Goal: Task Accomplishment & Management: Use online tool/utility

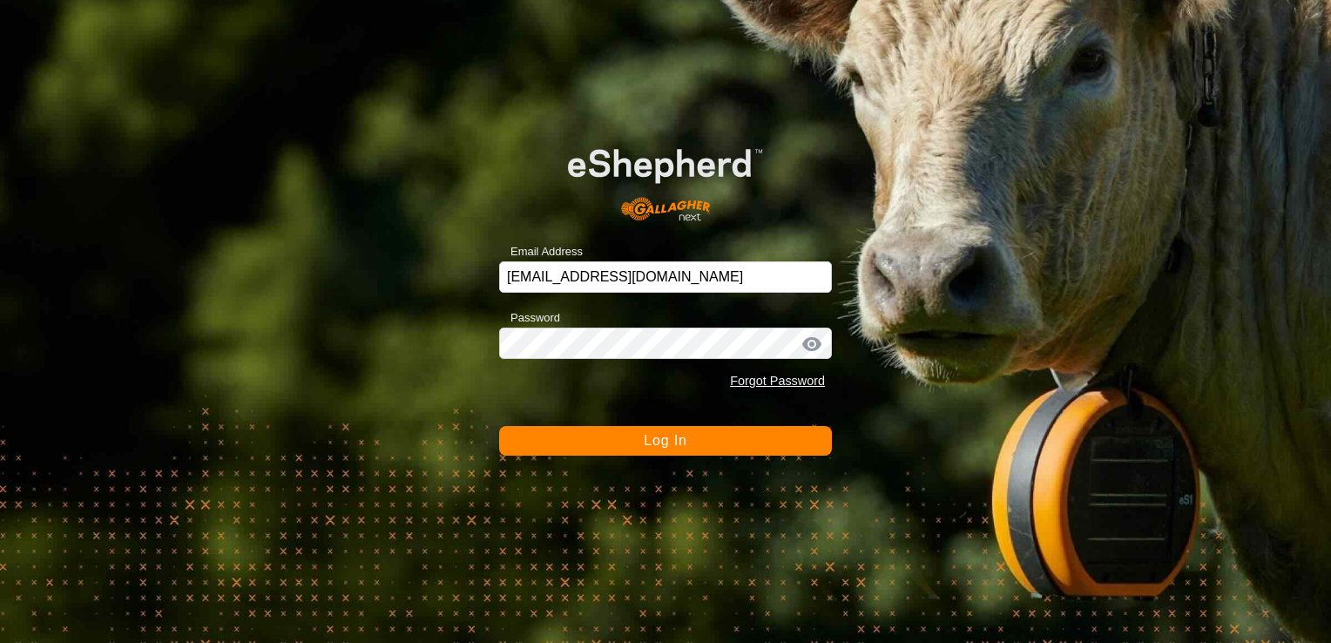
drag, startPoint x: 0, startPoint y: 0, endPoint x: 702, endPoint y: 437, distance: 826.9
click at [702, 437] on button "Log In" at bounding box center [665, 441] width 333 height 30
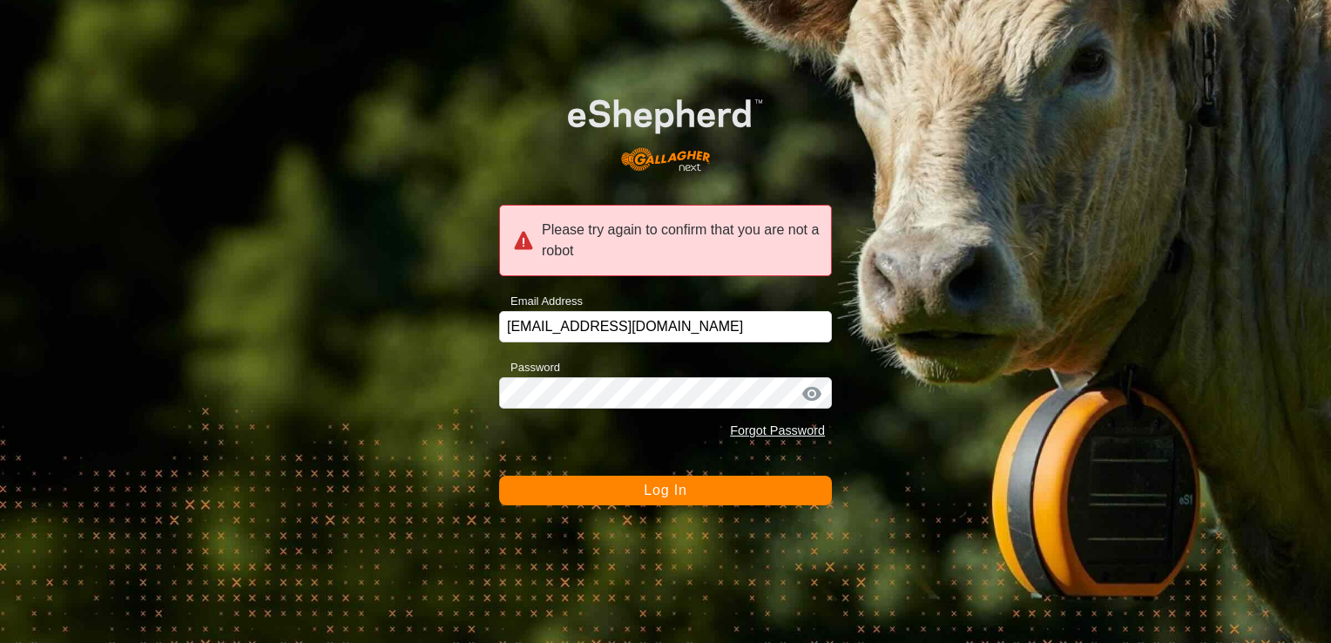
click at [682, 487] on span "Log In" at bounding box center [665, 490] width 43 height 15
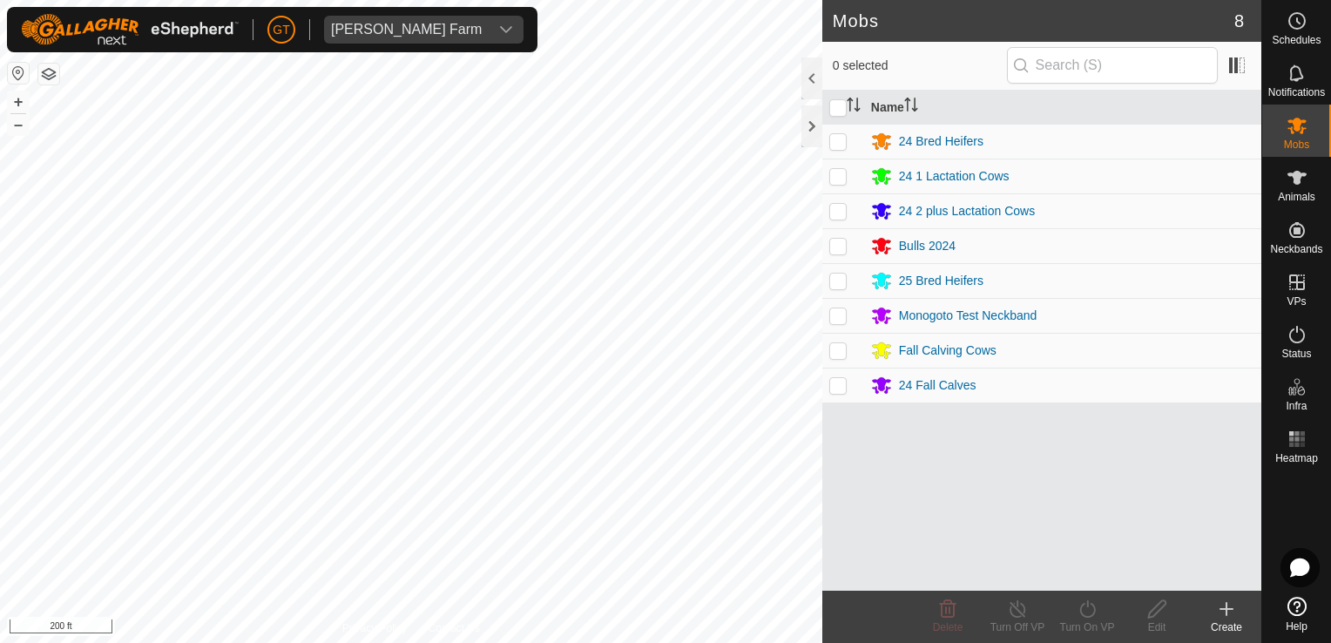
click at [843, 396] on div "Mobs 8 0 selected Name 24 Bred Heifers 24 1 Lactation Cows 24 2 plus Lactation …" at bounding box center [631, 321] width 1262 height 643
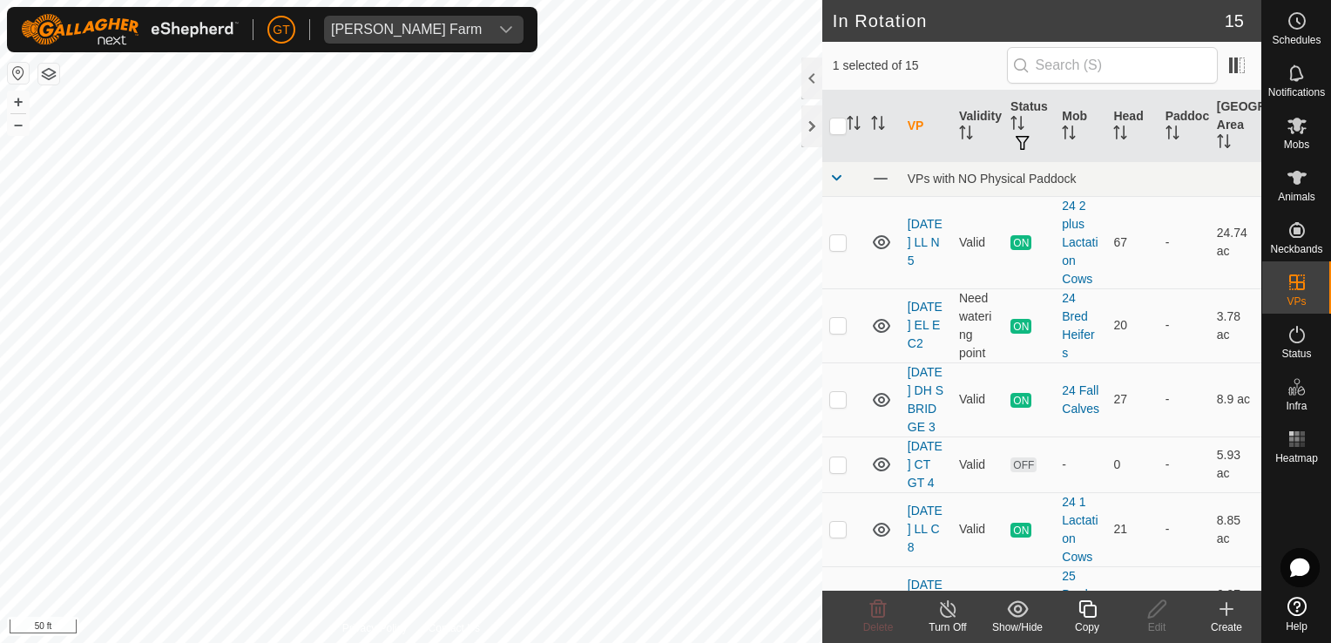
click at [0, 269] on html "[PERSON_NAME] Farm Schedules Notifications Mobs Animals Neckbands VPs Status In…" at bounding box center [665, 321] width 1331 height 643
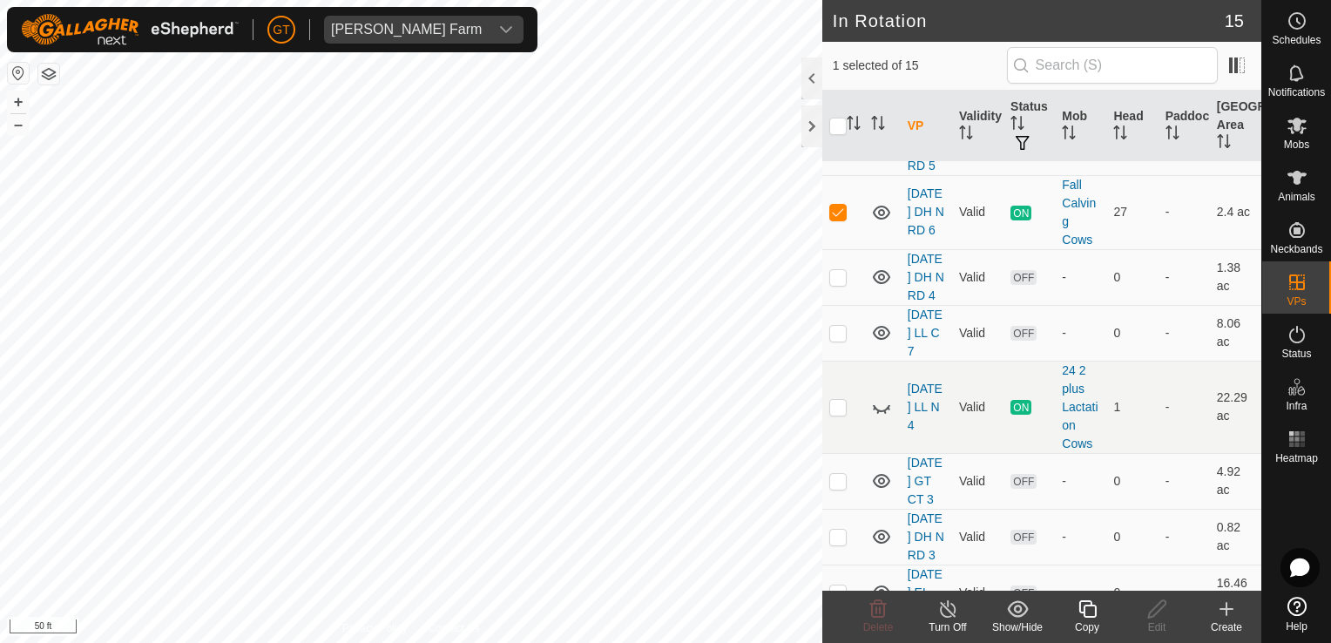
scroll to position [523, 0]
click at [0, 265] on html "[PERSON_NAME] Farm Schedules Notifications Mobs Animals Neckbands VPs Status In…" at bounding box center [665, 321] width 1331 height 643
click at [0, 233] on html "[PERSON_NAME] Farm Schedules Notifications Mobs Animals Neckbands VPs Status In…" at bounding box center [665, 321] width 1331 height 643
click at [854, 151] on div "In Rotation 15 1 selected of 15 VP Validity Status Mob Head Paddock Grazing Are…" at bounding box center [631, 321] width 1262 height 643
click at [1079, 605] on icon at bounding box center [1088, 609] width 22 height 21
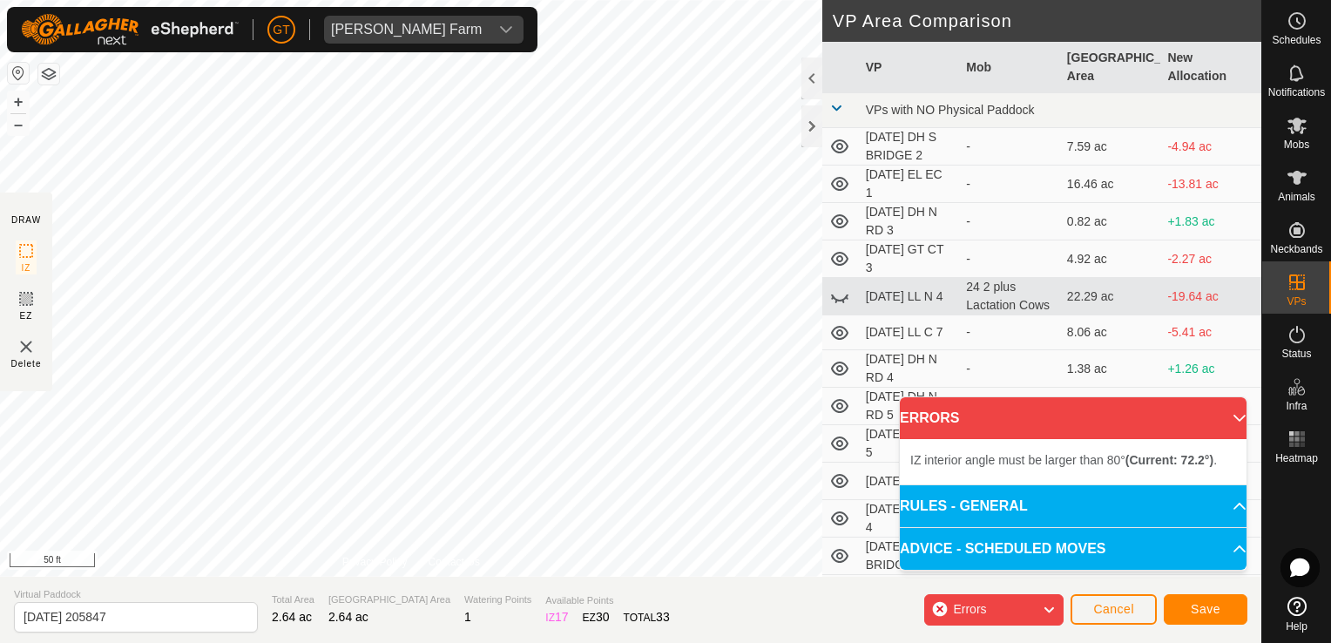
click at [917, 364] on div "DRAW IZ EZ Delete Privacy Policy Contact Us + – ⇧ i 50 ft VP Area Comparison VP…" at bounding box center [631, 288] width 1262 height 577
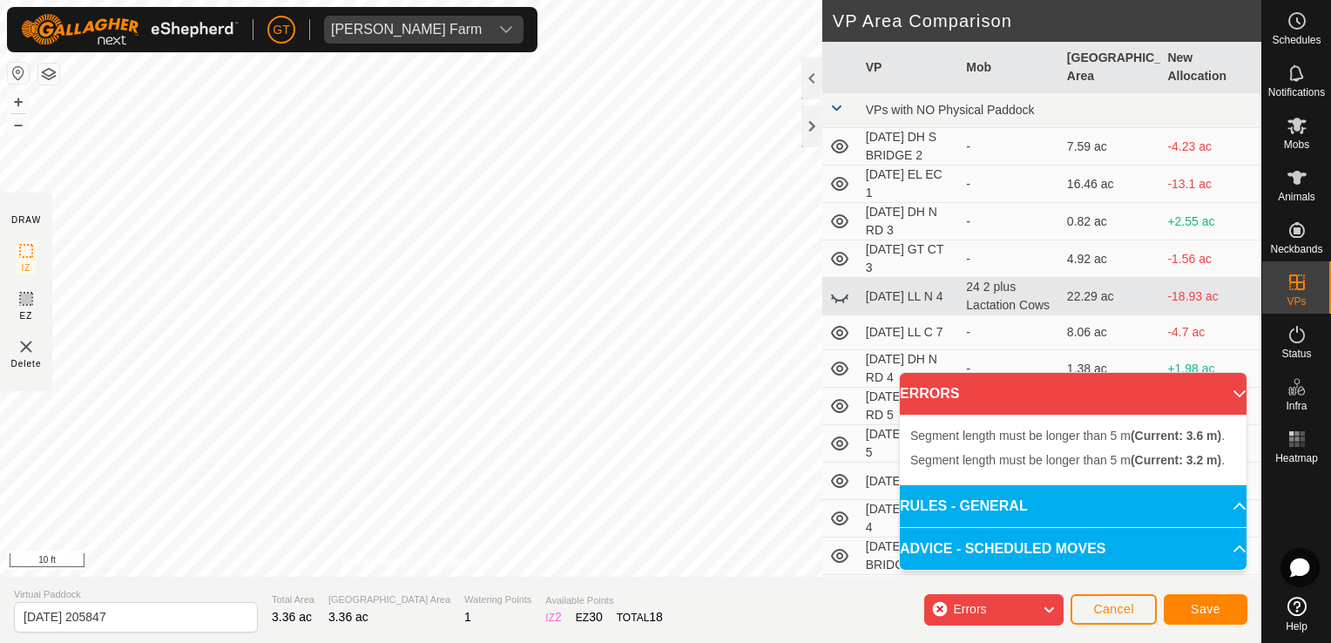
click at [247, 267] on div "Segment length must be longer than 5 m (Current: 3.2 m) . + – ⇧ i 10 ft" at bounding box center [411, 288] width 823 height 577
click at [209, 301] on div "Segment length must be longer than 5 m (Current: 4.4 m) . + – ⇧ i 10 ft" at bounding box center [411, 288] width 823 height 577
click at [411, 269] on div "Segment length must be longer than 5 m (Current: 4.8 m) . + – ⇧ i 10 ft" at bounding box center [411, 288] width 823 height 577
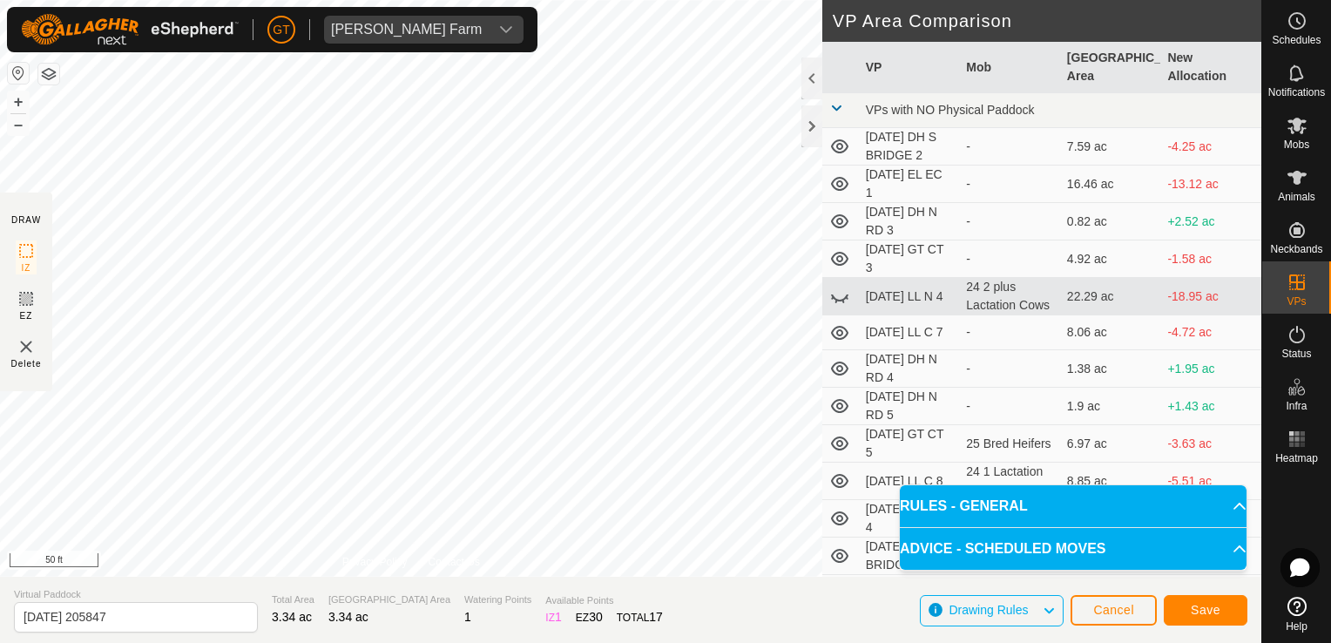
drag, startPoint x: 396, startPoint y: 236, endPoint x: -3, endPoint y: 436, distance: 447.0
click at [0, 436] on html "[PERSON_NAME] Farm Schedules Notifications Mobs Animals Neckbands VPs Status In…" at bounding box center [665, 321] width 1331 height 643
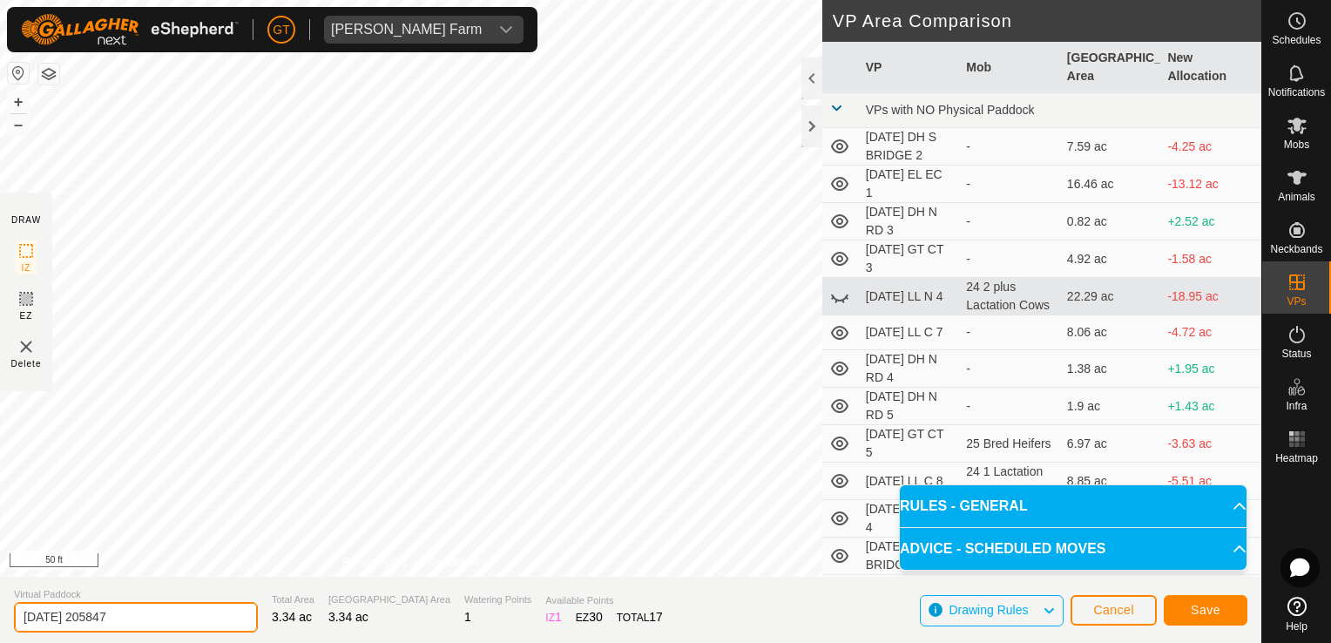
click at [160, 622] on input "[DATE] 205847" at bounding box center [136, 617] width 244 height 30
type input "[DATE] DH N RD 7"
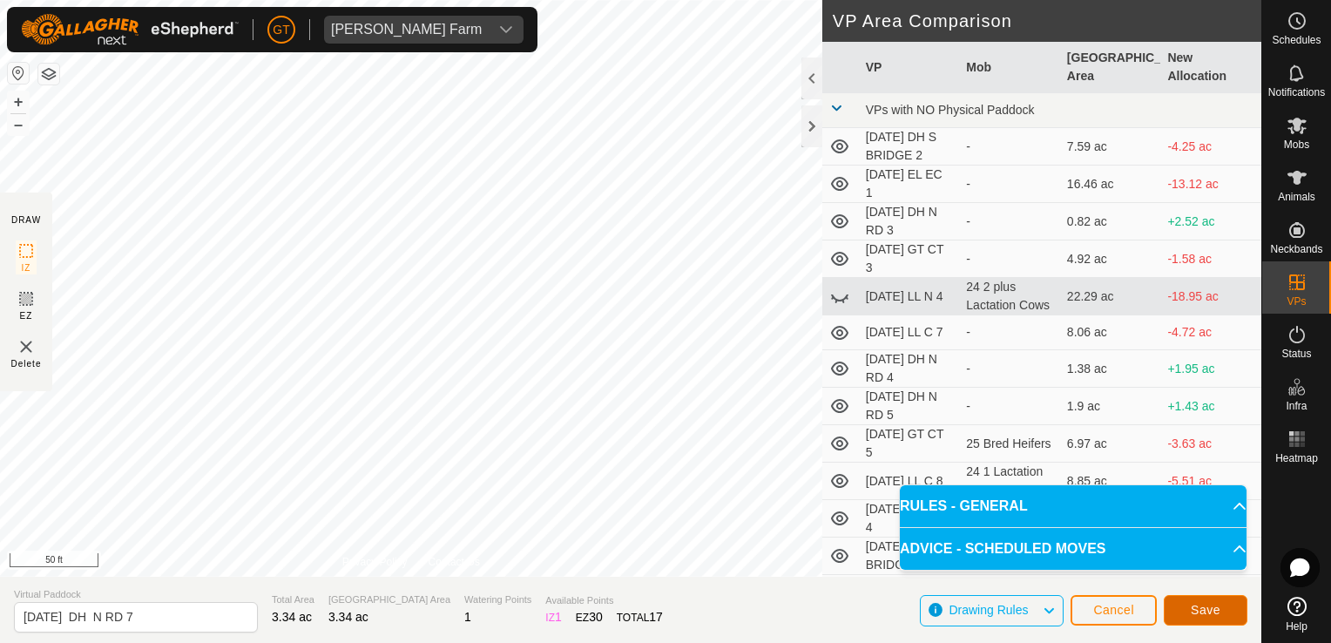
click at [1216, 610] on span "Save" at bounding box center [1206, 610] width 30 height 14
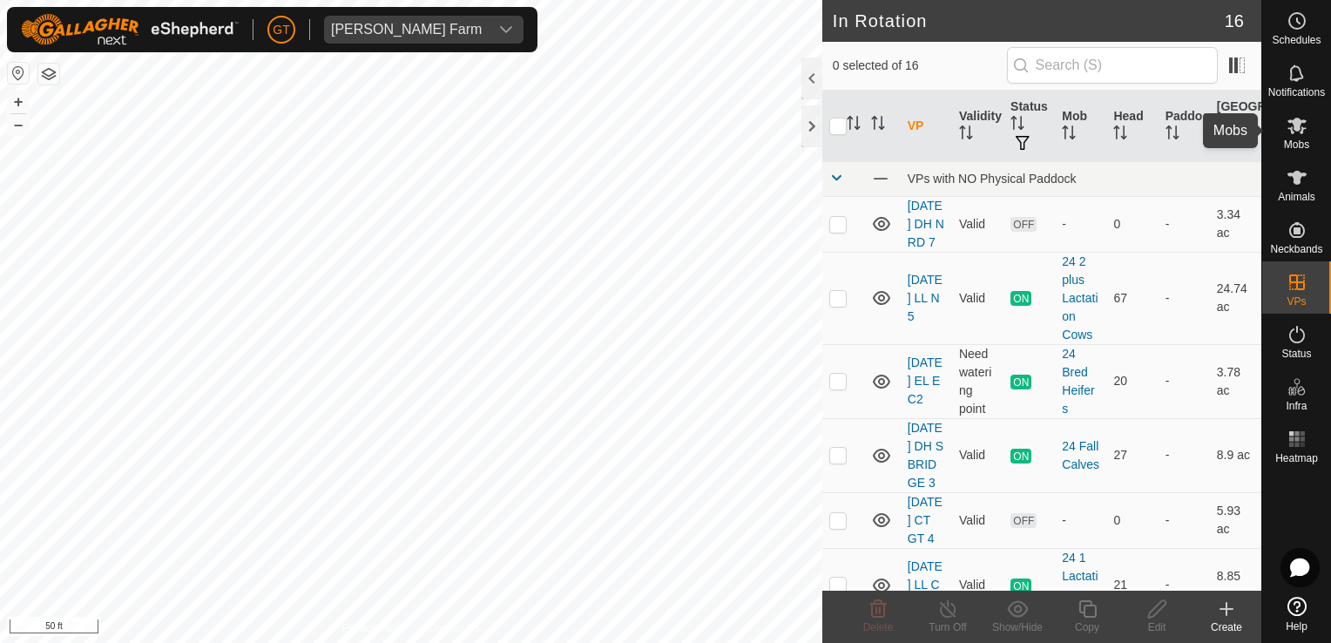
click at [1304, 127] on icon at bounding box center [1297, 126] width 19 height 17
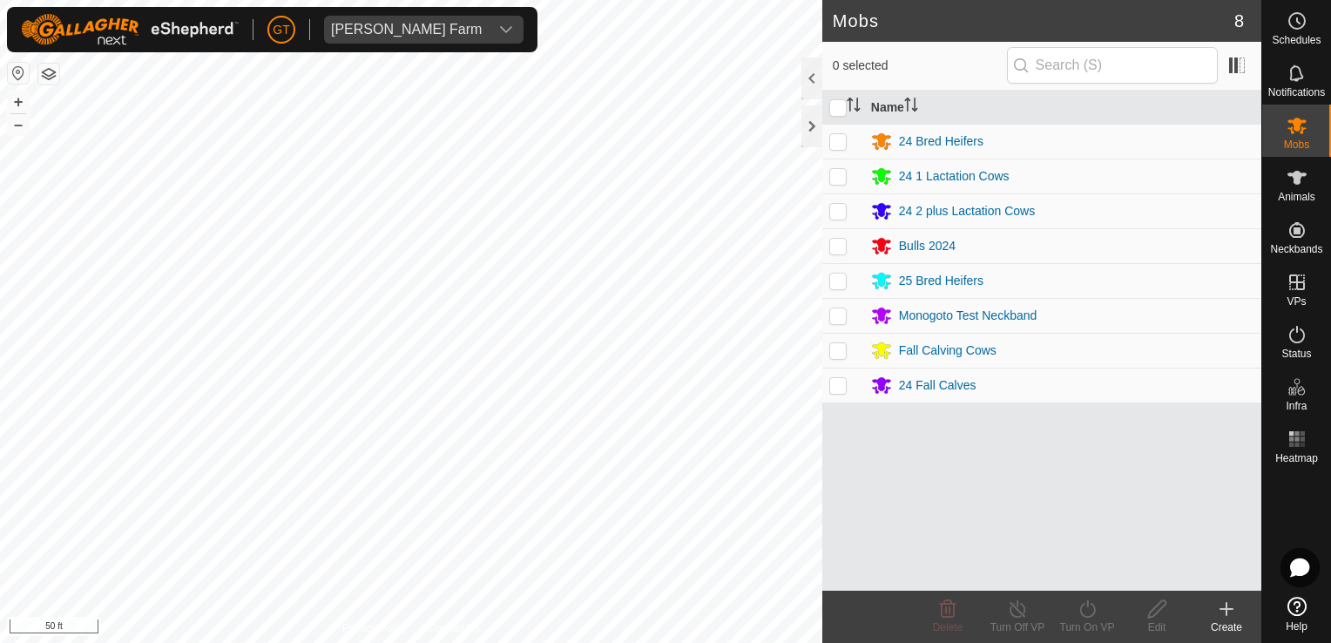
click at [837, 347] on p-checkbox at bounding box center [838, 350] width 17 height 14
checkbox input "true"
click at [1086, 610] on icon at bounding box center [1088, 609] width 22 height 21
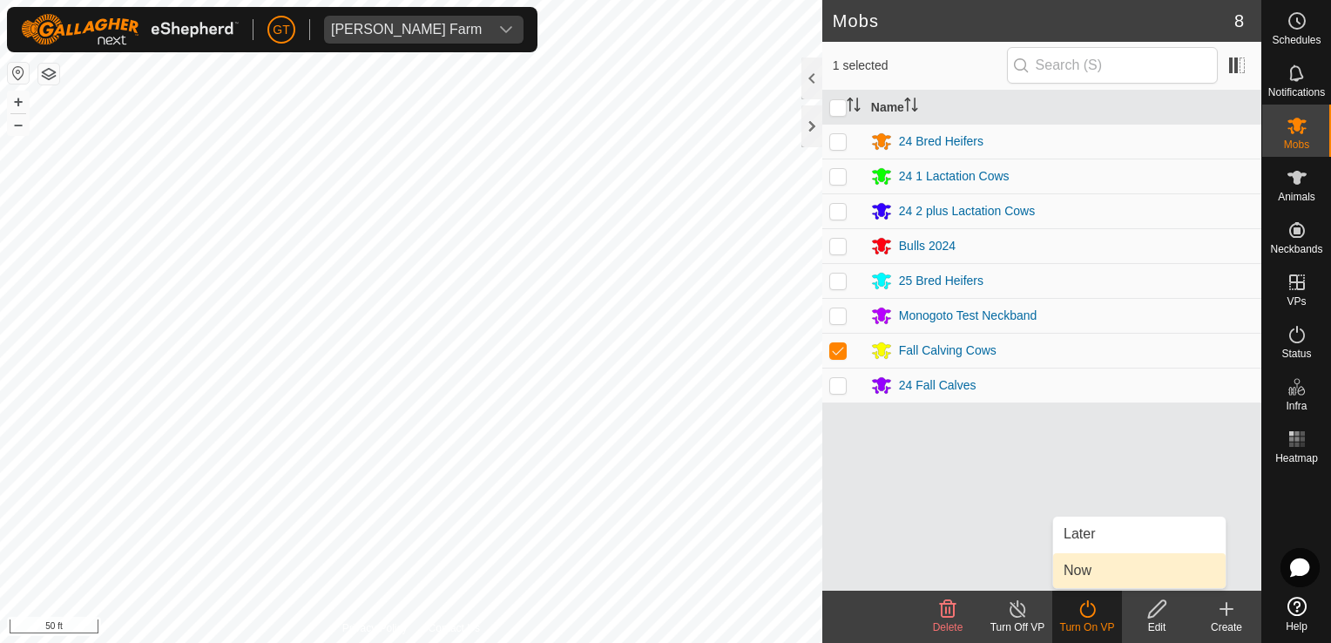
click at [1085, 566] on link "Now" at bounding box center [1139, 570] width 173 height 35
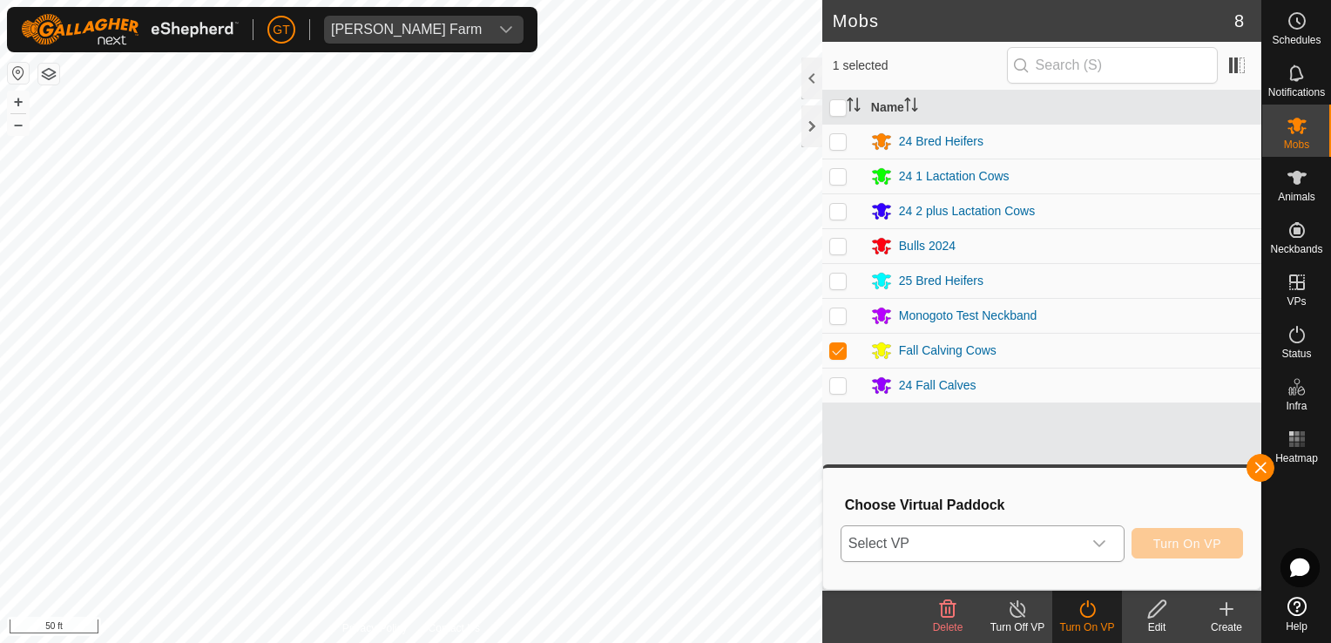
click at [1105, 544] on icon "dropdown trigger" at bounding box center [1100, 543] width 12 height 7
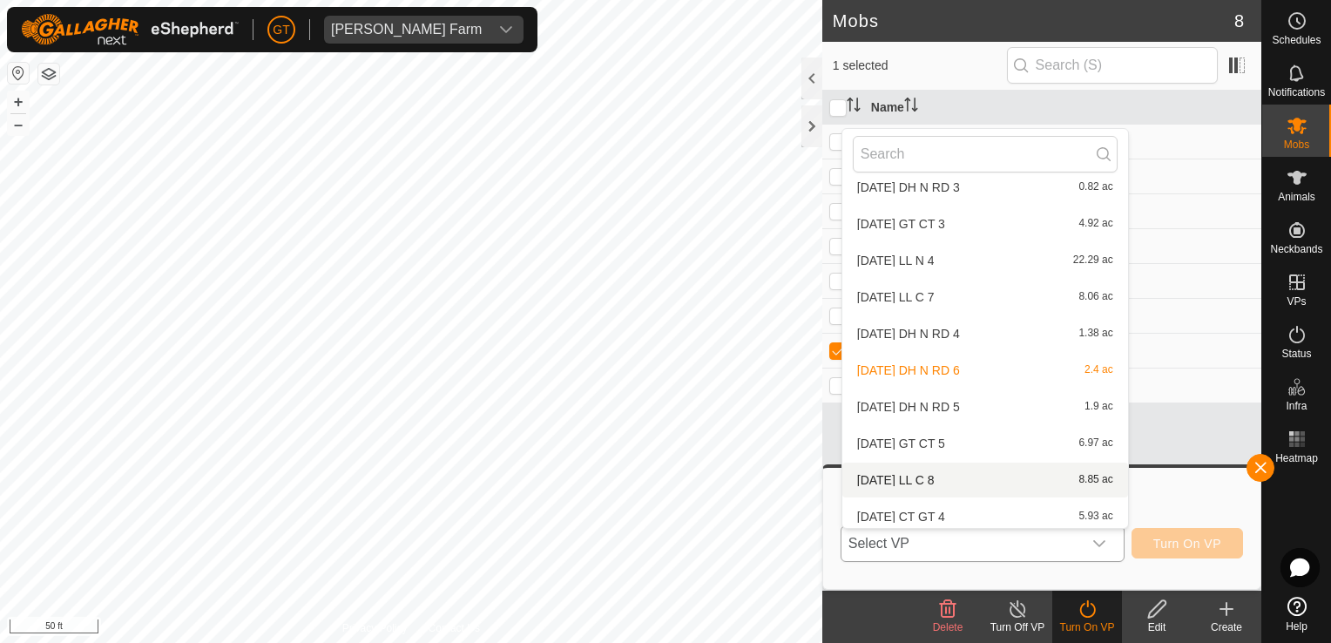
scroll to position [275, 0]
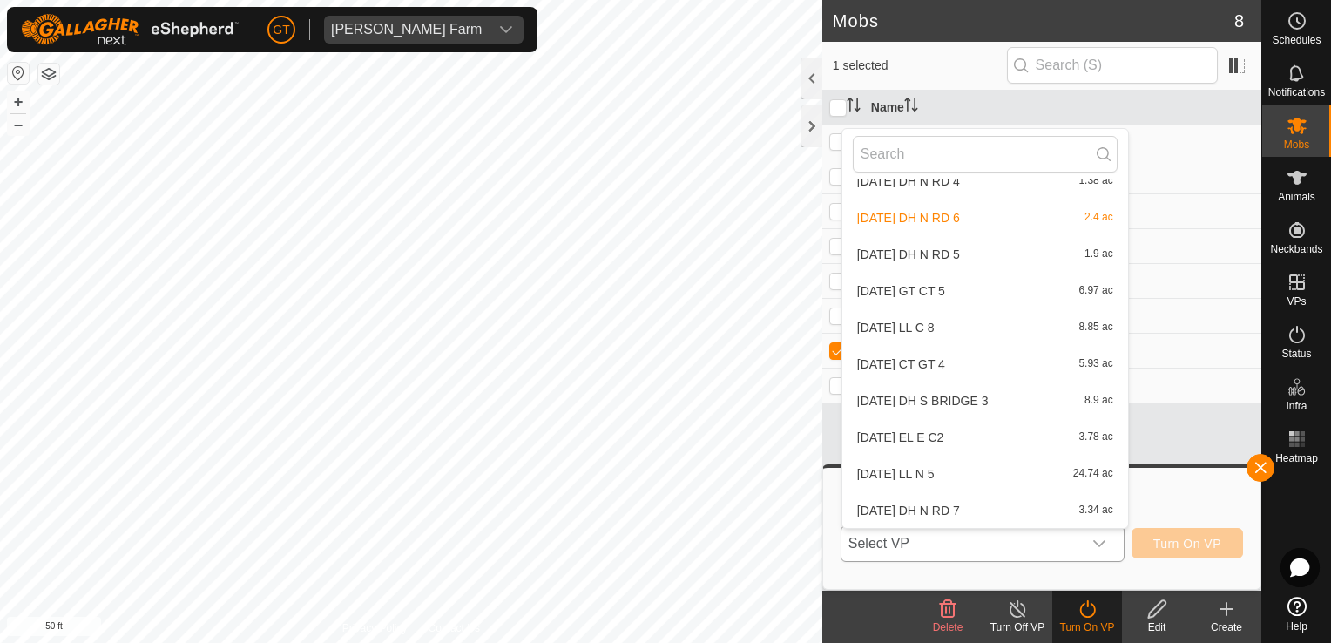
click at [900, 506] on li "[DATE] DH N RD 7 3.34 ac" at bounding box center [986, 510] width 286 height 35
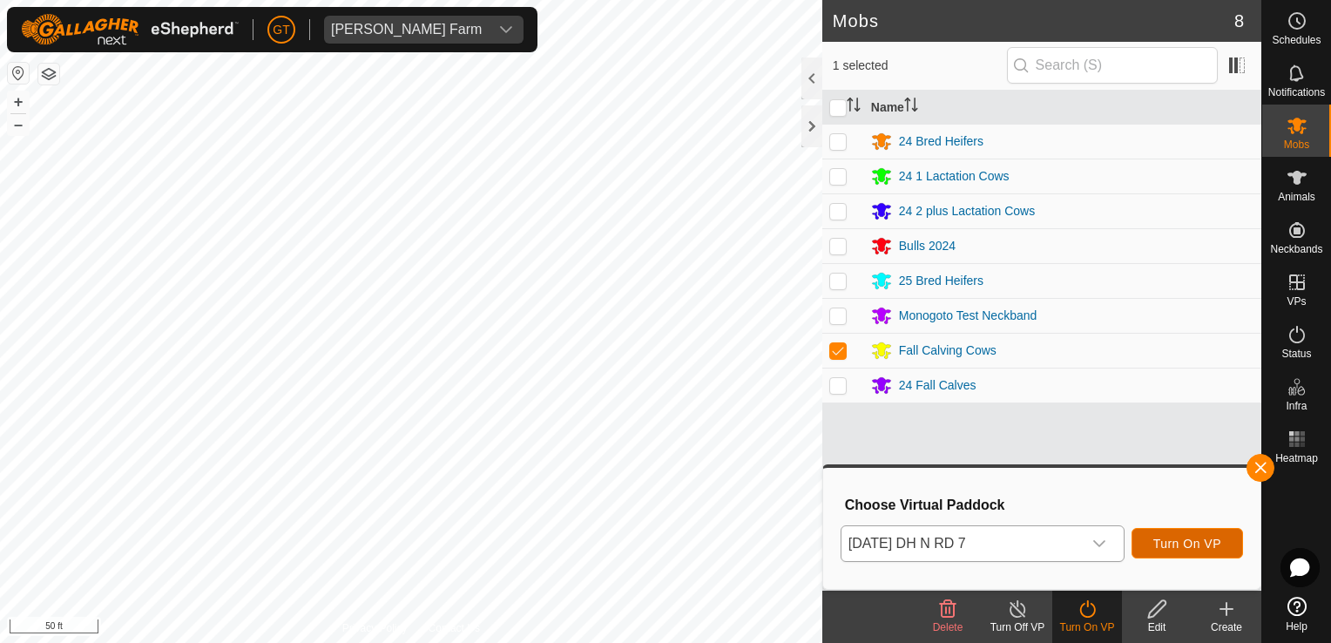
click at [1199, 535] on button "Turn On VP" at bounding box center [1188, 543] width 112 height 30
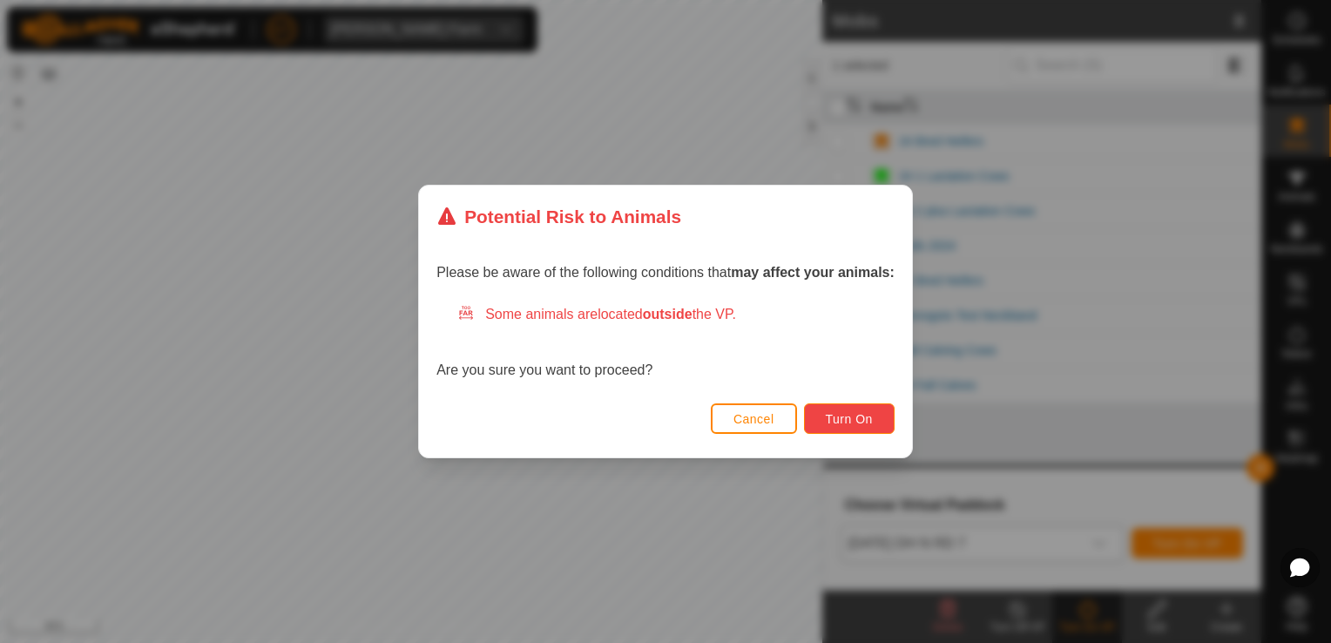
click at [864, 427] on button "Turn On" at bounding box center [849, 418] width 91 height 30
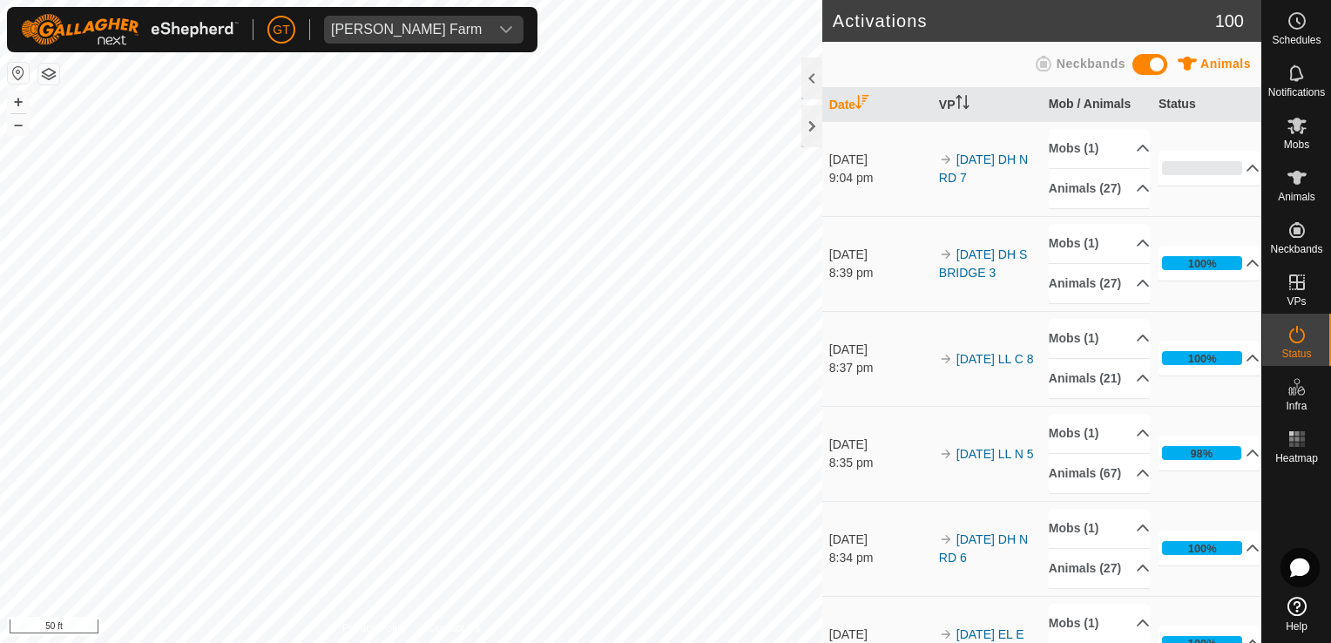
click at [898, 274] on div "Activations 100 Animals Neckbands Date VP Mob / Animals Status [DATE] 9:04 pm 2…" at bounding box center [631, 321] width 1262 height 643
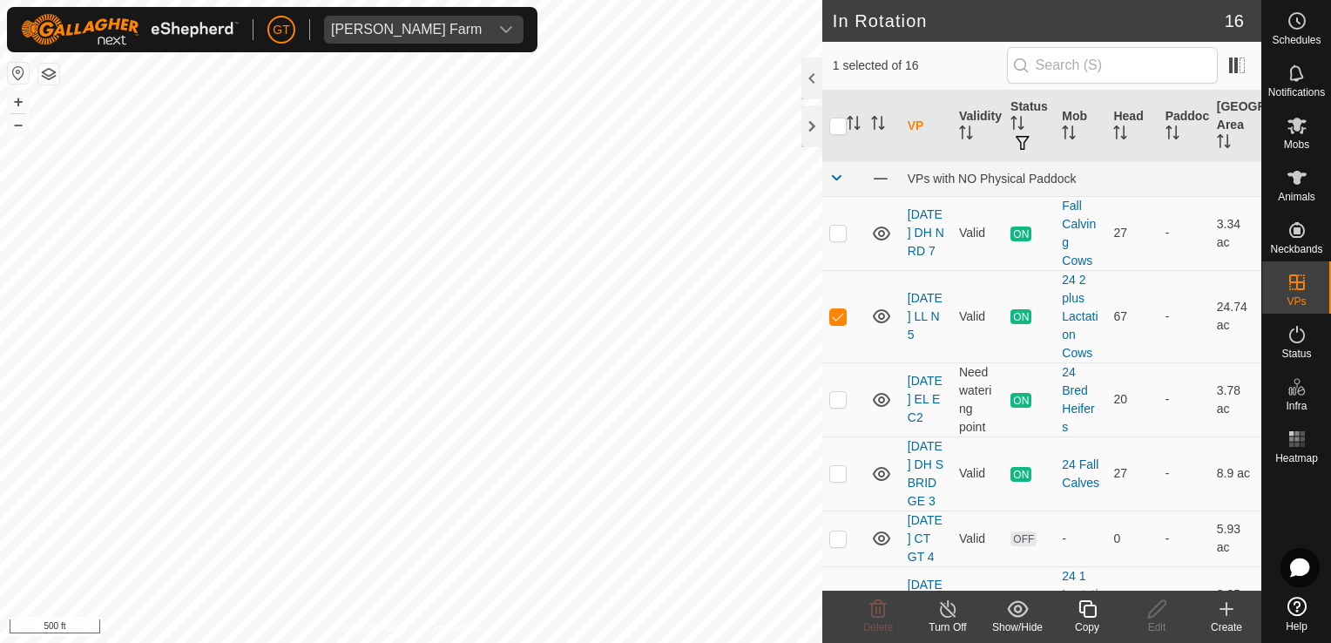
click at [1084, 605] on icon at bounding box center [1088, 609] width 22 height 21
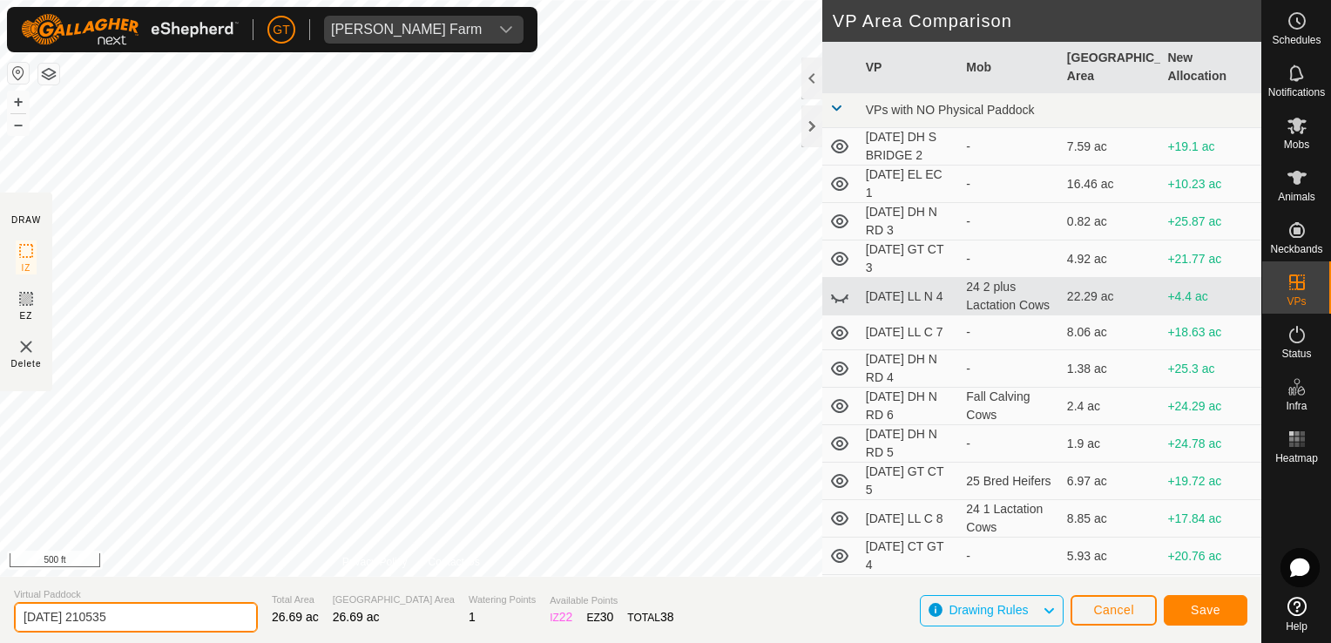
click at [179, 609] on input "[DATE] 210535" at bounding box center [136, 617] width 244 height 30
type input "[DATE] DH N 6"
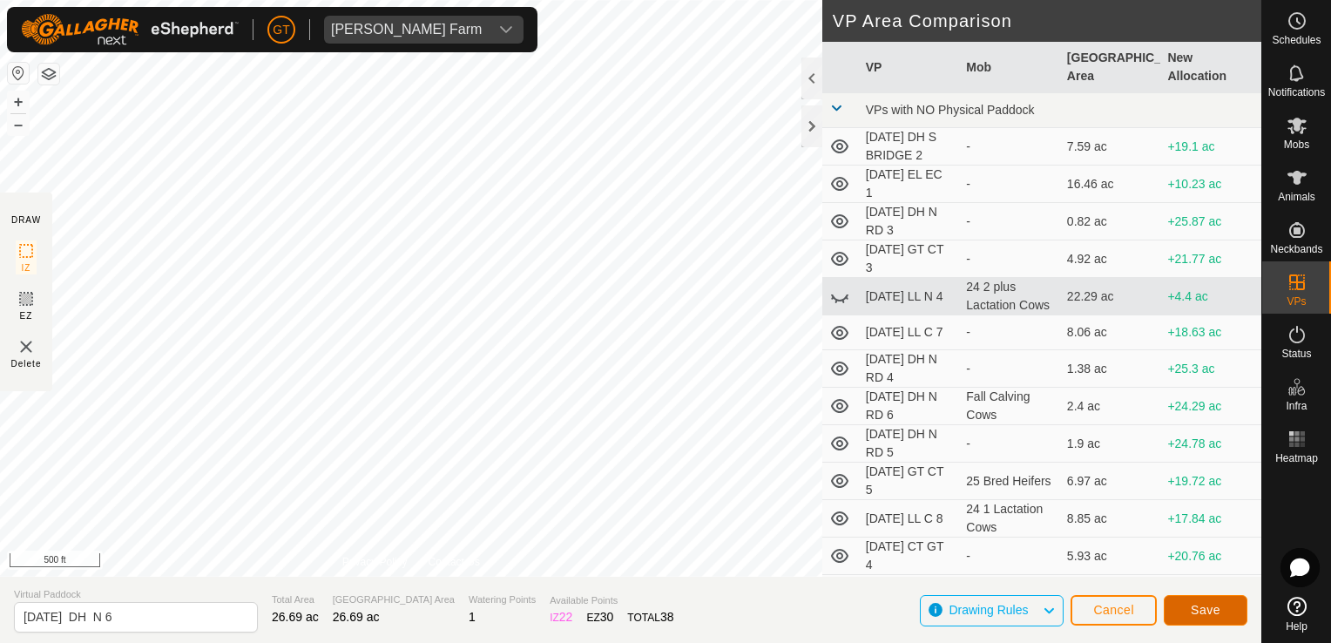
click at [1216, 620] on button "Save" at bounding box center [1206, 610] width 84 height 30
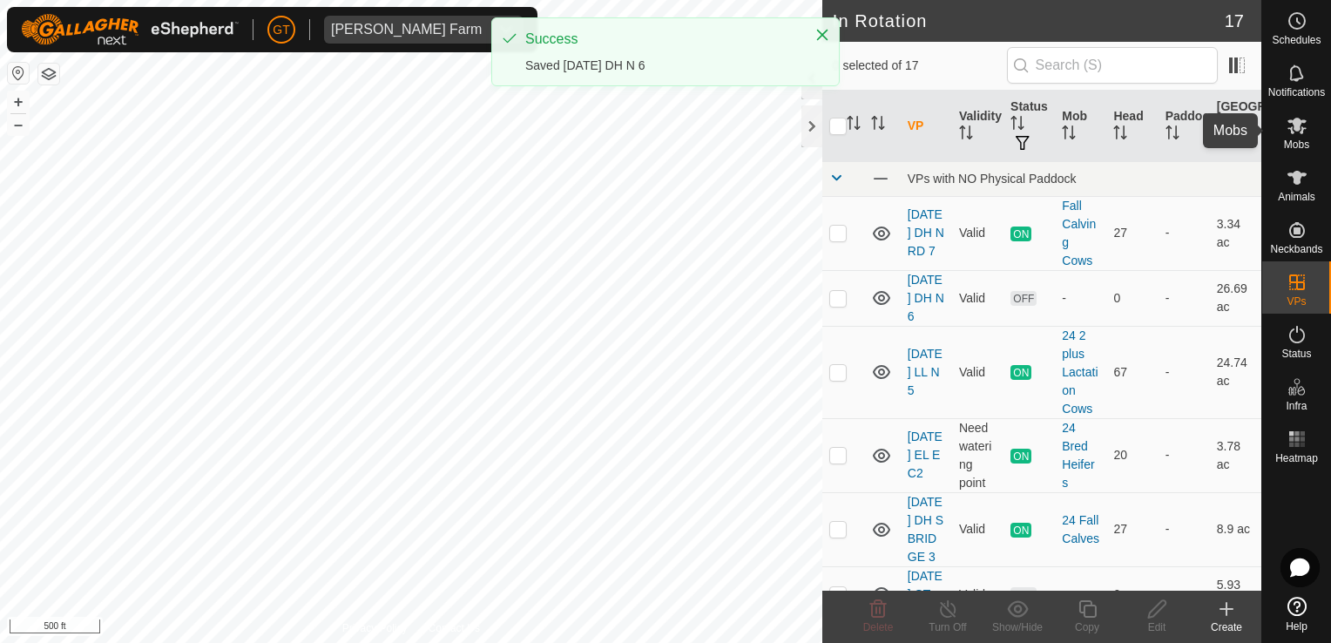
click at [1289, 132] on icon at bounding box center [1297, 125] width 21 height 21
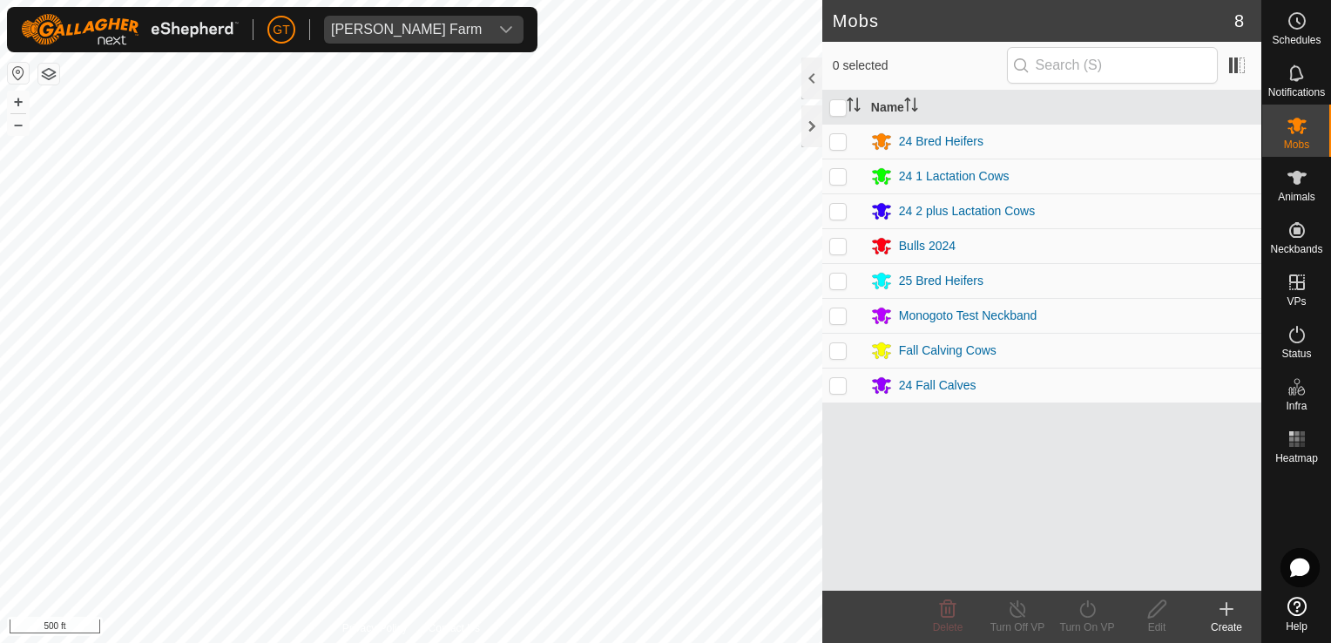
click at [837, 170] on p-checkbox at bounding box center [838, 176] width 17 height 14
checkbox input "true"
drag, startPoint x: 1087, startPoint y: 606, endPoint x: 1074, endPoint y: 594, distance: 17.3
click at [1085, 605] on icon at bounding box center [1088, 609] width 22 height 21
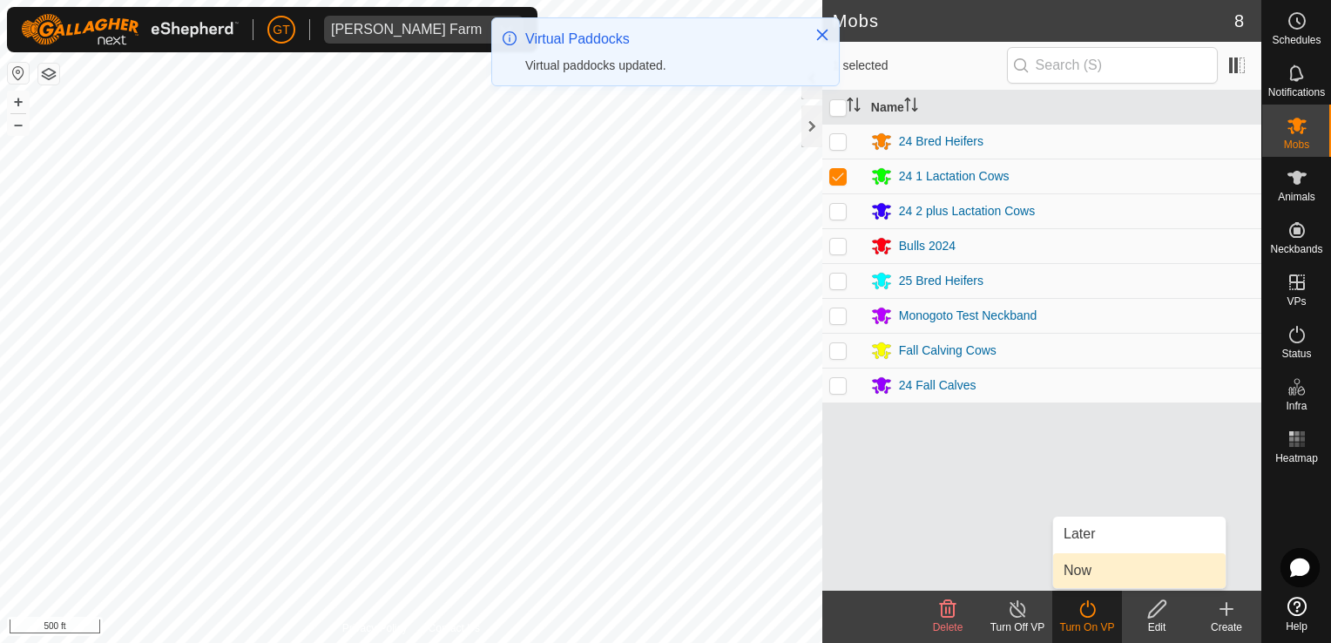
click at [1104, 579] on link "Now" at bounding box center [1139, 570] width 173 height 35
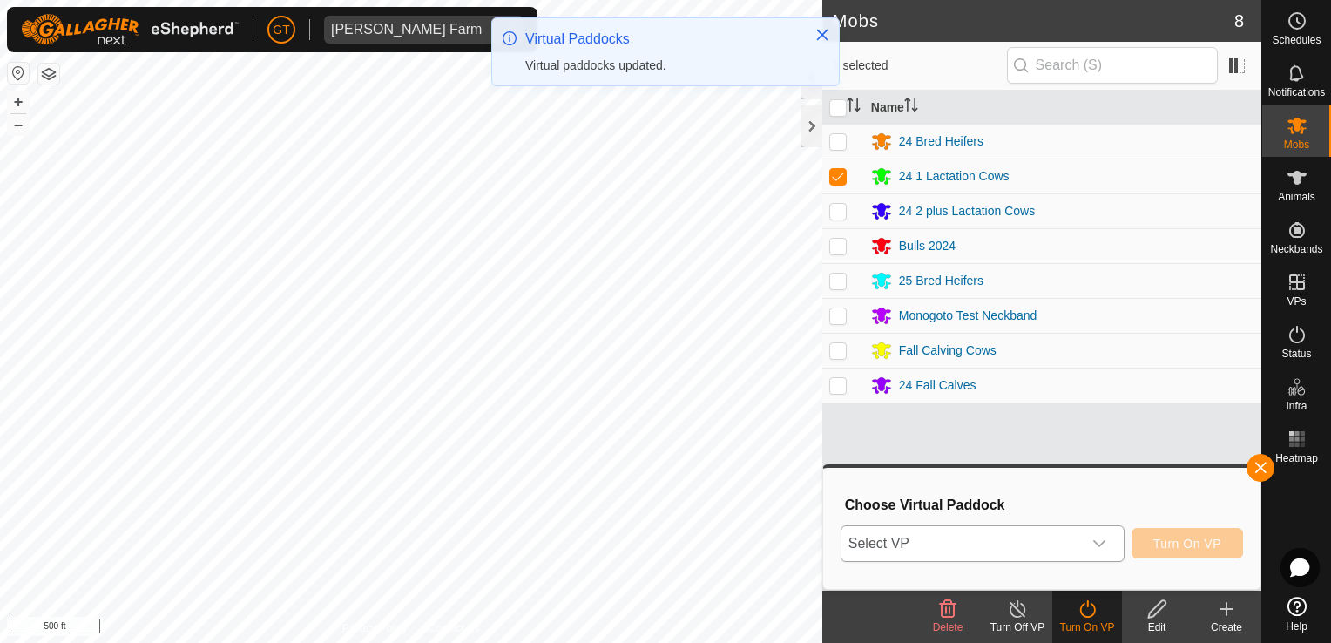
click at [1107, 543] on icon "dropdown trigger" at bounding box center [1100, 544] width 14 height 14
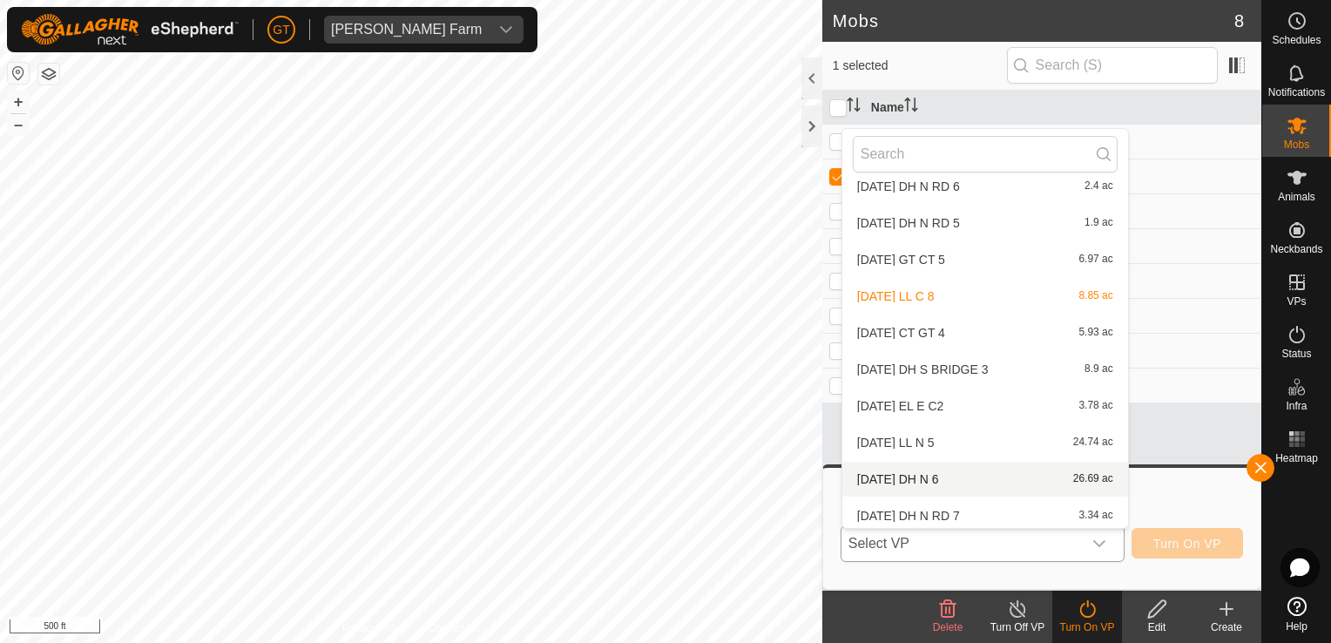
scroll to position [312, 0]
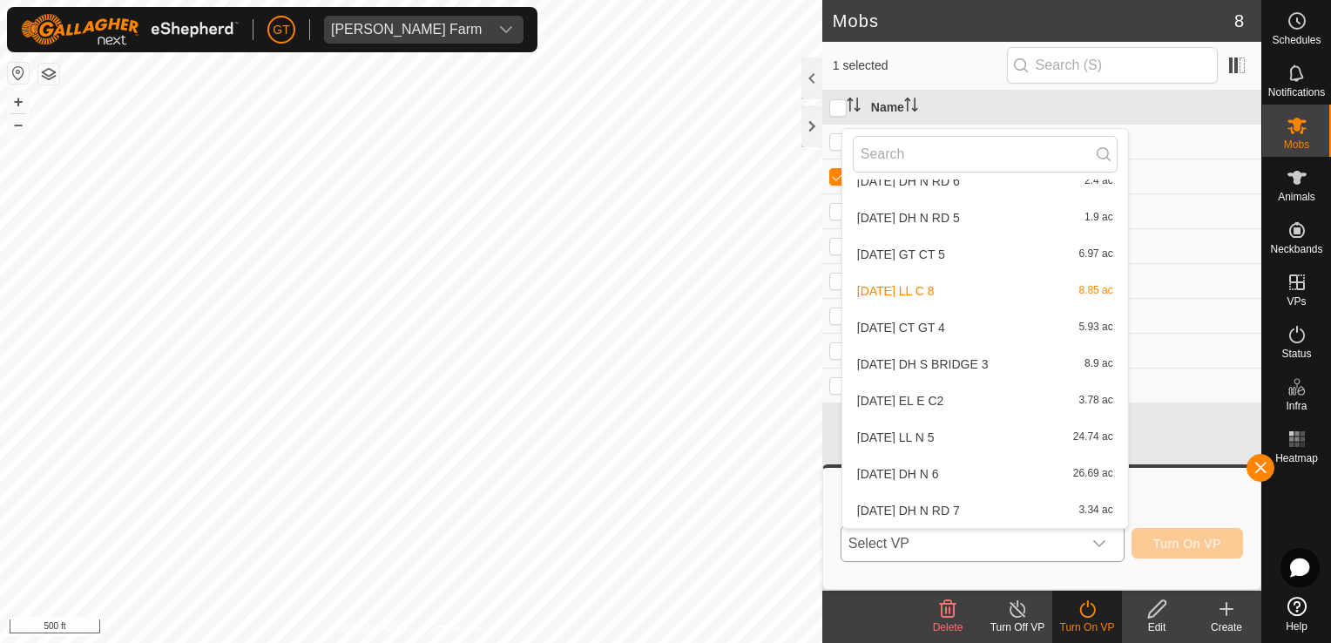
click at [1005, 476] on li "[DATE] DH N 6 26.69 ac" at bounding box center [986, 474] width 286 height 35
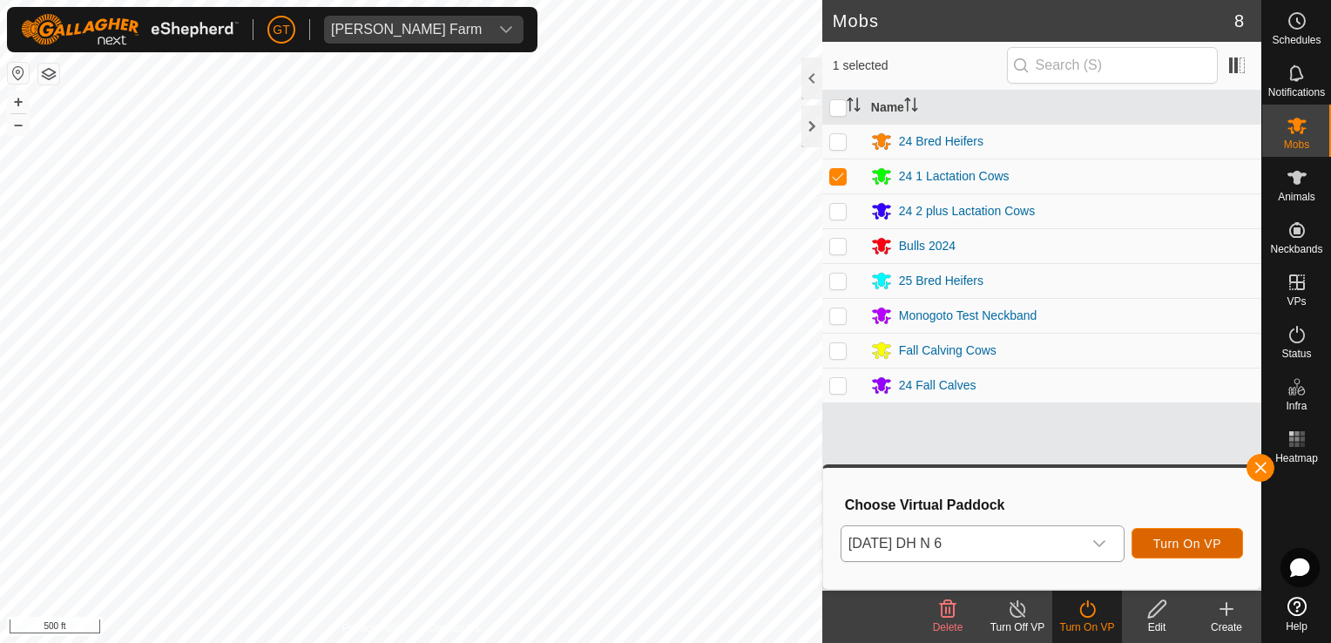
click at [1214, 540] on span "Turn On VP" at bounding box center [1188, 544] width 68 height 14
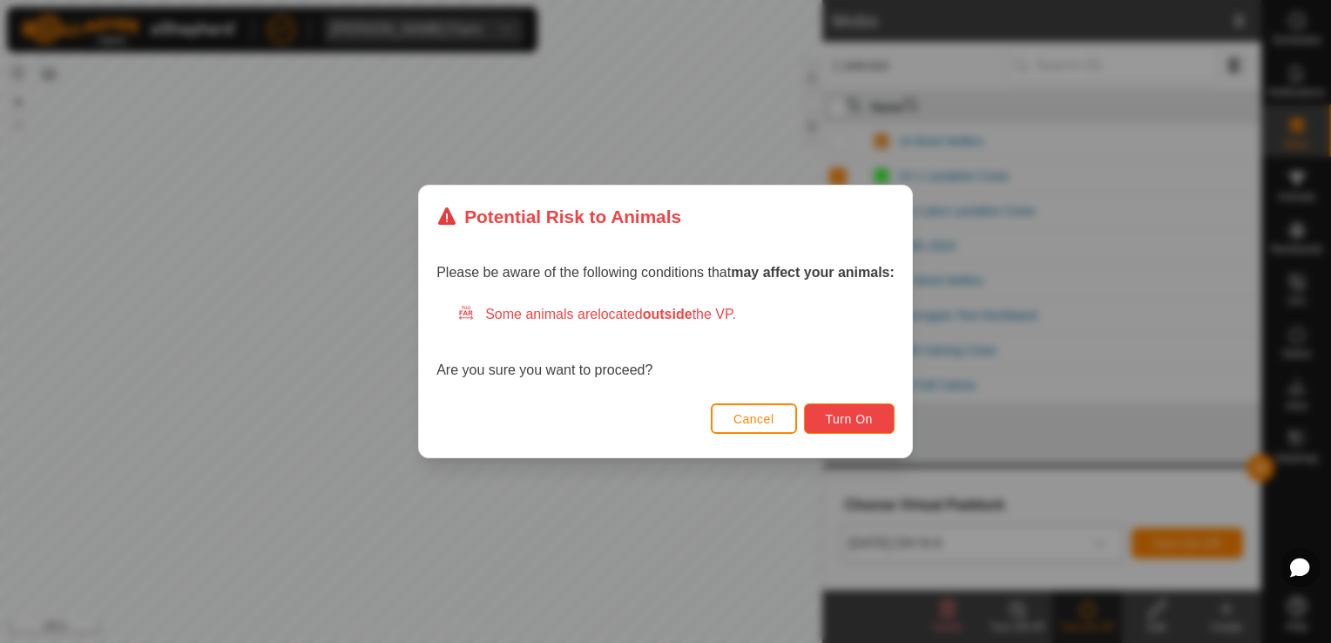
click at [840, 417] on span "Turn On" at bounding box center [849, 419] width 47 height 14
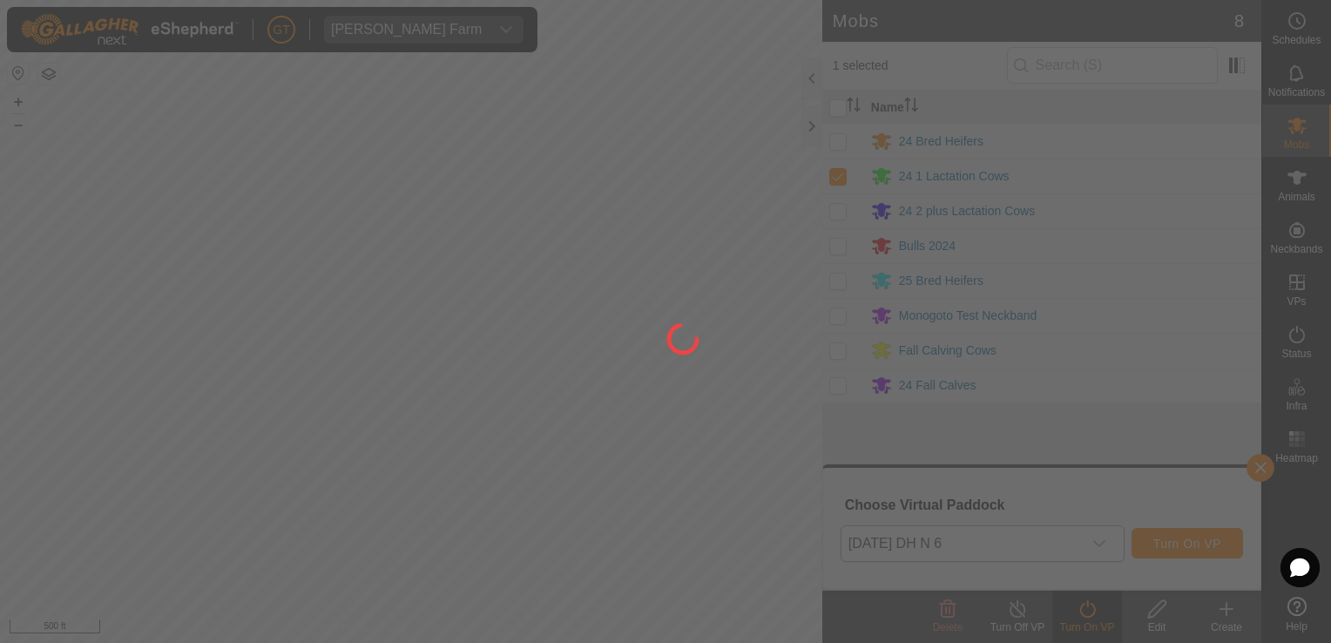
drag, startPoint x: 647, startPoint y: 525, endPoint x: 738, endPoint y: 413, distance: 144.4
click at [755, 409] on div at bounding box center [665, 321] width 1331 height 643
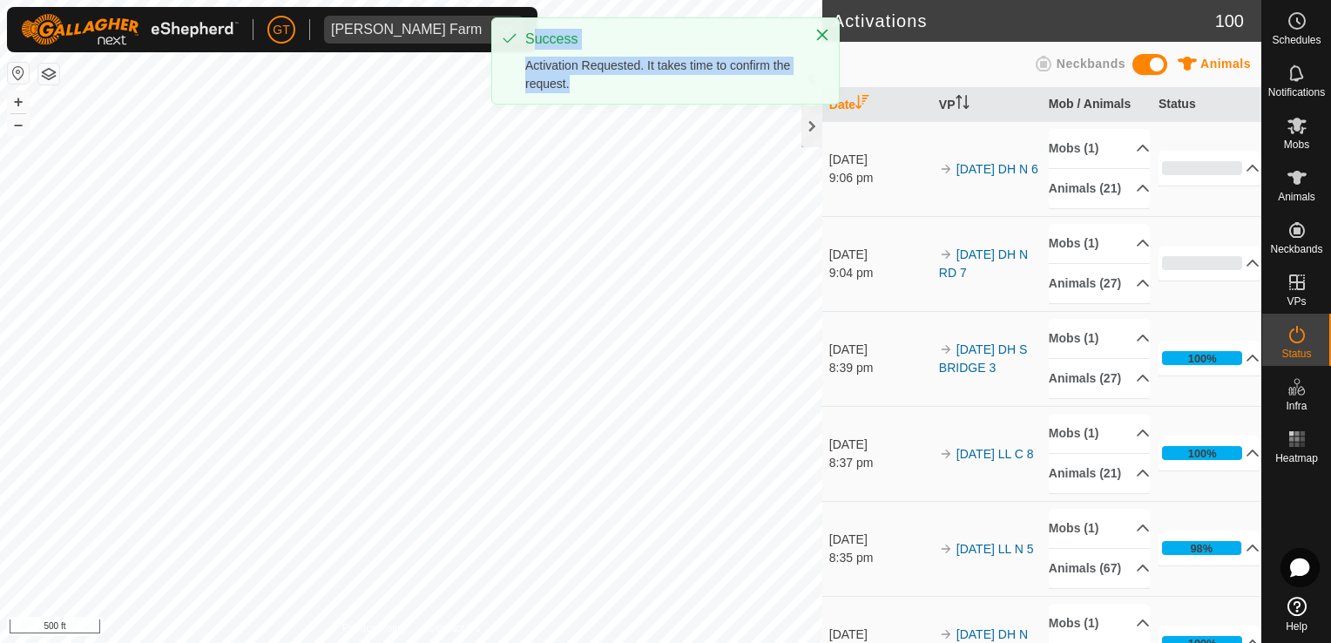
click at [795, 87] on div "Activation Requested. It takes time to confirm the request." at bounding box center [661, 75] width 272 height 37
click at [826, 36] on icon "Close" at bounding box center [823, 35] width 14 height 14
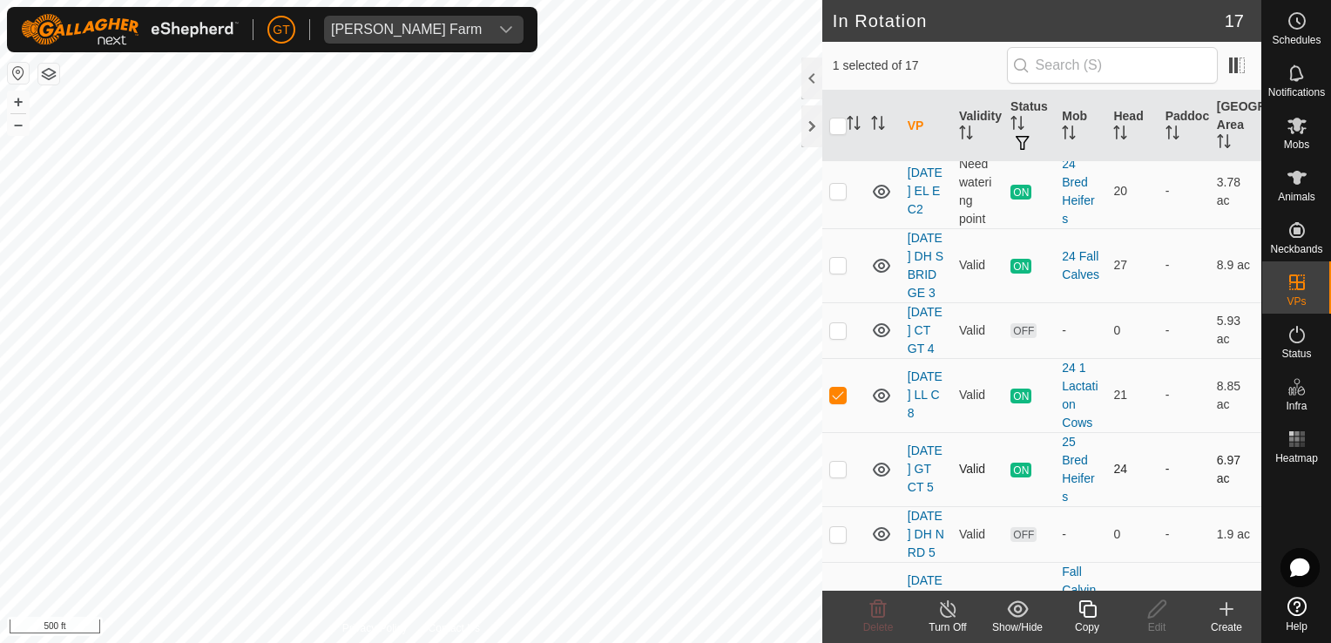
scroll to position [349, 0]
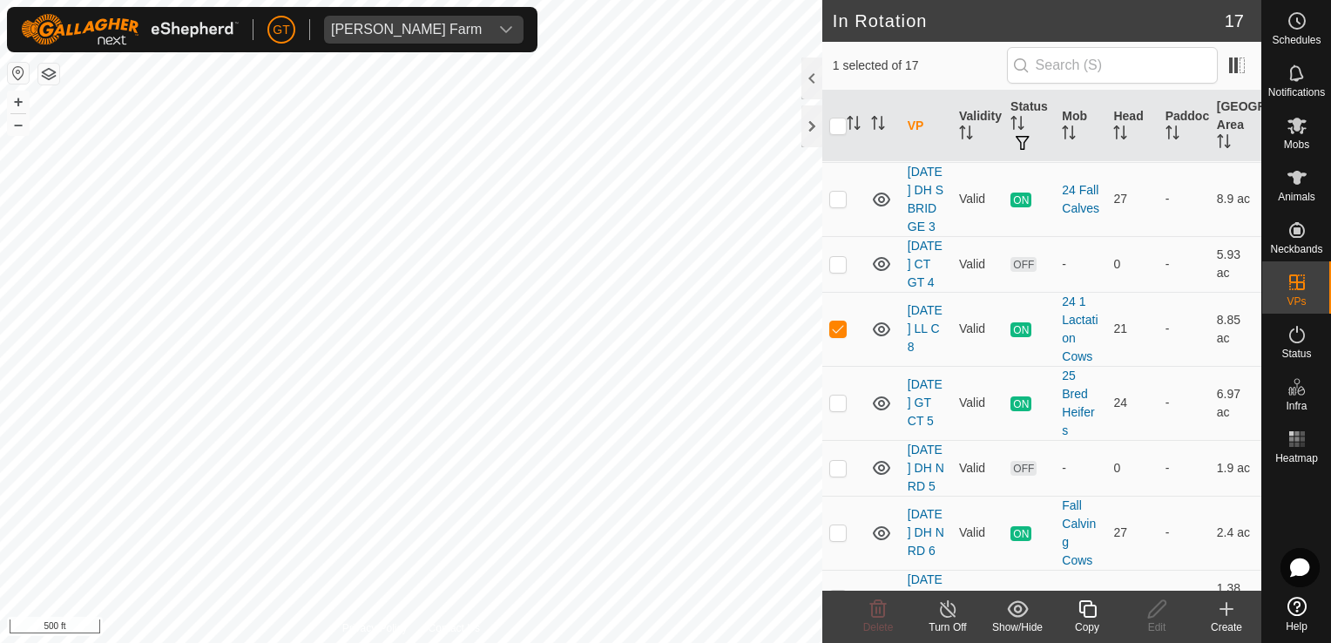
click at [1084, 606] on icon at bounding box center [1087, 608] width 17 height 17
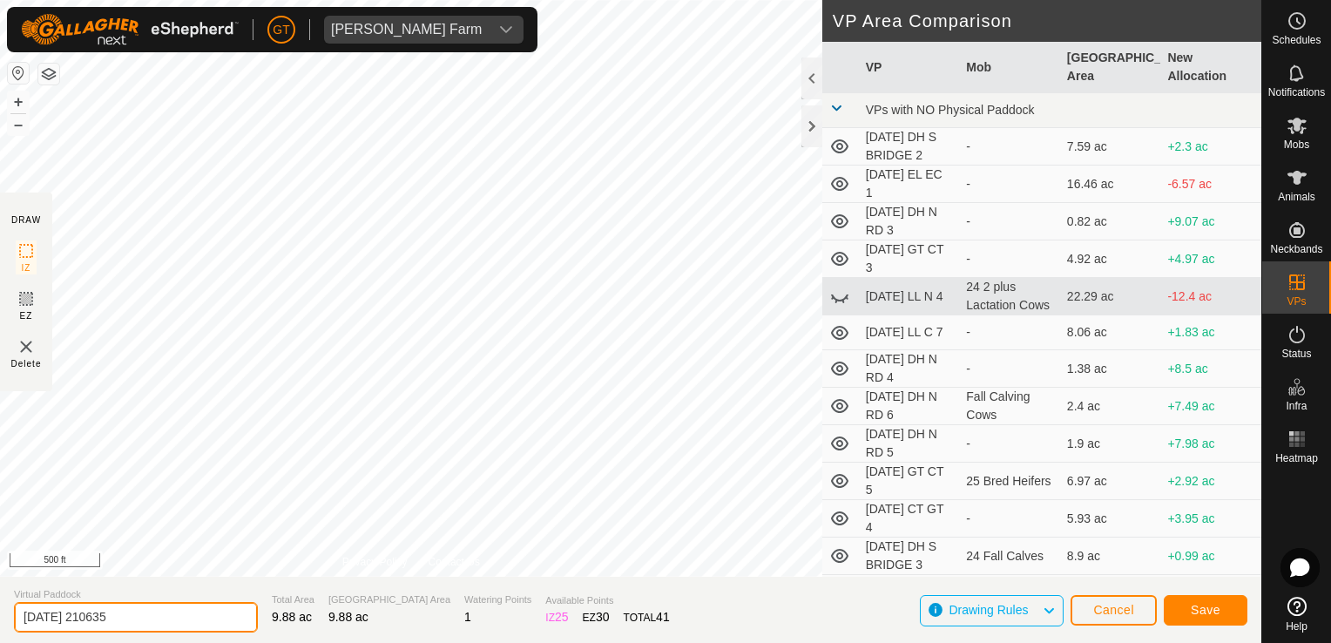
click at [174, 616] on input "[DATE] 210635" at bounding box center [136, 617] width 244 height 30
type input "[DATE] LL C 8"
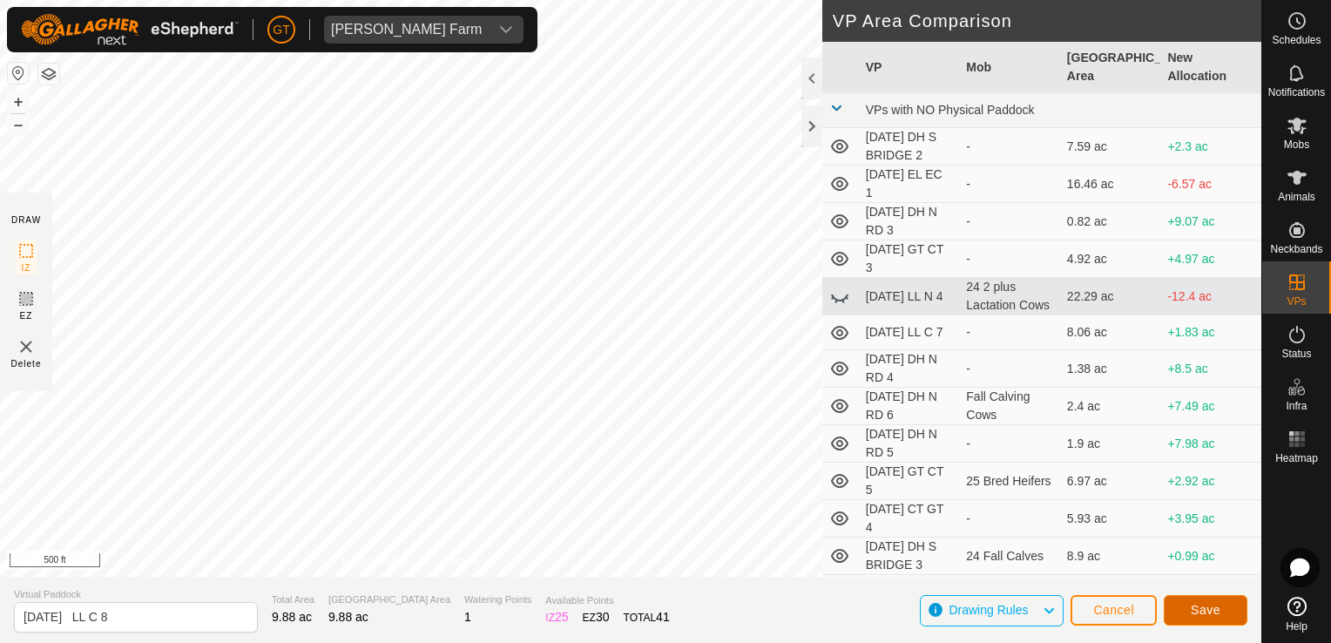
click at [1223, 617] on button "Save" at bounding box center [1206, 610] width 84 height 30
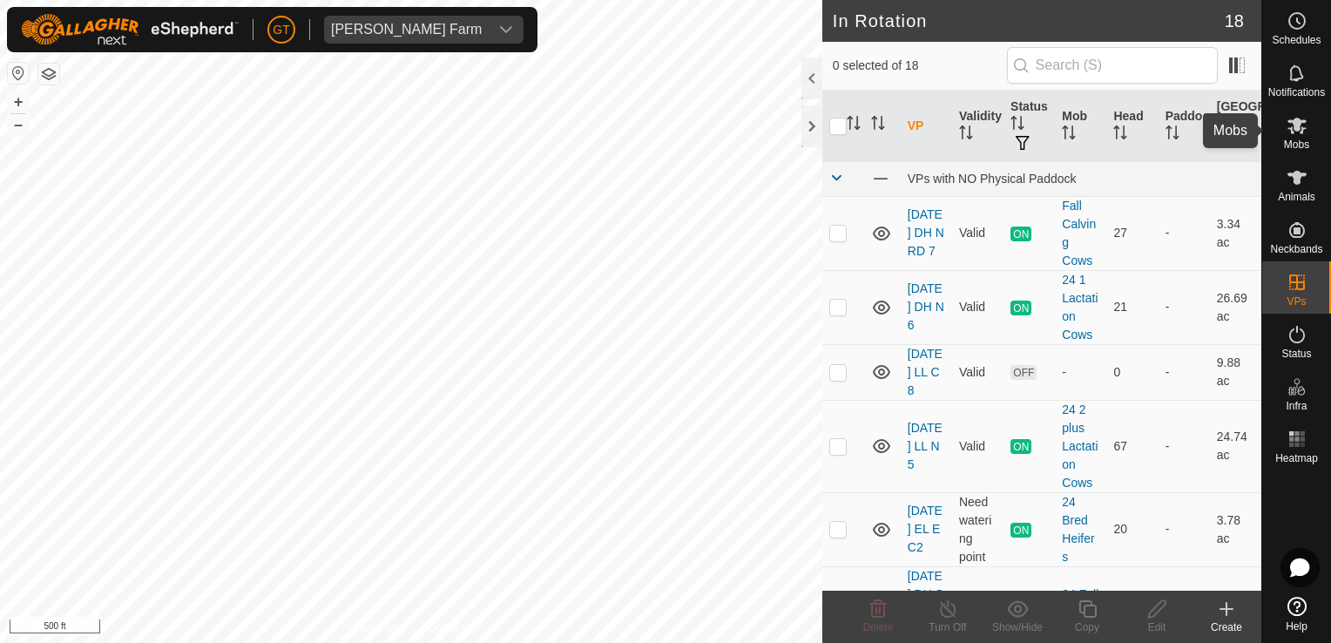
click at [1308, 126] on es-mob-svg-icon at bounding box center [1297, 126] width 31 height 28
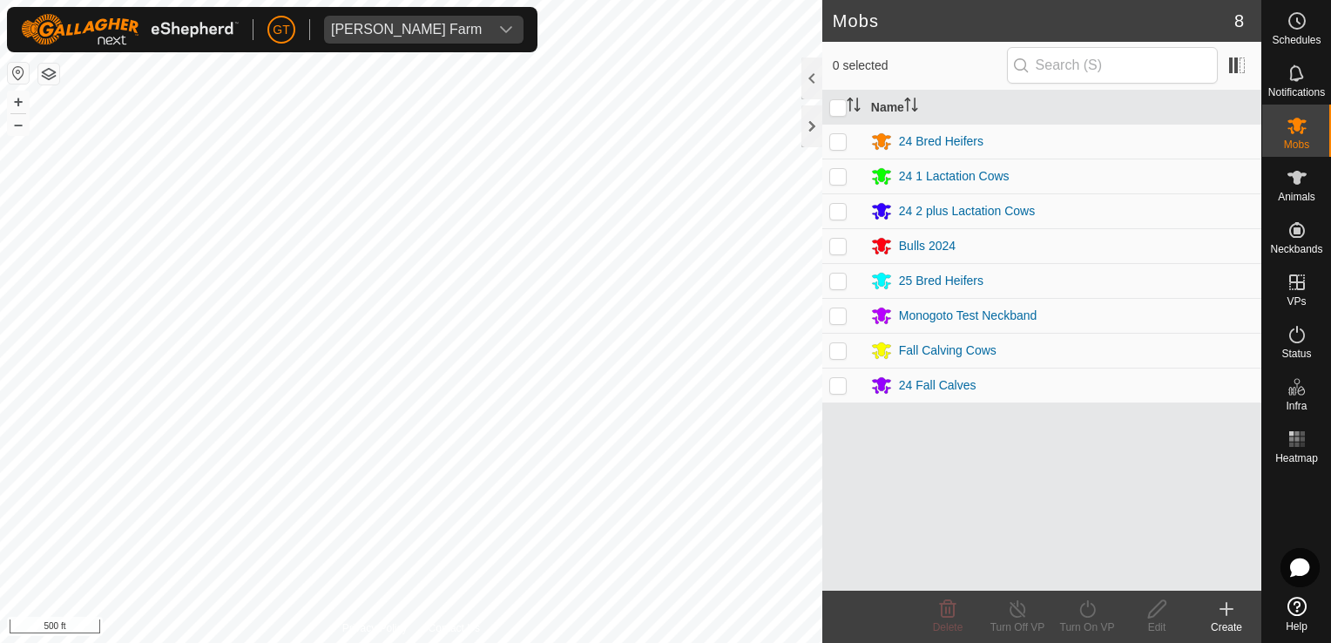
click at [840, 180] on p-checkbox at bounding box center [838, 176] width 17 height 14
checkbox input "true"
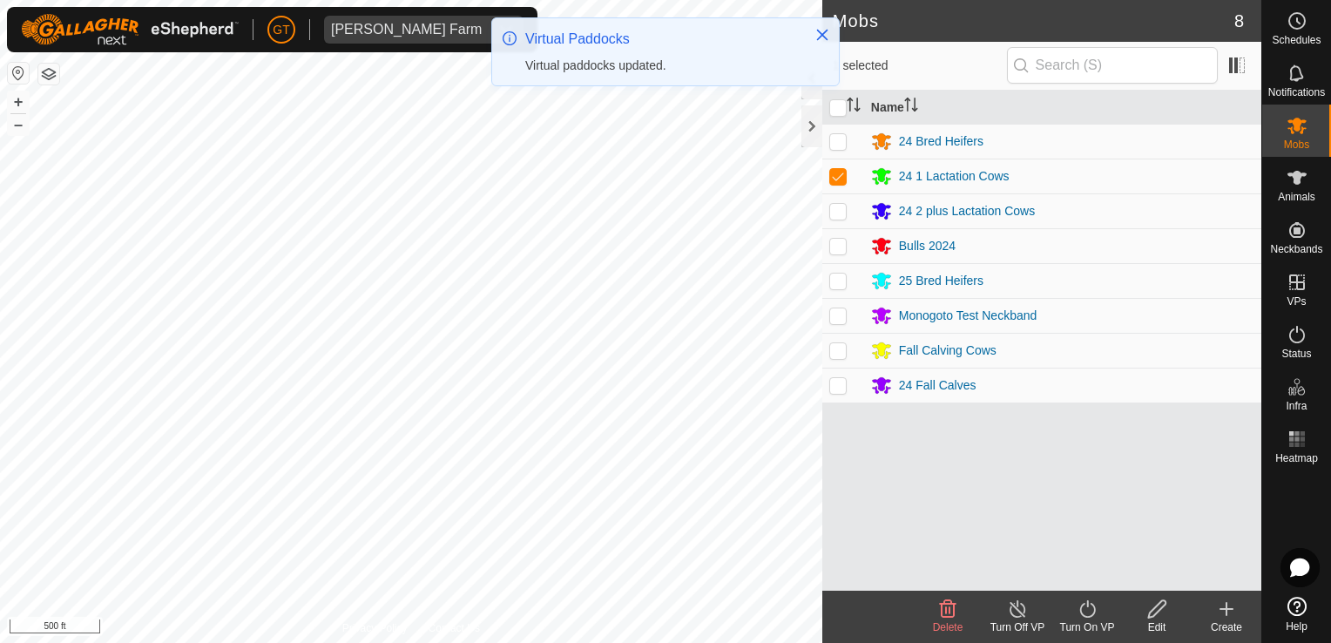
click at [1083, 614] on icon at bounding box center [1088, 609] width 22 height 21
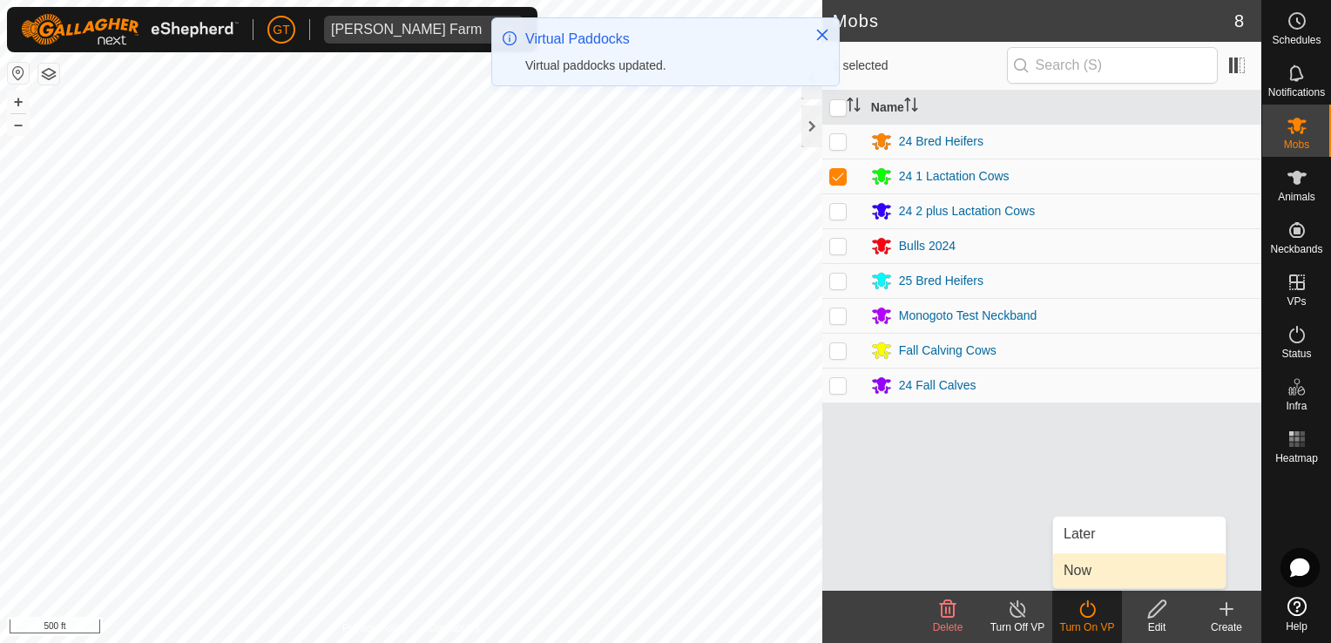
click at [1084, 580] on link "Now" at bounding box center [1139, 570] width 173 height 35
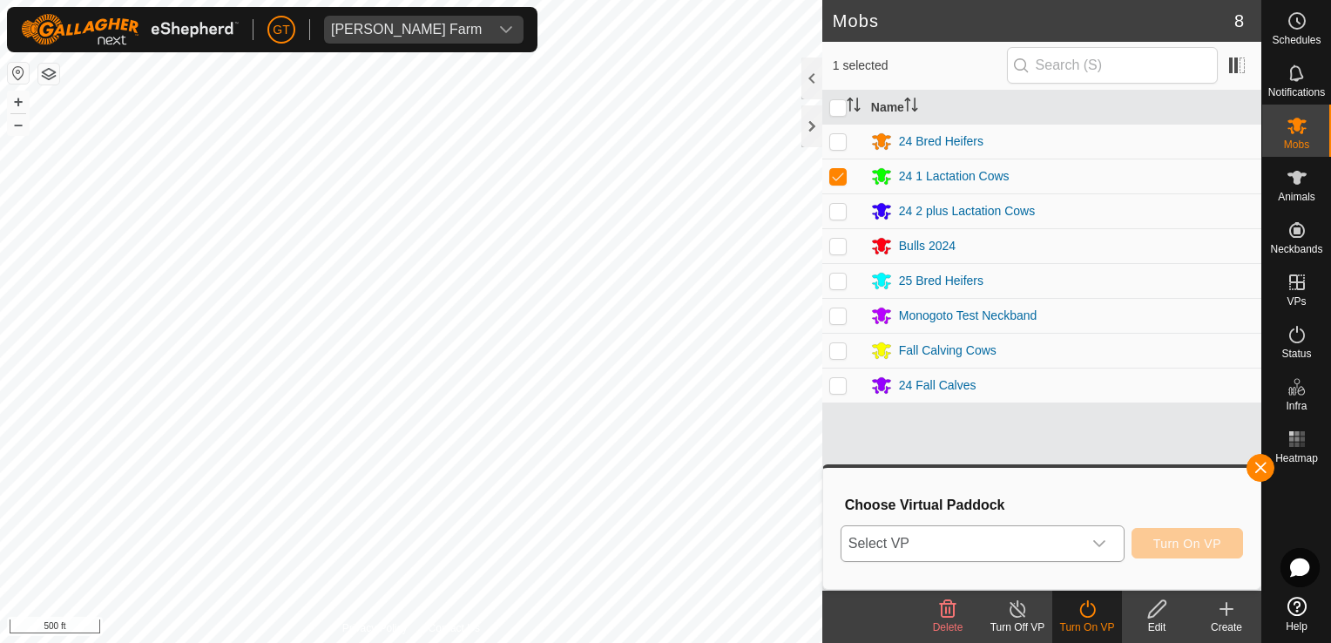
click at [1112, 544] on div "dropdown trigger" at bounding box center [1099, 543] width 35 height 35
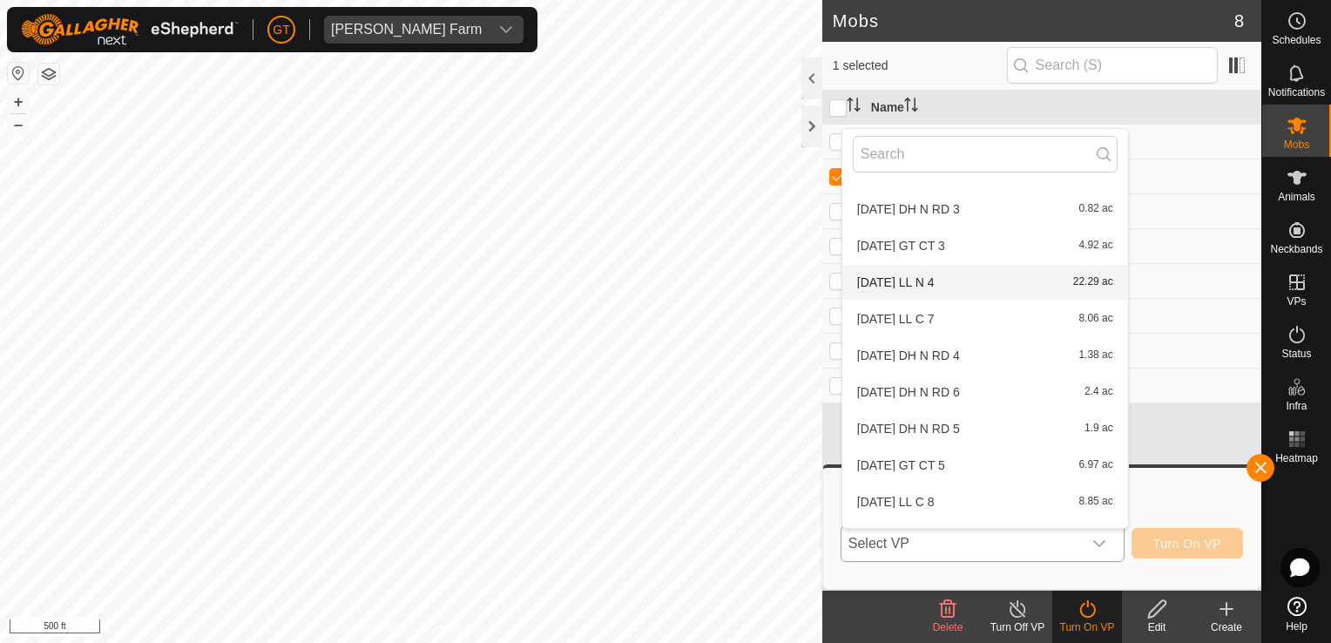
scroll to position [349, 0]
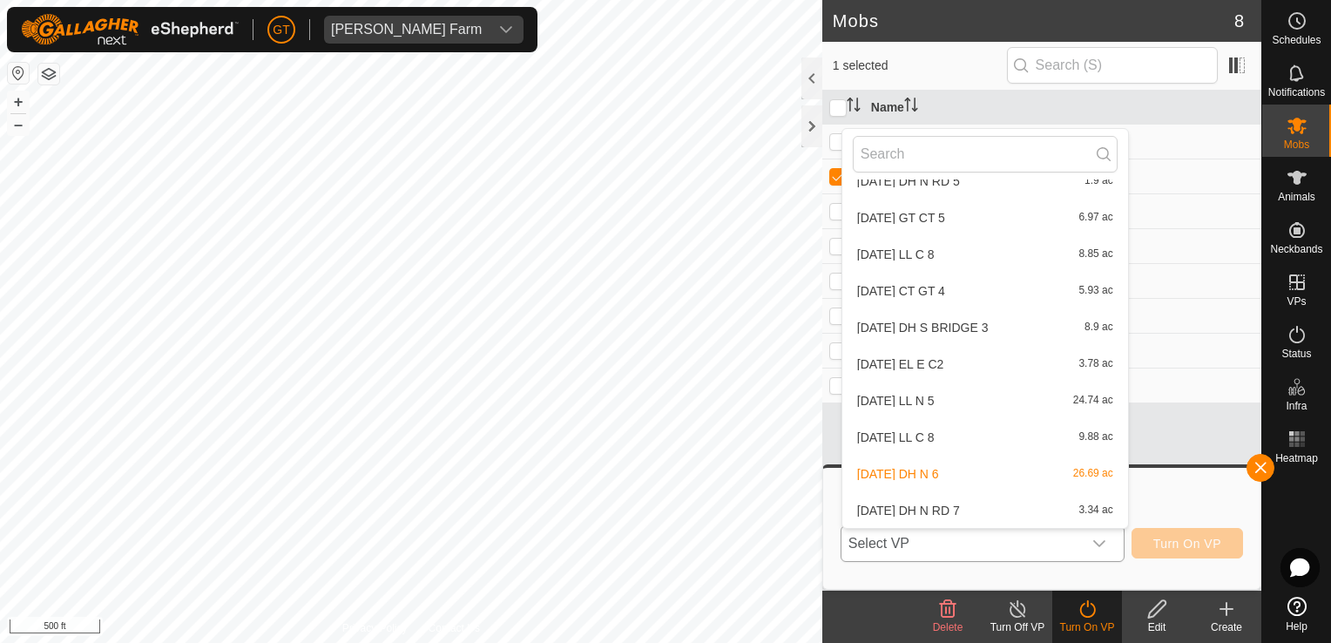
click at [999, 445] on li "[DATE] LL C 8 9.88 ac" at bounding box center [986, 437] width 286 height 35
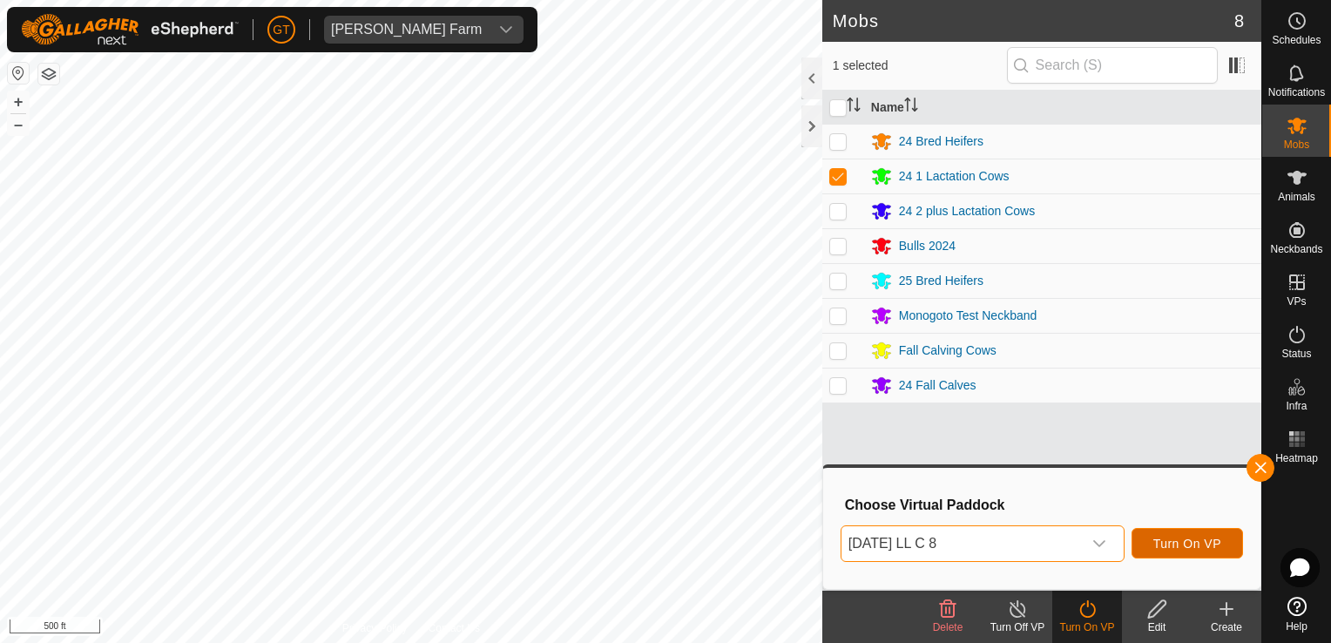
click at [1181, 545] on span "Turn On VP" at bounding box center [1188, 544] width 68 height 14
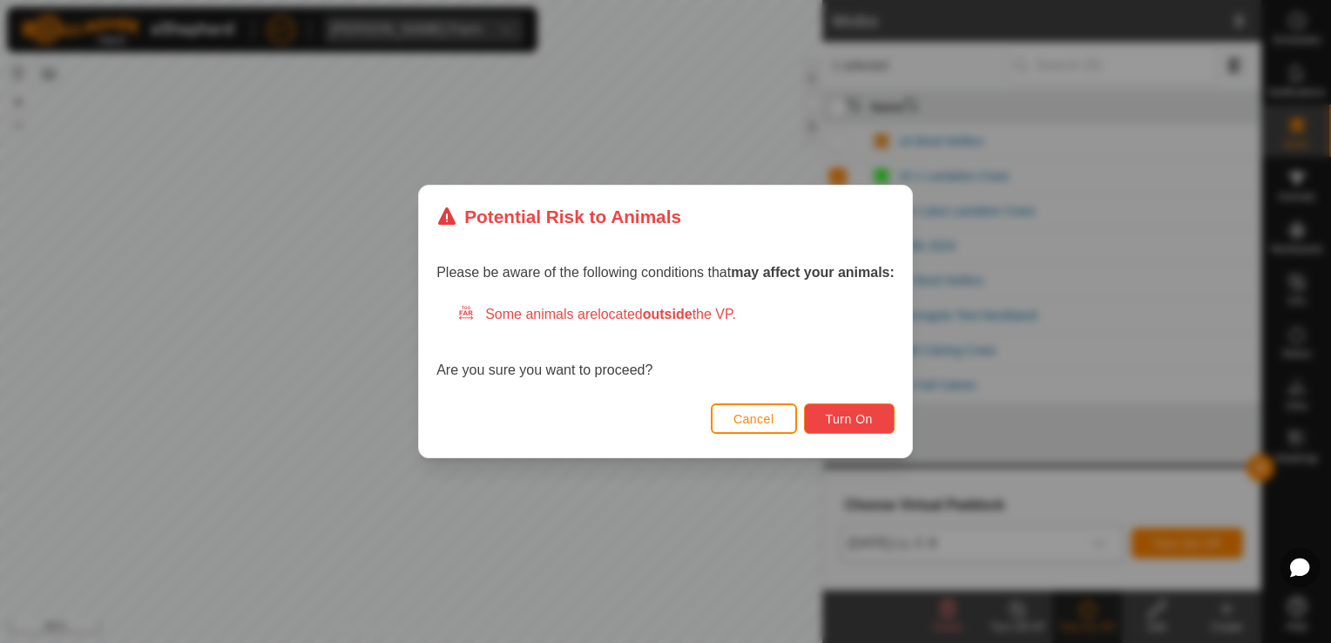
click at [861, 406] on button "Turn On" at bounding box center [849, 418] width 91 height 30
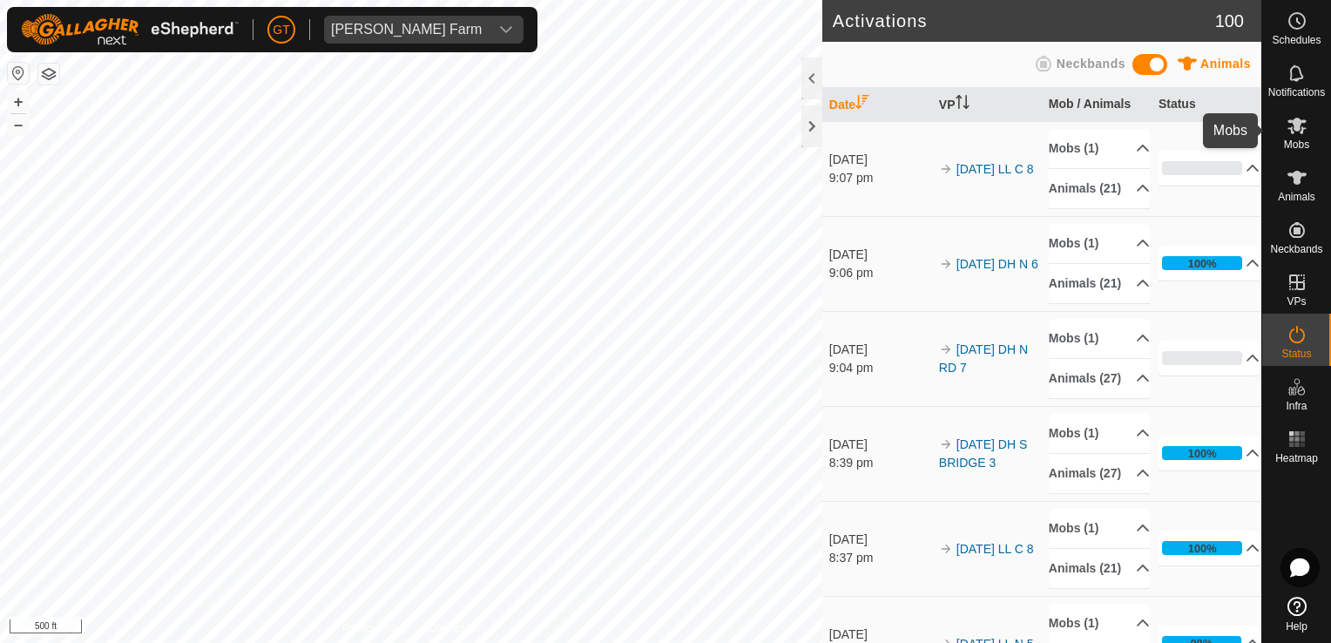
click at [1300, 112] on es-mob-svg-icon at bounding box center [1297, 126] width 31 height 28
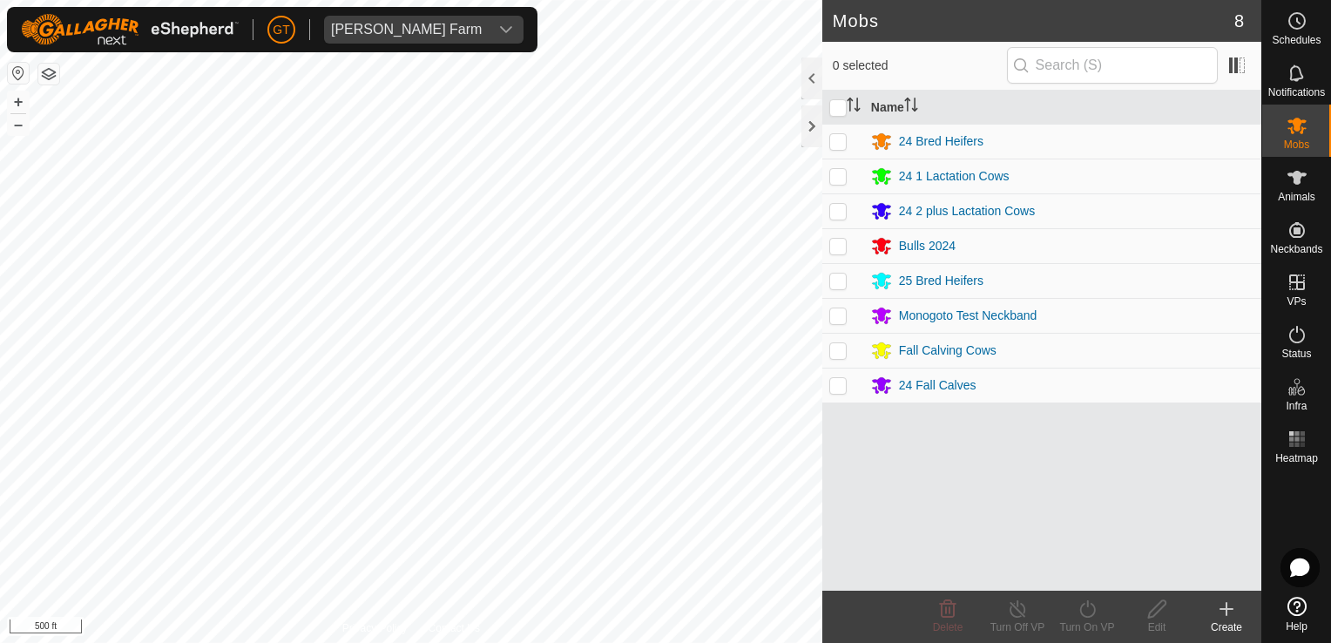
click at [840, 213] on p-checkbox at bounding box center [838, 211] width 17 height 14
checkbox input "true"
click at [1092, 613] on icon at bounding box center [1088, 609] width 22 height 21
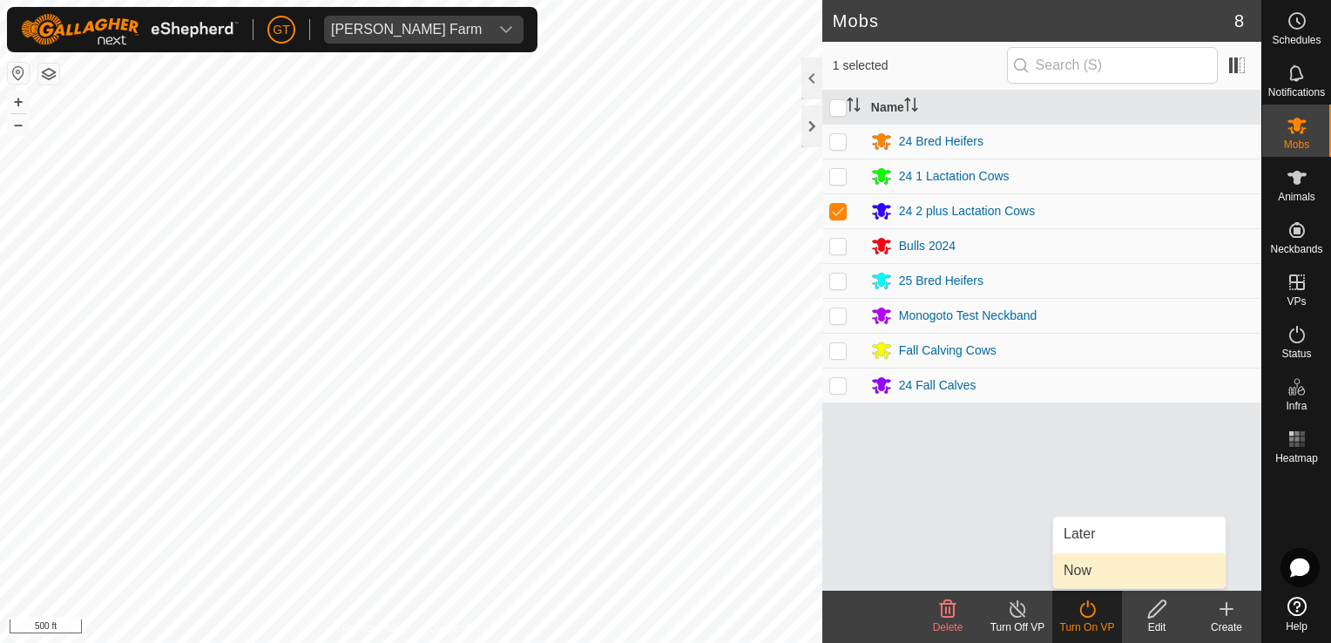
click at [1087, 568] on link "Now" at bounding box center [1139, 570] width 173 height 35
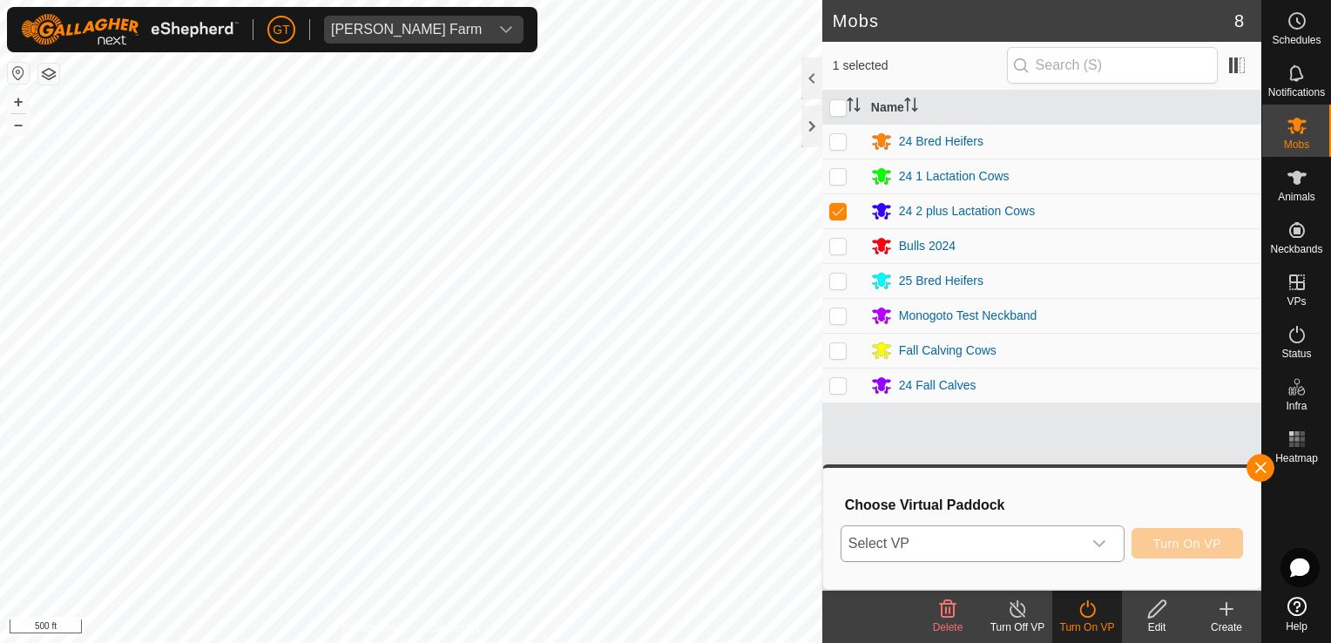
click at [1106, 540] on icon "dropdown trigger" at bounding box center [1100, 543] width 12 height 7
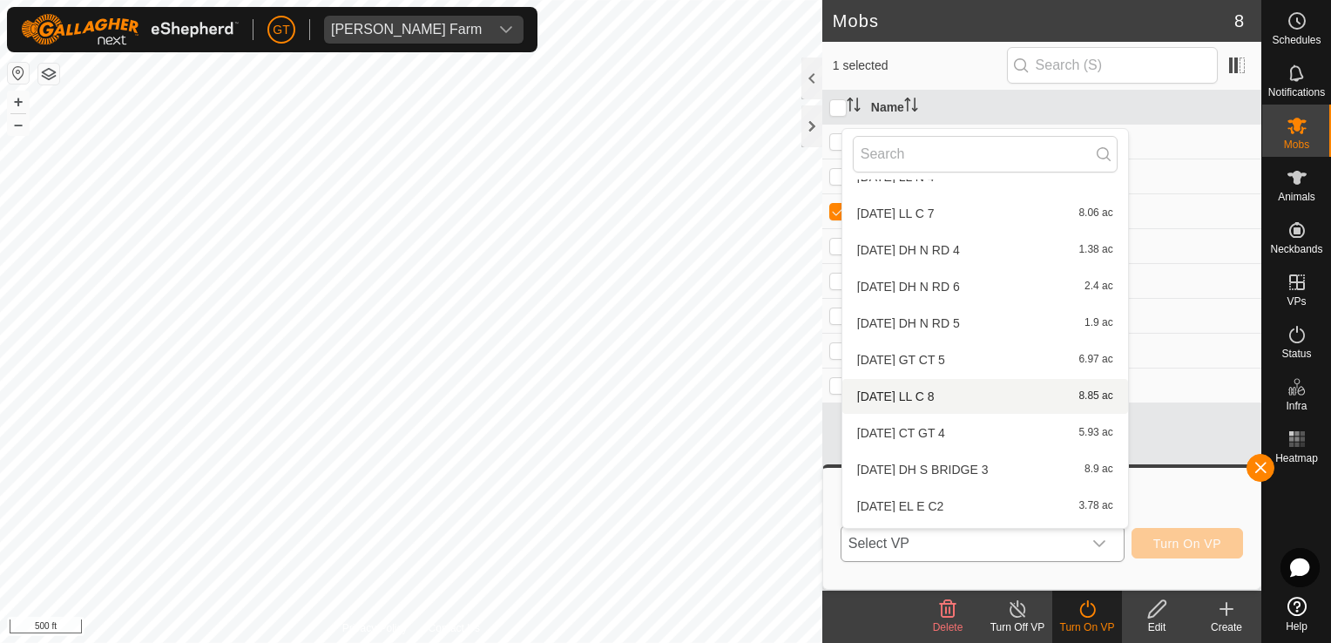
scroll to position [349, 0]
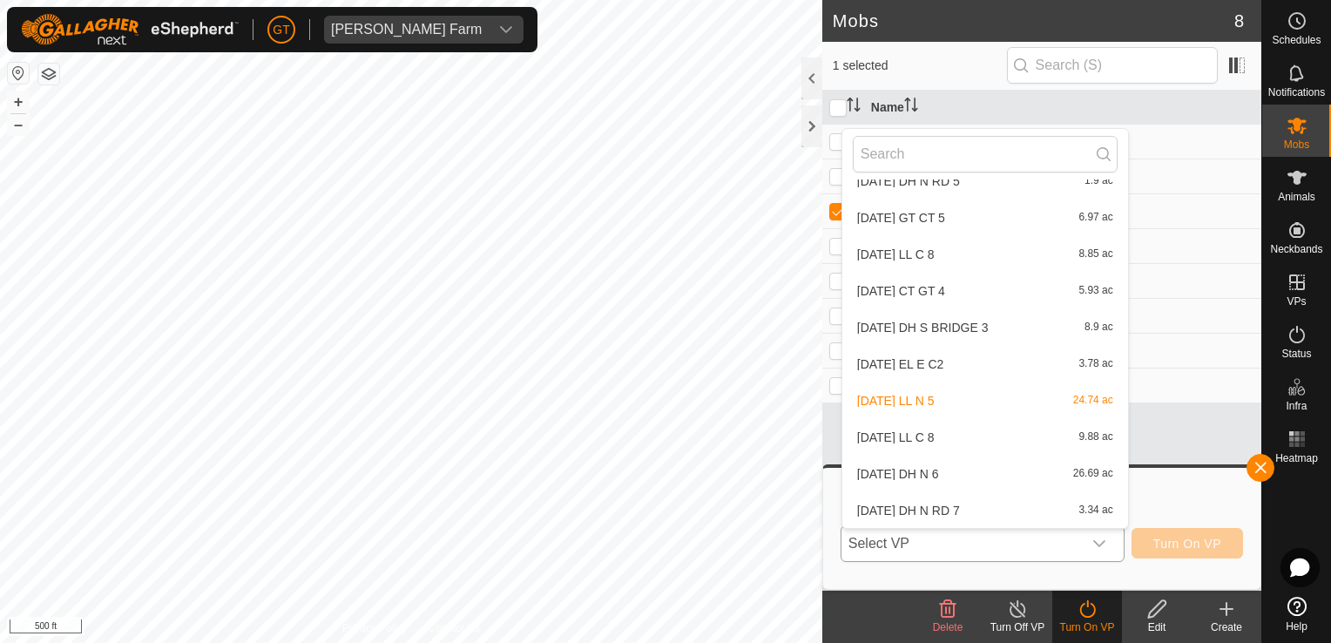
click at [991, 476] on li "[DATE] DH N 6 26.69 ac" at bounding box center [986, 474] width 286 height 35
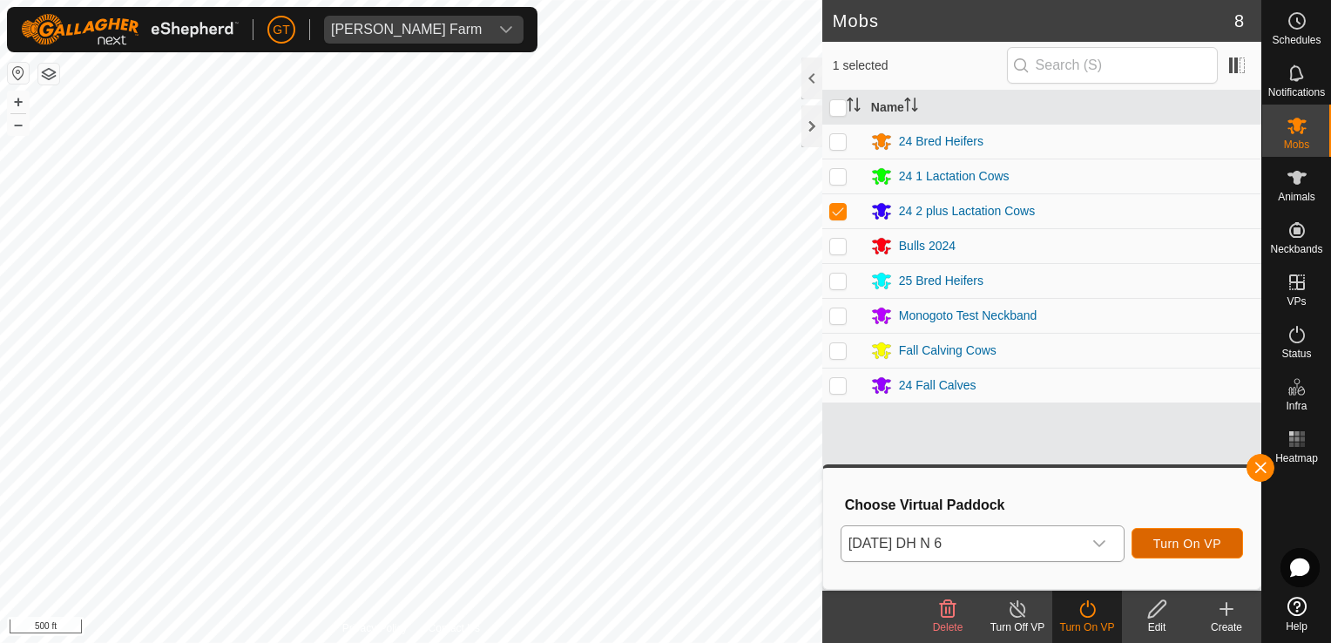
click at [1156, 550] on span "Turn On VP" at bounding box center [1188, 544] width 68 height 14
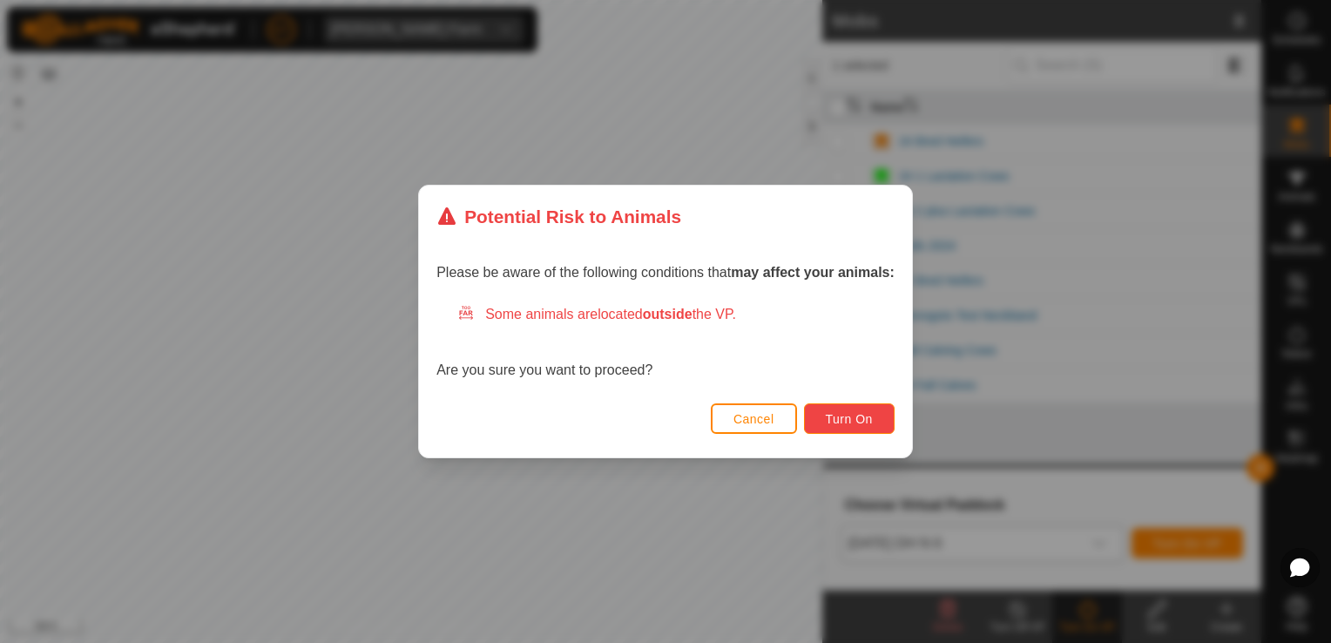
click at [831, 417] on span "Turn On" at bounding box center [849, 419] width 47 height 14
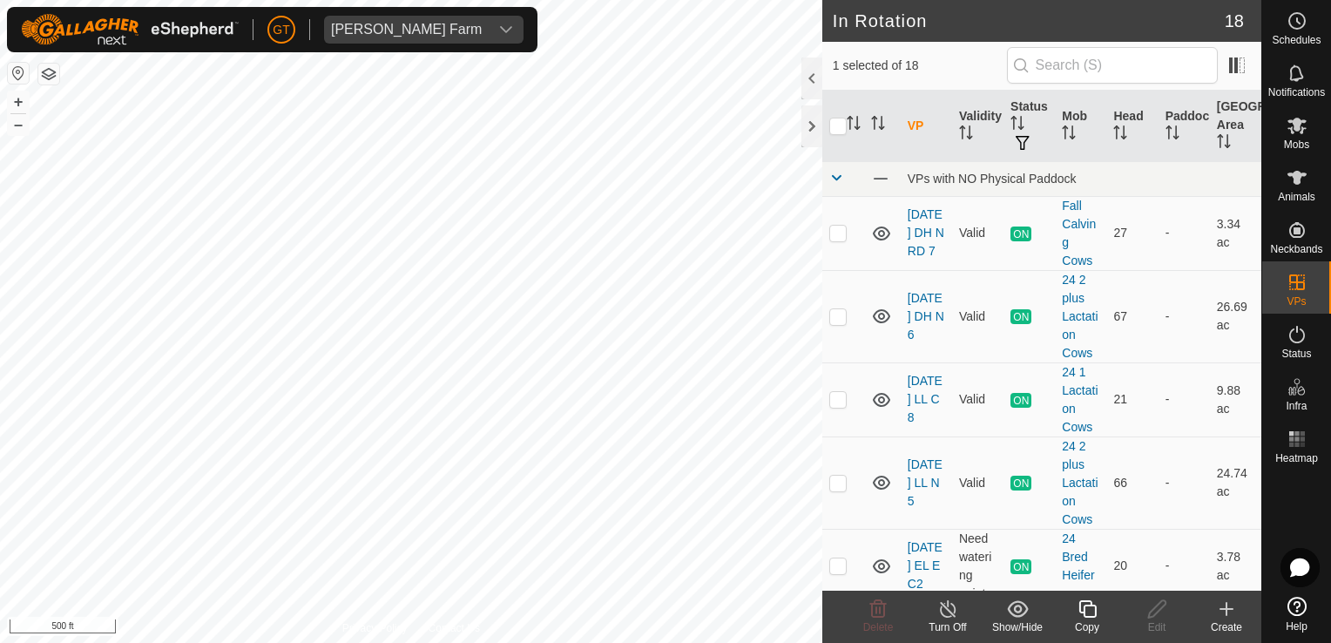
click at [1087, 615] on icon at bounding box center [1088, 609] width 22 height 21
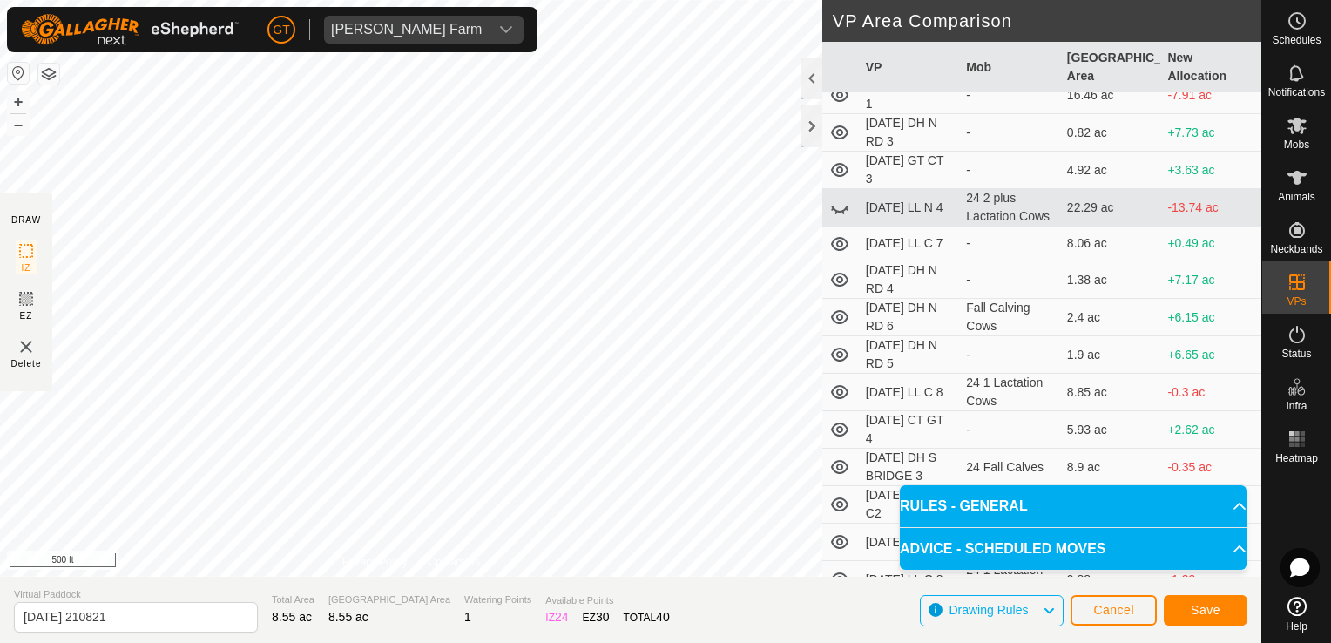
scroll to position [180, 0]
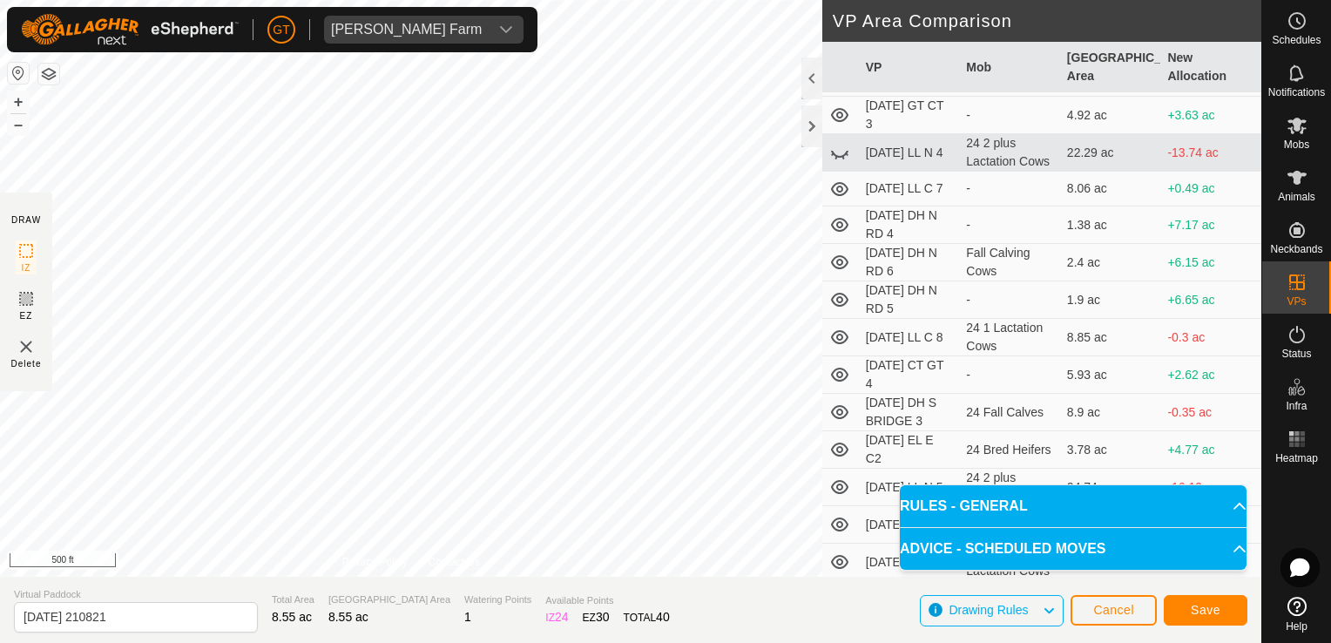
click at [1033, 622] on div "Drawing Rules" at bounding box center [992, 610] width 144 height 31
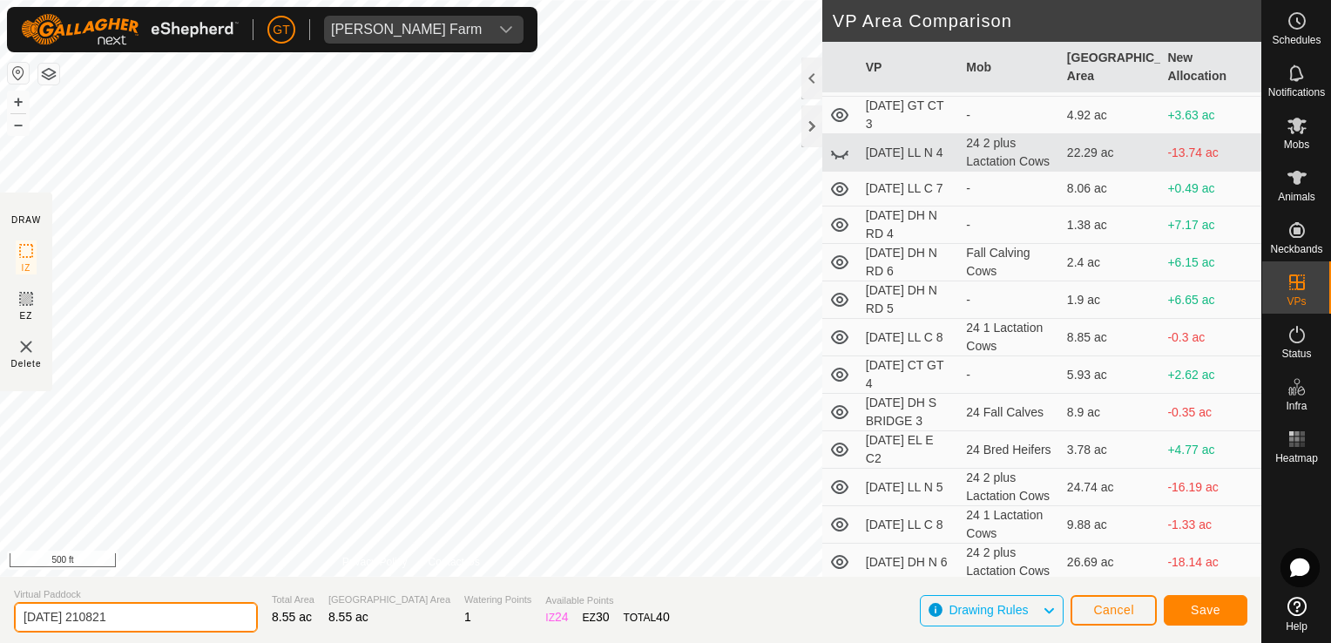
click at [212, 619] on input "[DATE] 210821" at bounding box center [136, 617] width 244 height 30
type input "[DATE] CT 8"
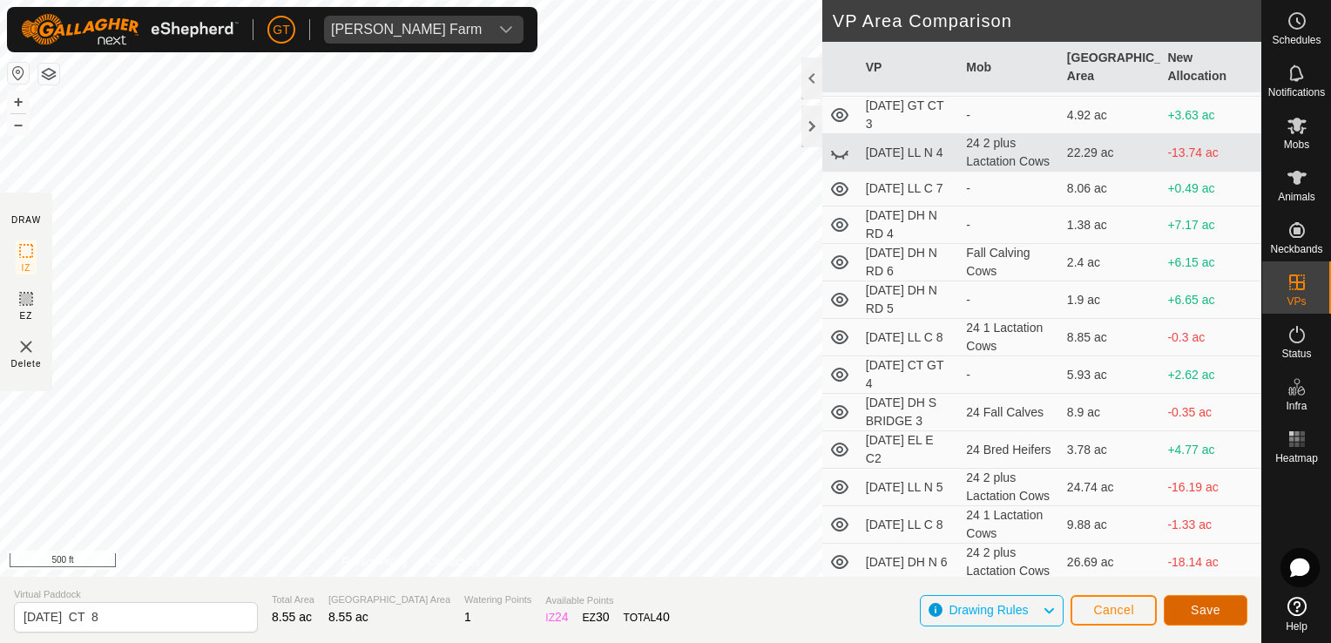
click at [1220, 611] on button "Save" at bounding box center [1206, 610] width 84 height 30
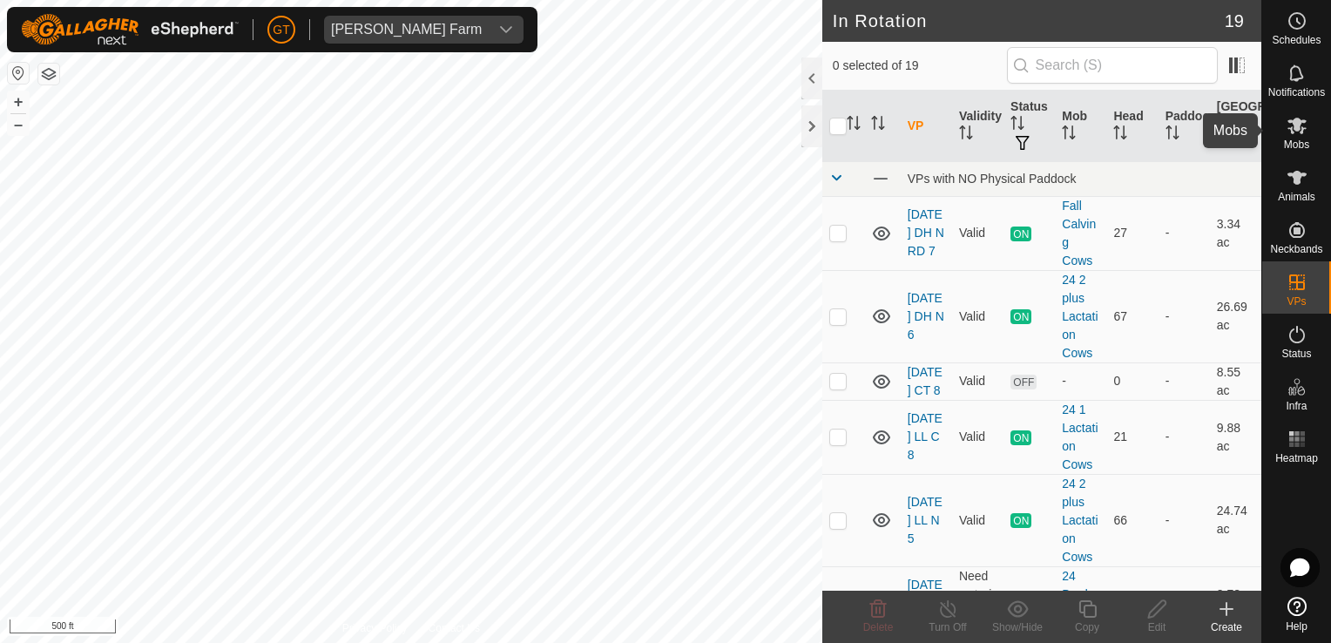
click at [1298, 135] on icon at bounding box center [1297, 125] width 21 height 21
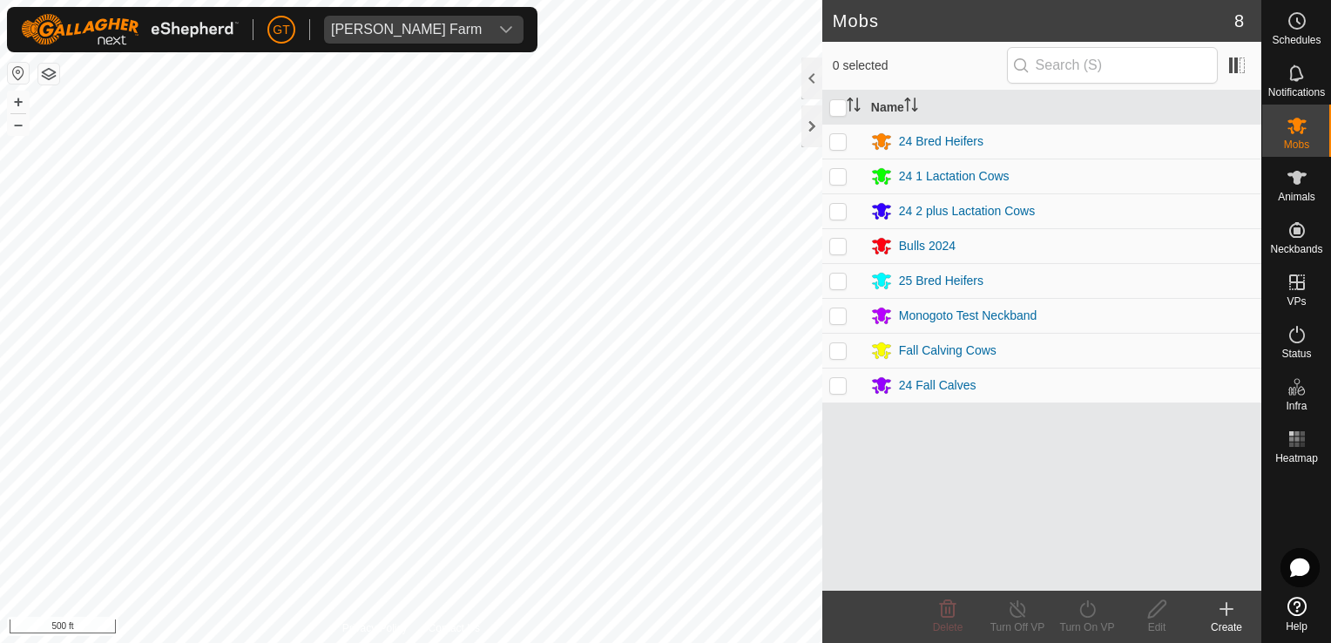
click at [832, 145] on p-checkbox at bounding box center [838, 141] width 17 height 14
checkbox input "true"
click at [1089, 610] on icon at bounding box center [1088, 609] width 22 height 21
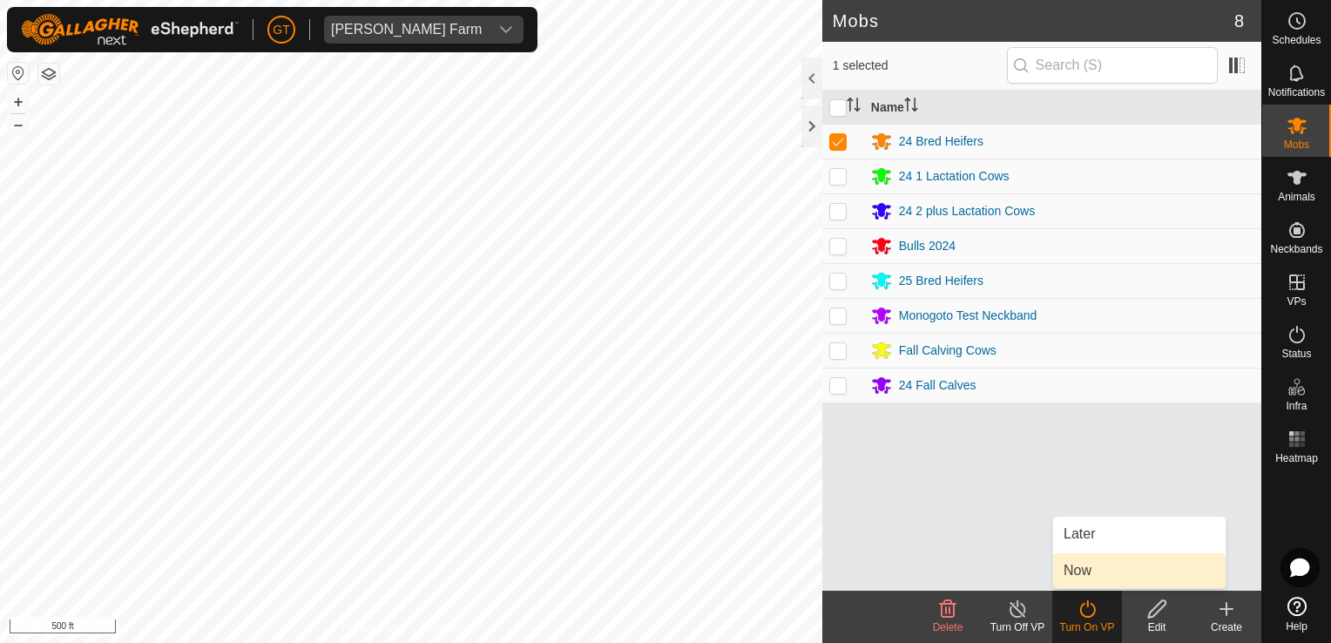
click at [1074, 566] on link "Now" at bounding box center [1139, 570] width 173 height 35
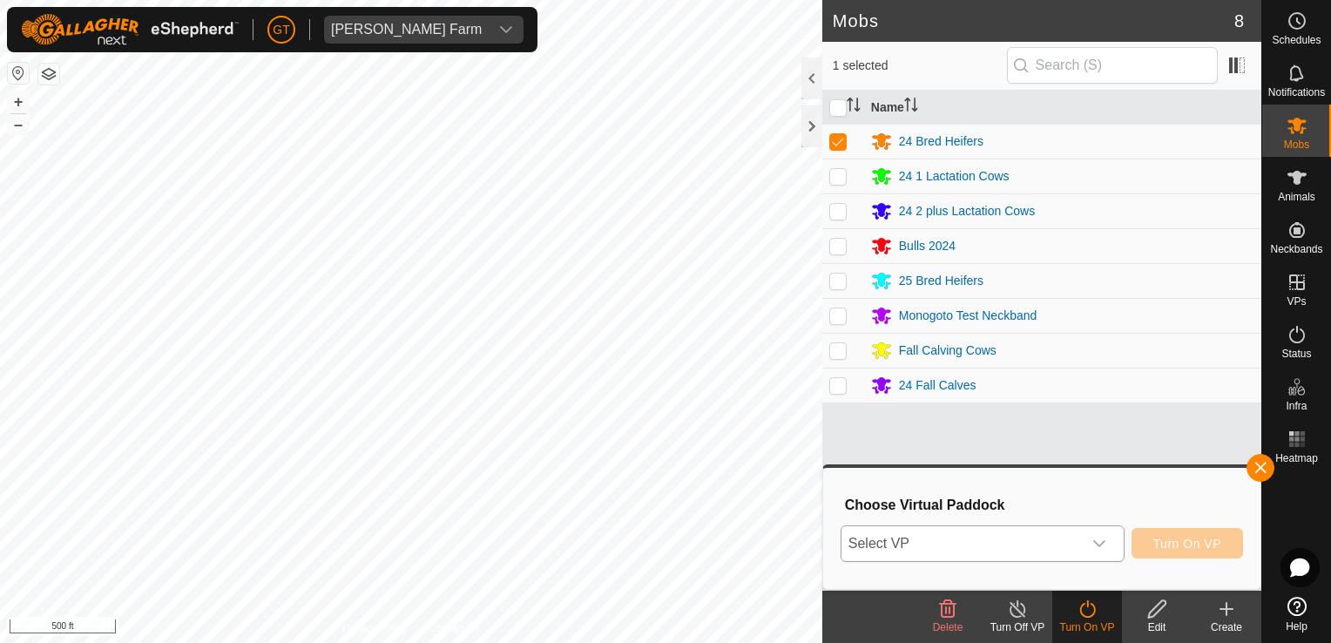
click at [1105, 546] on icon "dropdown trigger" at bounding box center [1100, 544] width 14 height 14
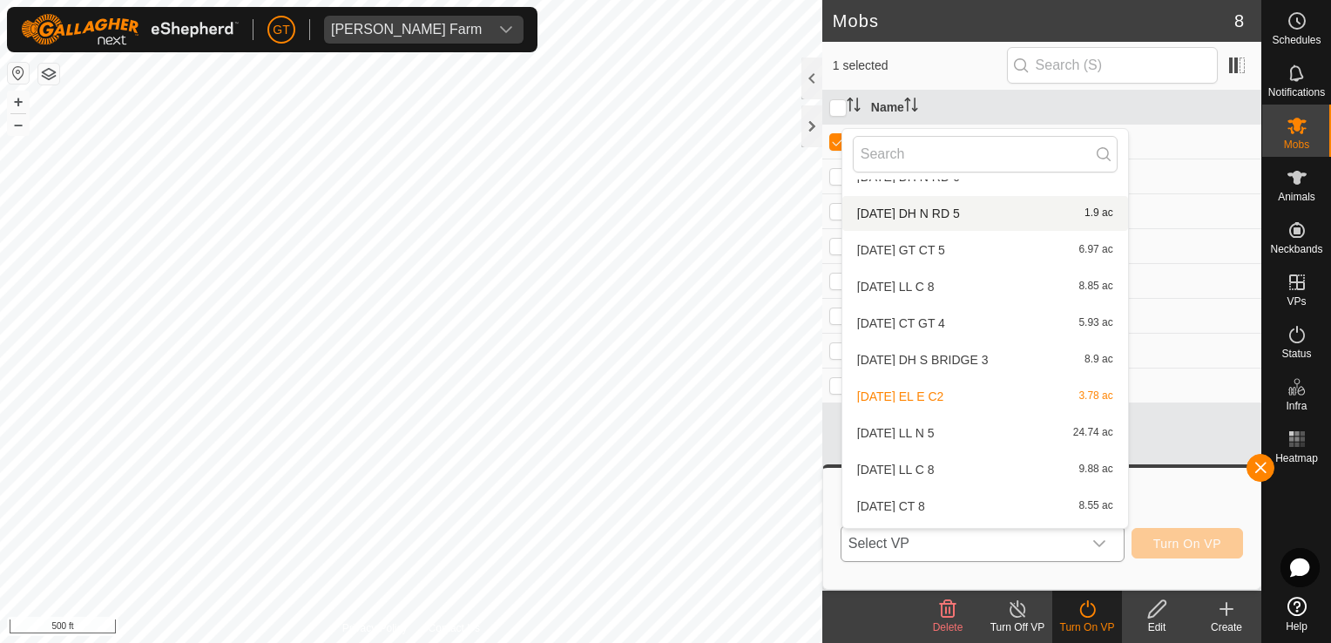
scroll to position [385, 0]
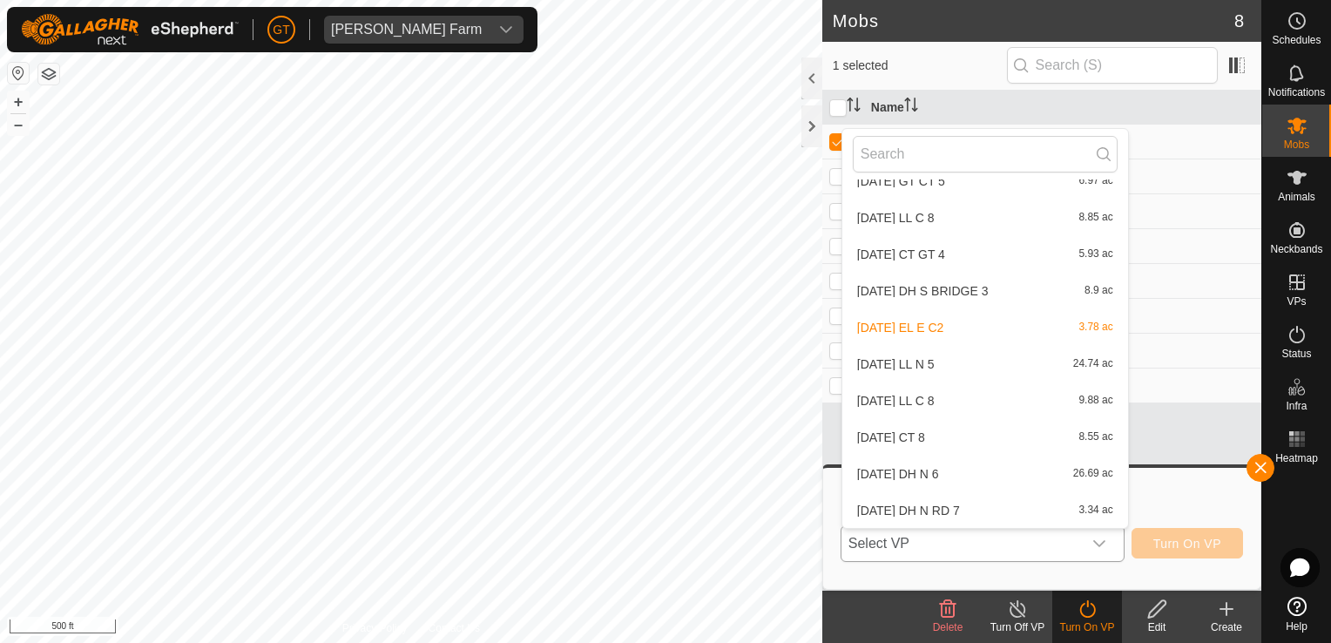
click at [1018, 445] on li "[DATE] CT 8 8.55 ac" at bounding box center [986, 437] width 286 height 35
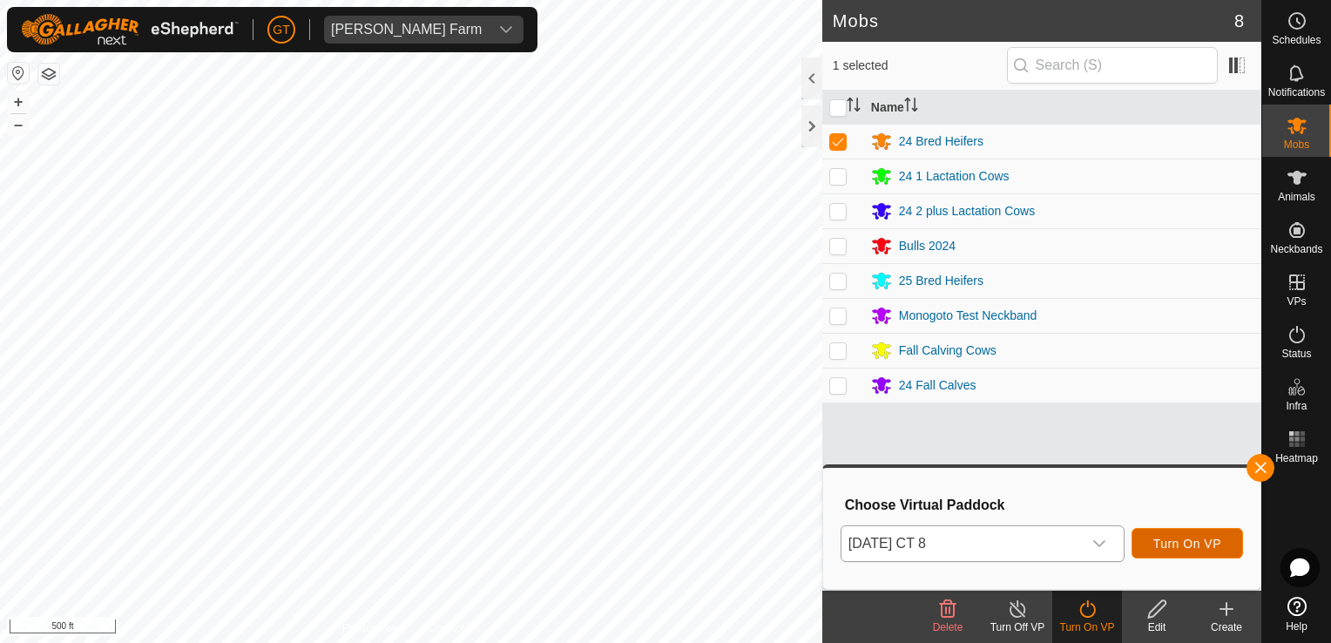
click at [1175, 545] on span "Turn On VP" at bounding box center [1188, 544] width 68 height 14
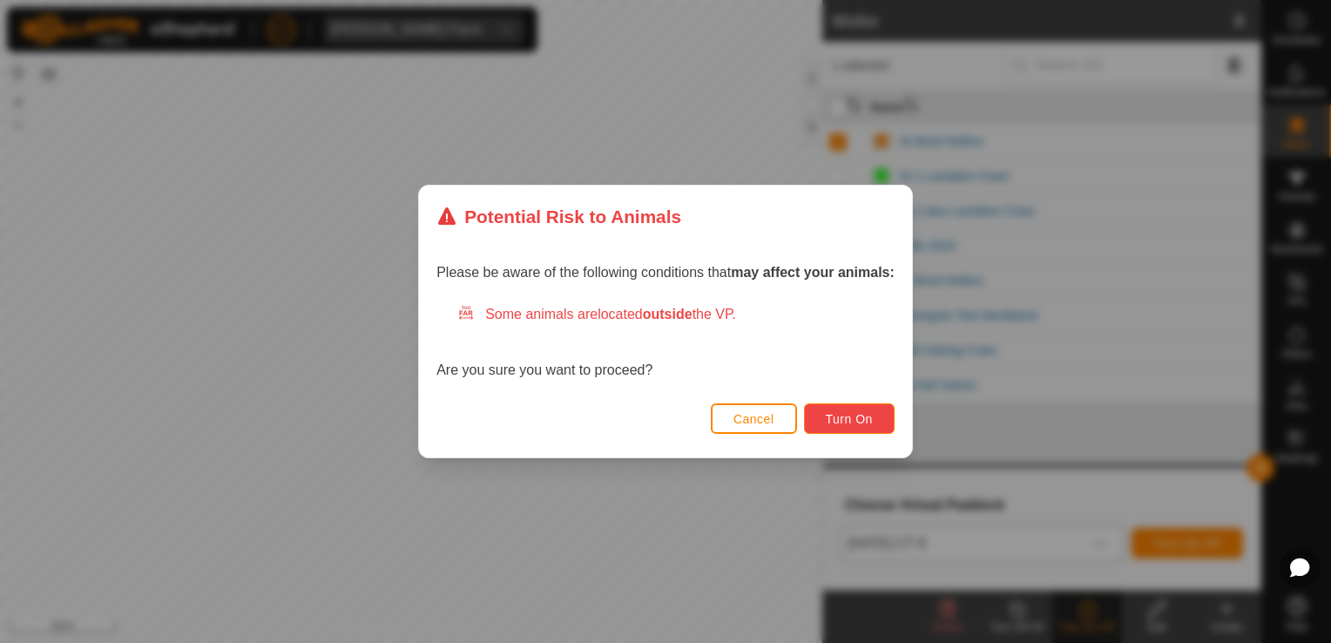
click at [874, 422] on button "Turn On" at bounding box center [849, 418] width 91 height 30
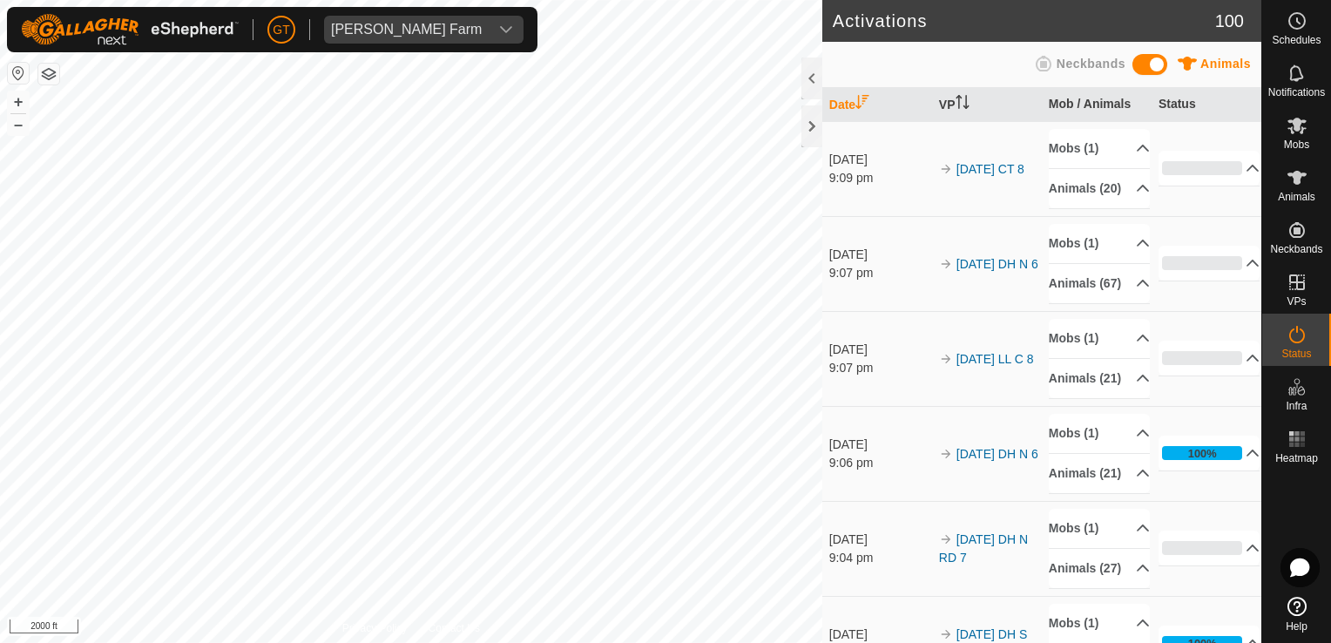
click at [530, 0] on html "[PERSON_NAME] Farm Schedules Notifications Mobs Animals Neckbands VPs Status In…" at bounding box center [665, 321] width 1331 height 643
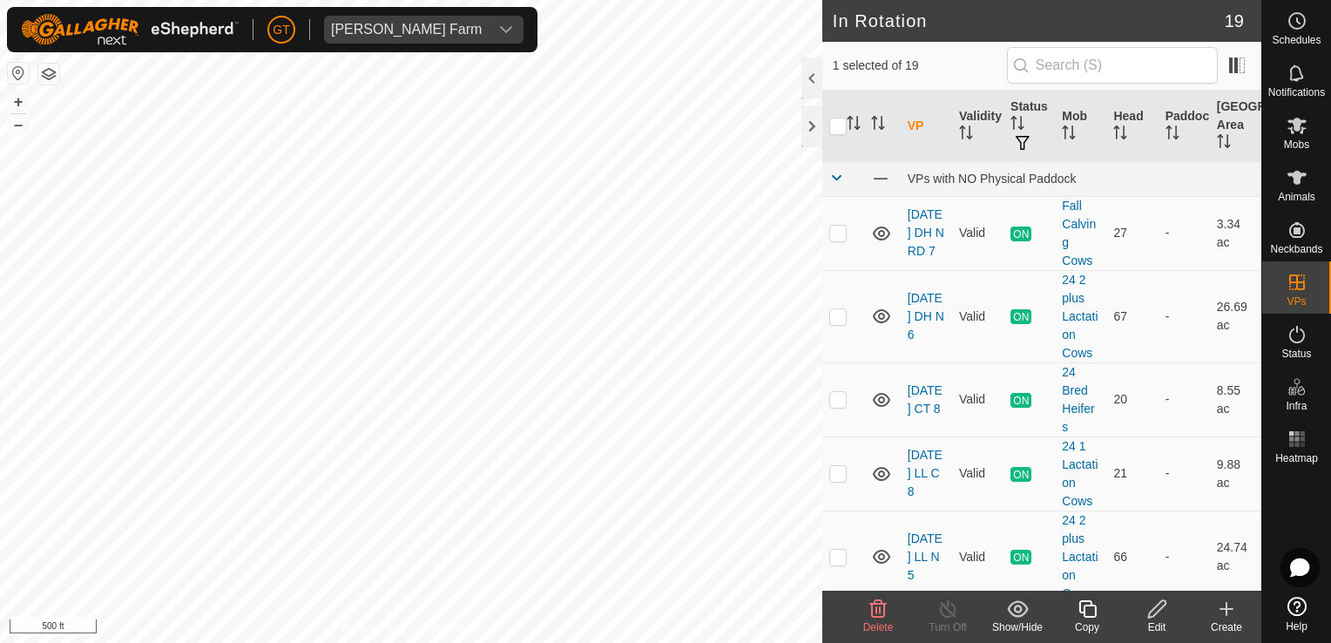
click at [871, 610] on icon at bounding box center [878, 608] width 17 height 17
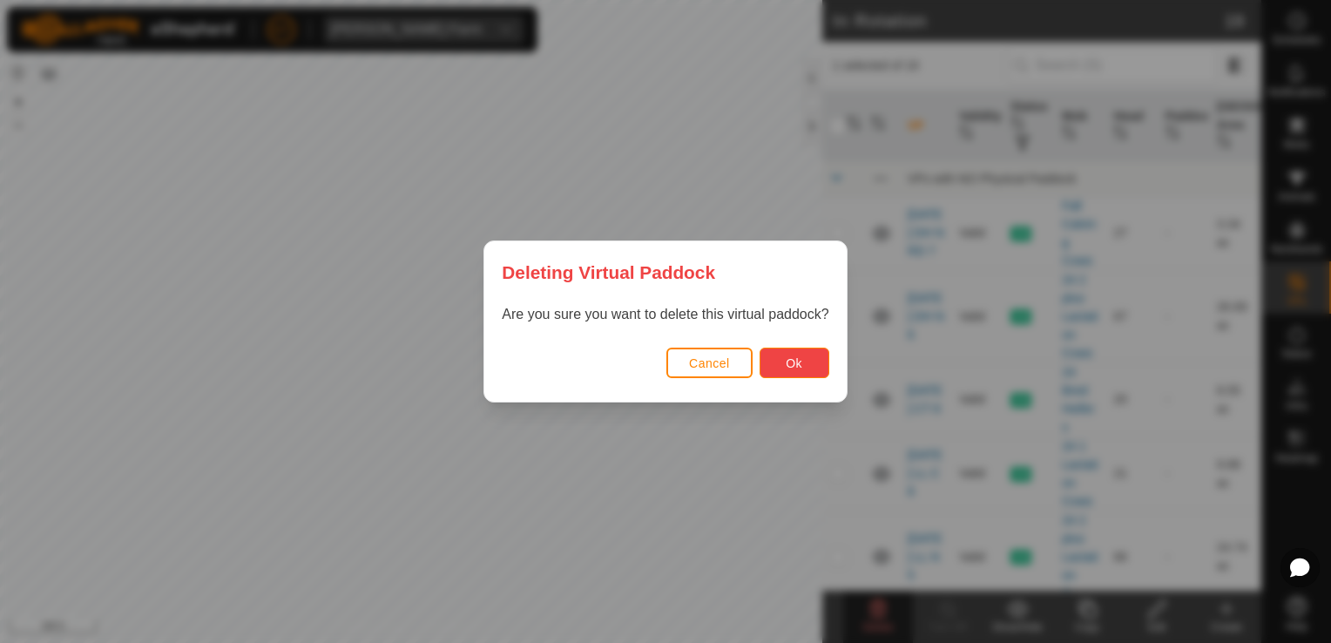
click at [803, 368] on button "Ok" at bounding box center [795, 363] width 70 height 30
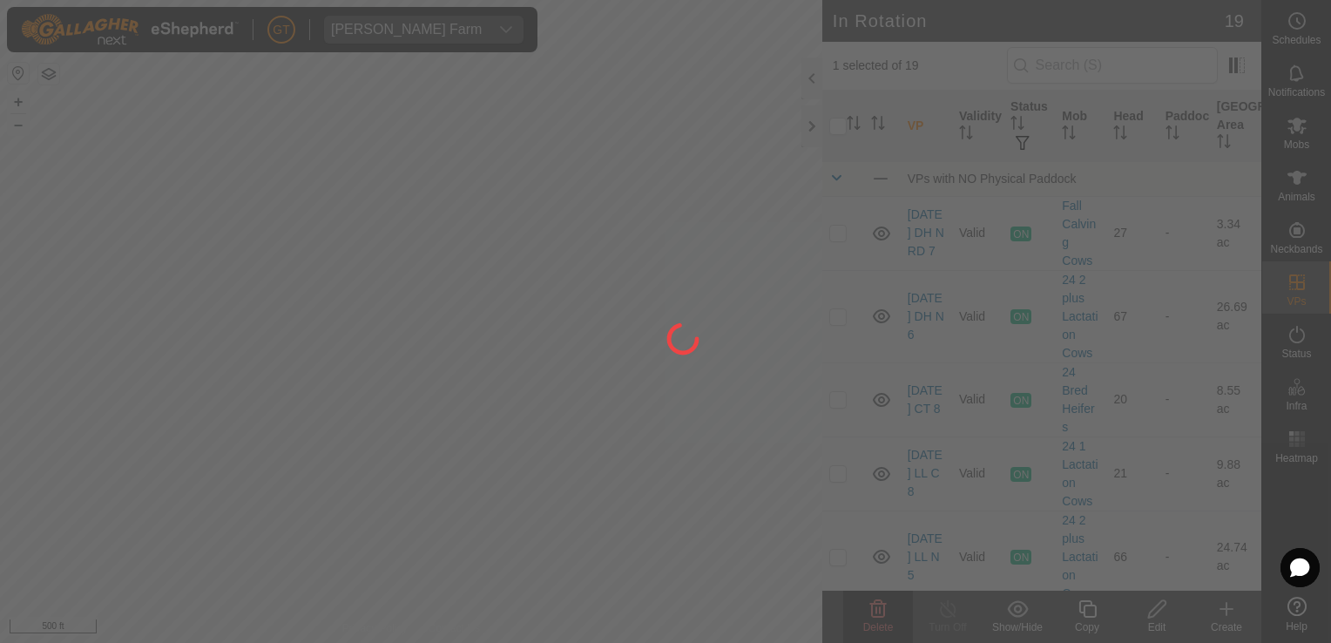
checkbox input "false"
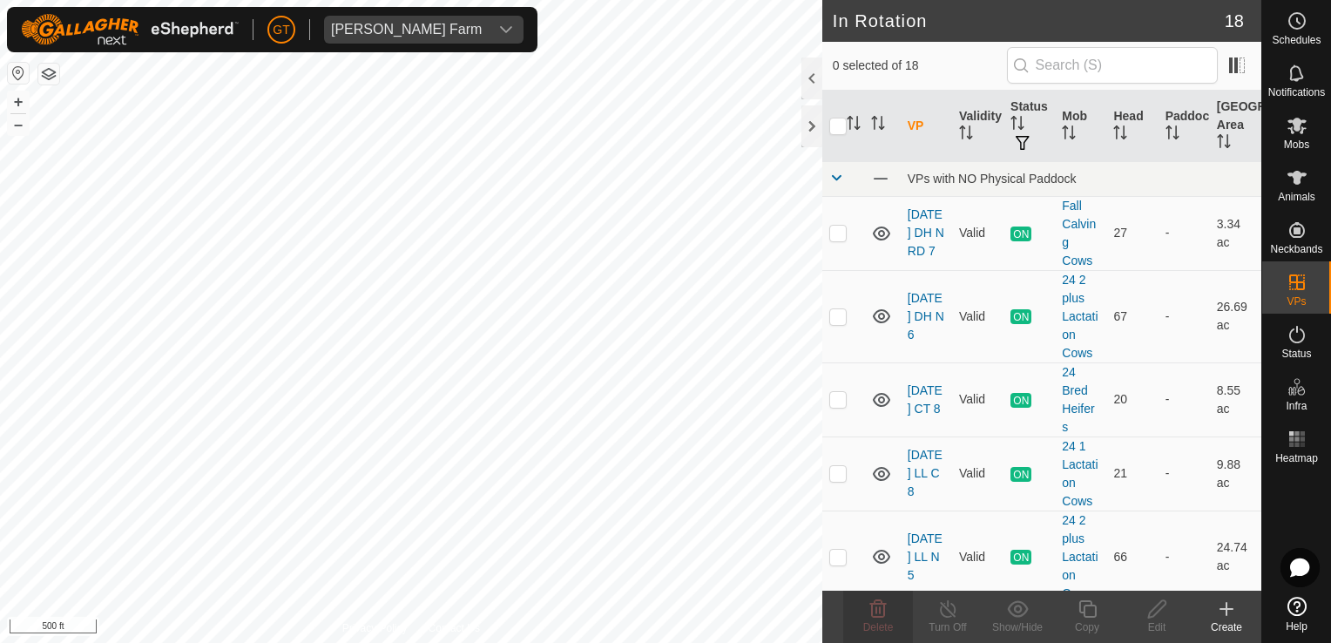
checkbox input "true"
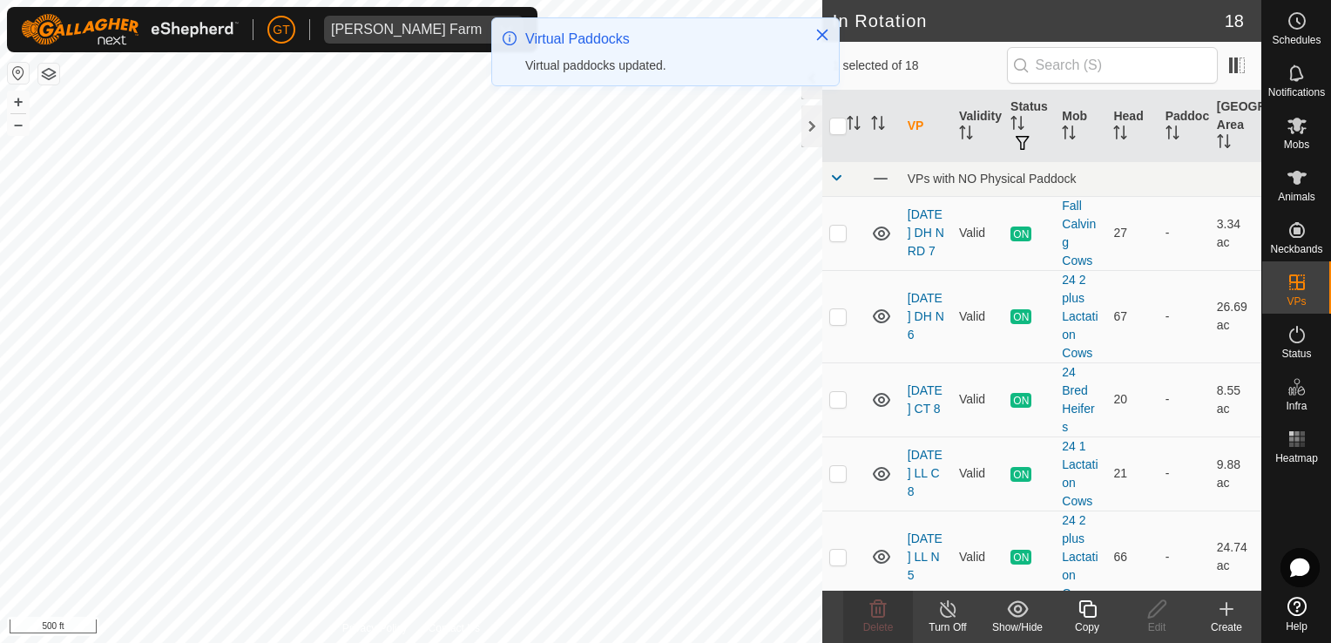
click at [1098, 610] on icon at bounding box center [1088, 609] width 22 height 21
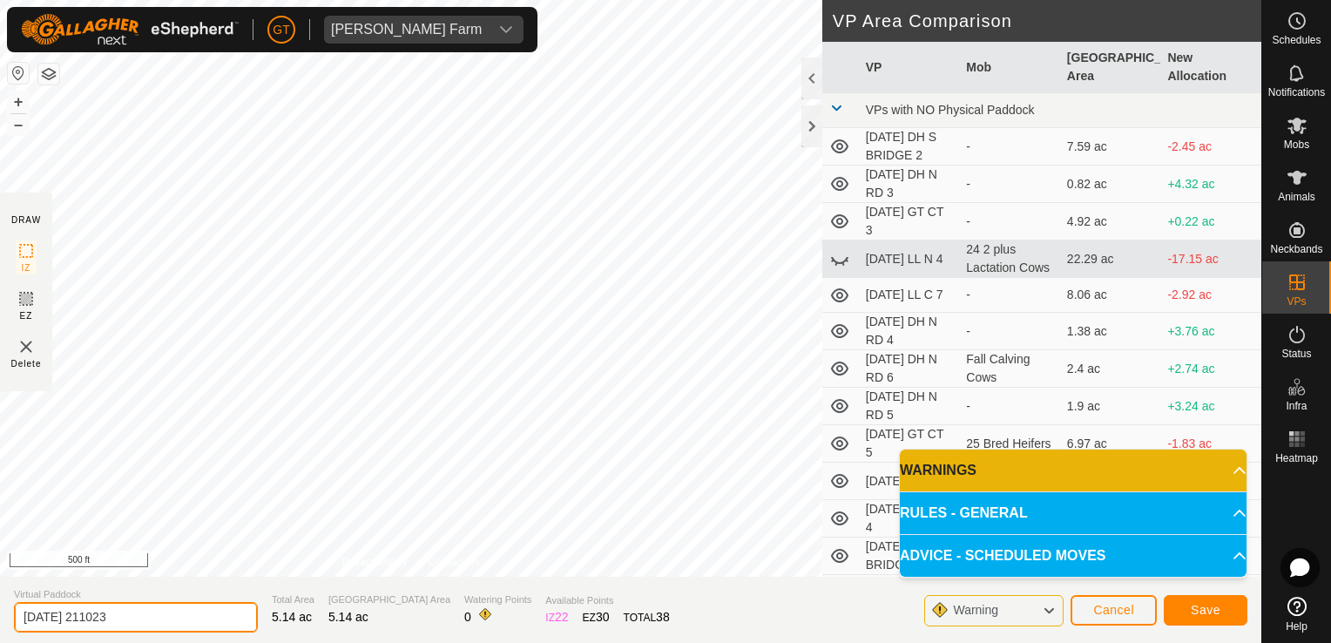
click at [164, 613] on input "[DATE] 211023" at bounding box center [136, 617] width 244 height 30
type input "[DATE] EL C 4"
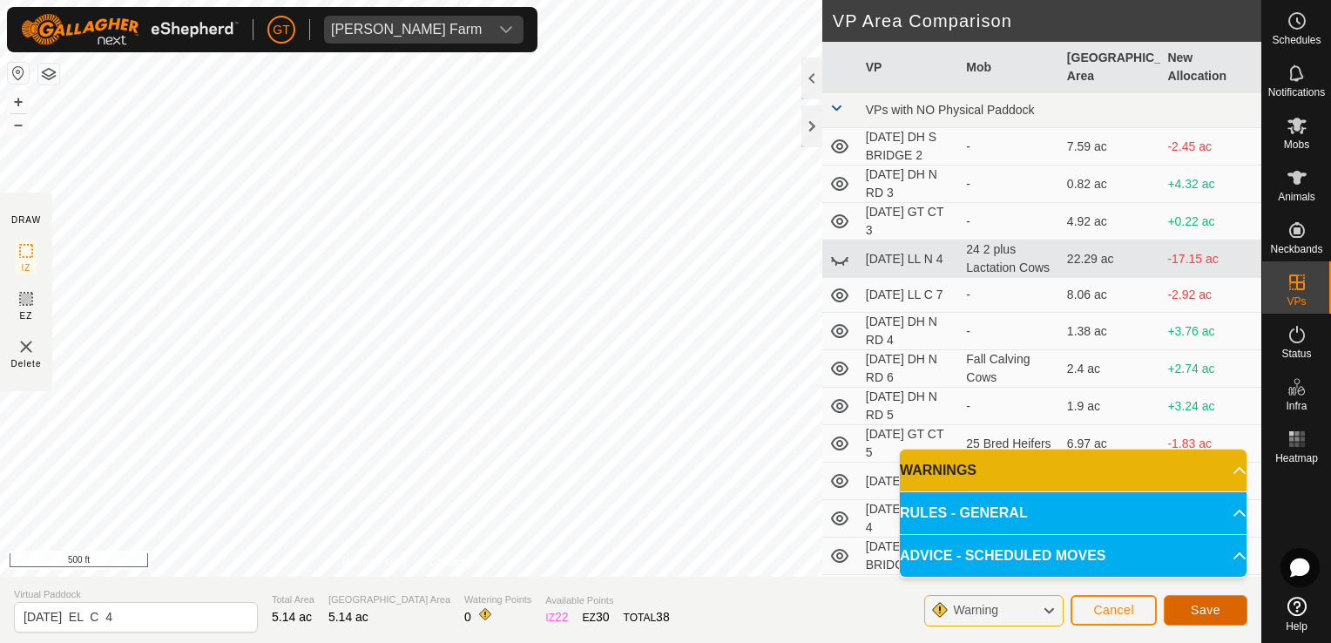
click at [1207, 615] on span "Save" at bounding box center [1206, 610] width 30 height 14
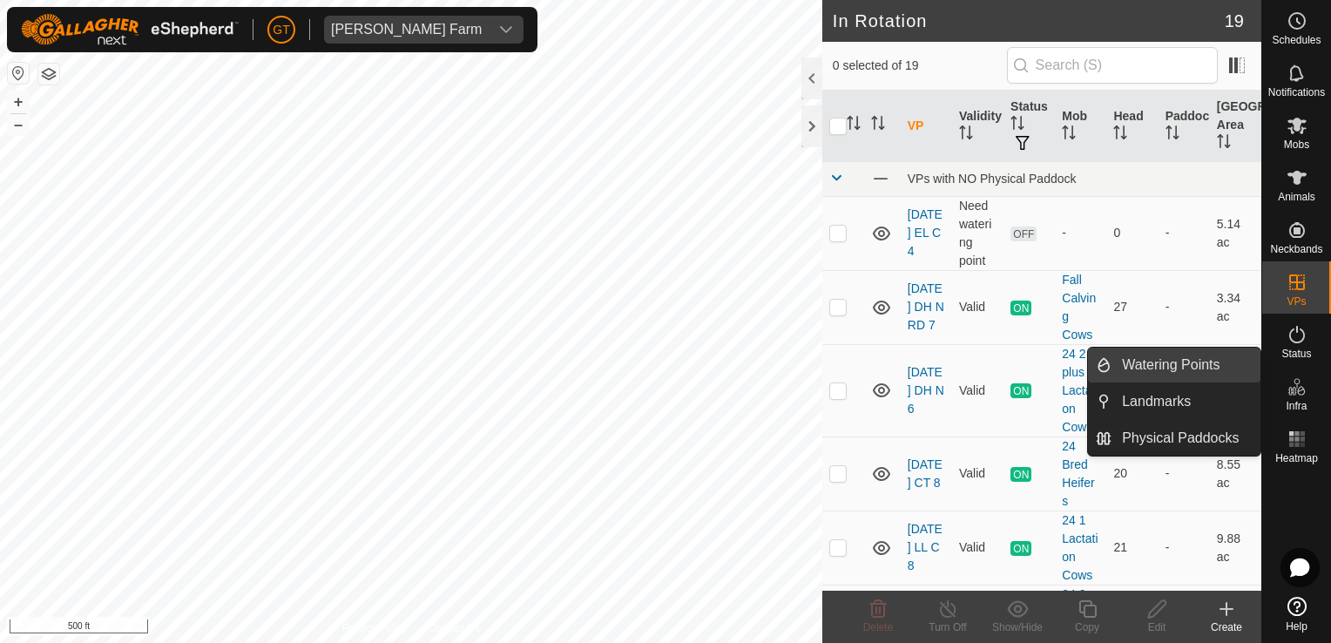
click at [1148, 364] on link "Watering Points" at bounding box center [1186, 365] width 149 height 35
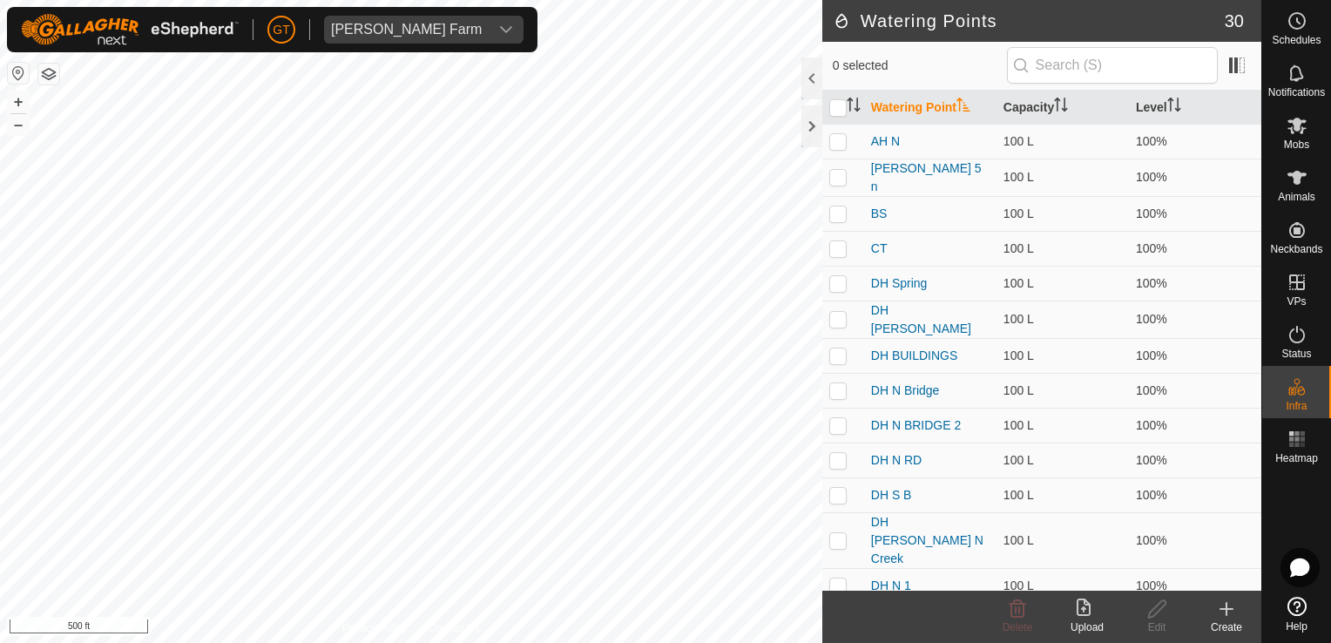
click at [1215, 608] on create-svg-icon at bounding box center [1227, 609] width 70 height 21
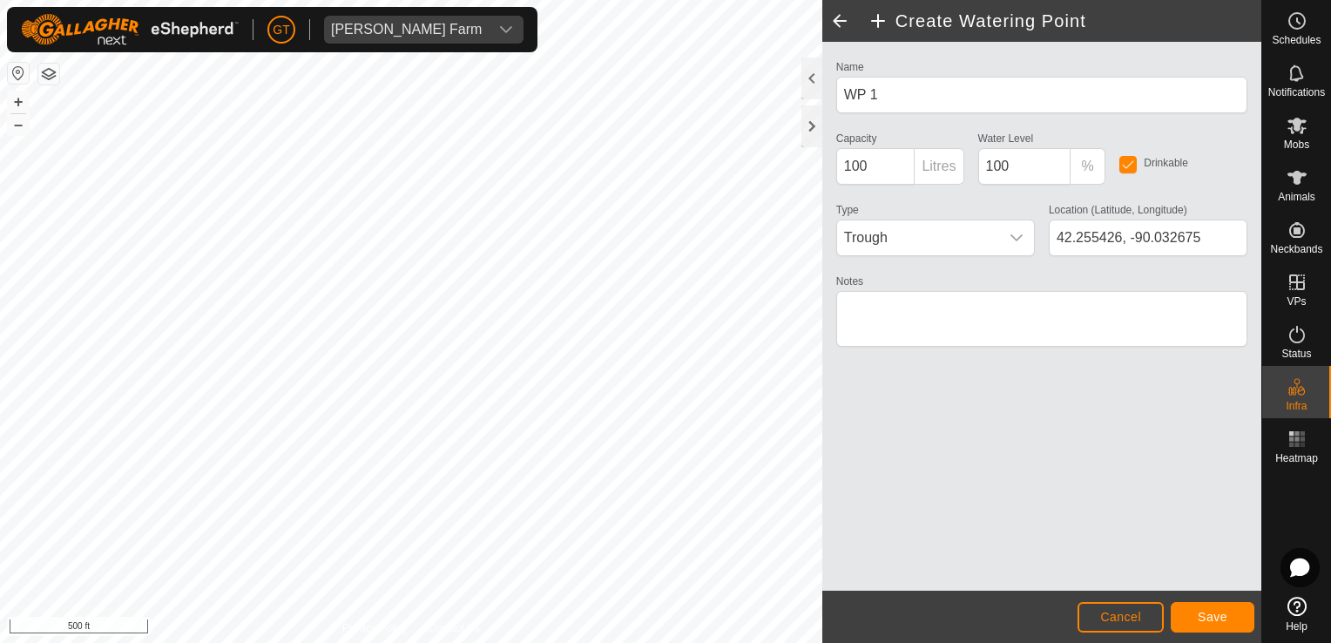
type input "42.255157, -90.033141"
click at [959, 97] on input "WP 1" at bounding box center [1042, 95] width 411 height 37
type input "W"
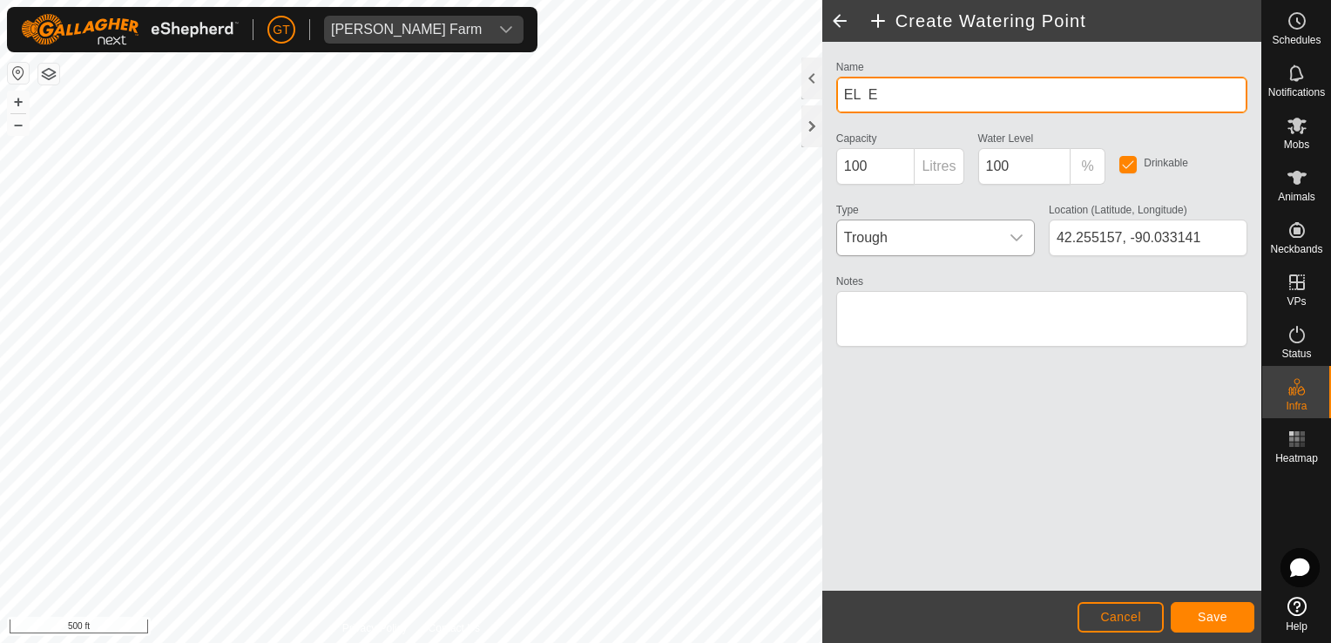
type input "EL E"
click at [1019, 242] on icon "dropdown trigger" at bounding box center [1017, 238] width 14 height 14
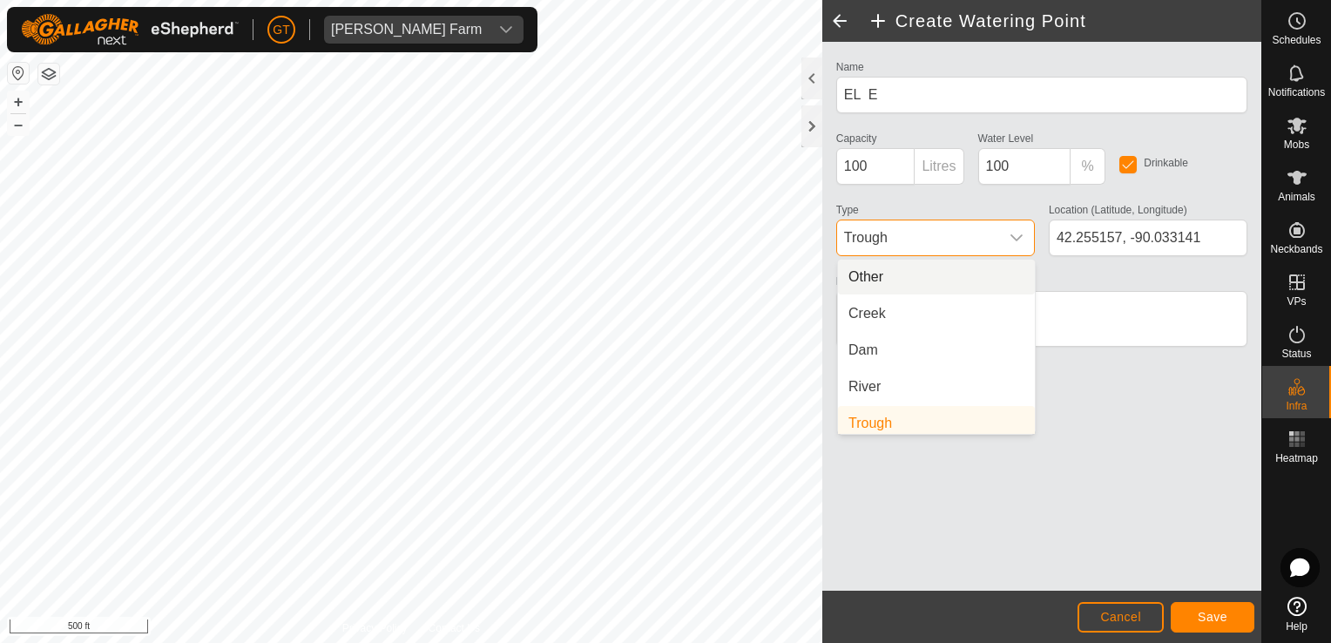
scroll to position [7, 0]
click at [923, 309] on li "Creek" at bounding box center [936, 306] width 197 height 35
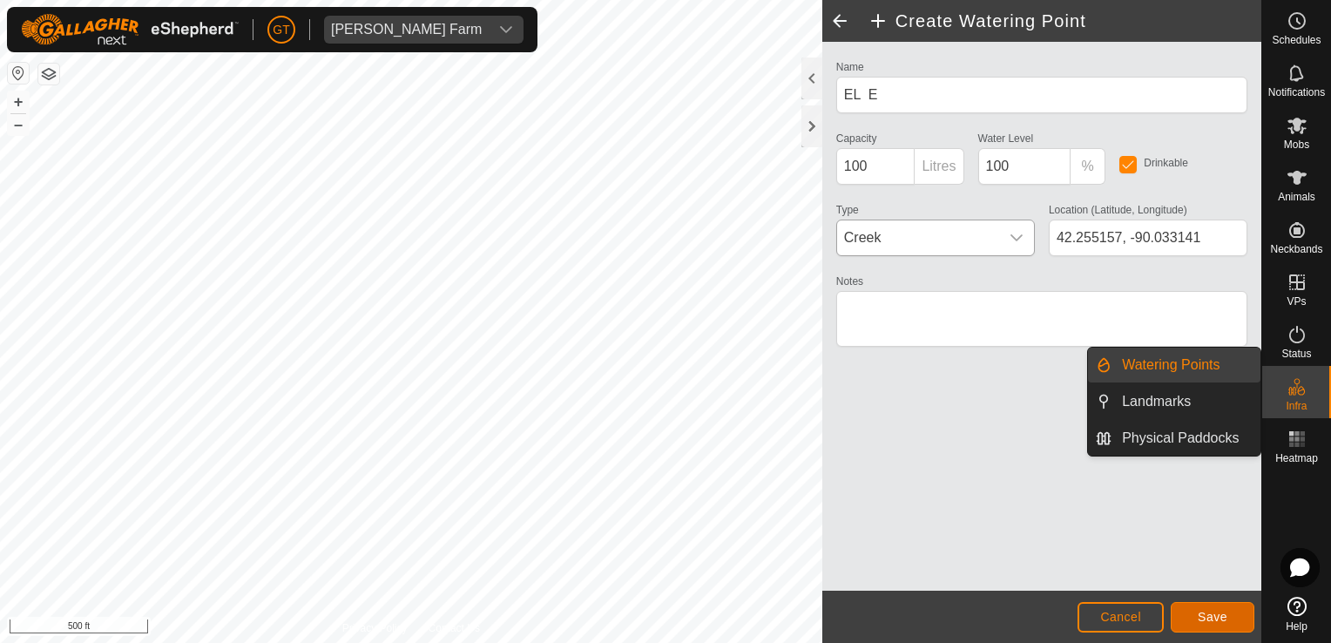
click at [1208, 612] on span "Save" at bounding box center [1213, 617] width 30 height 14
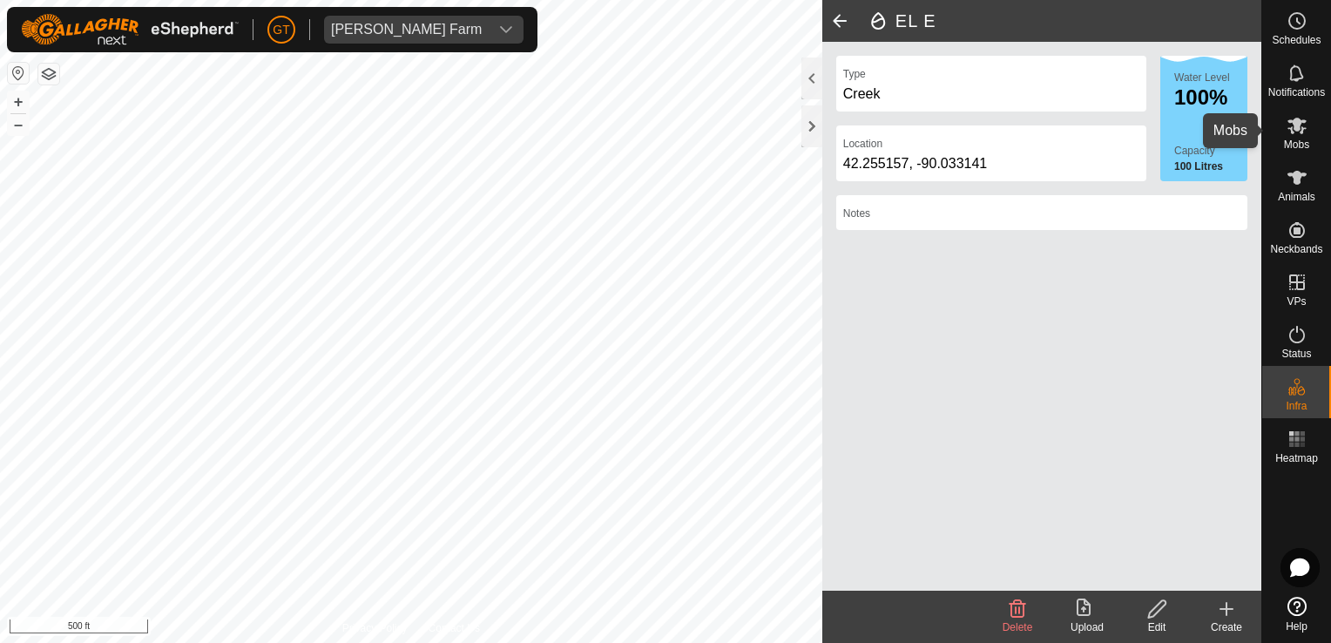
click at [1300, 121] on icon at bounding box center [1297, 126] width 19 height 17
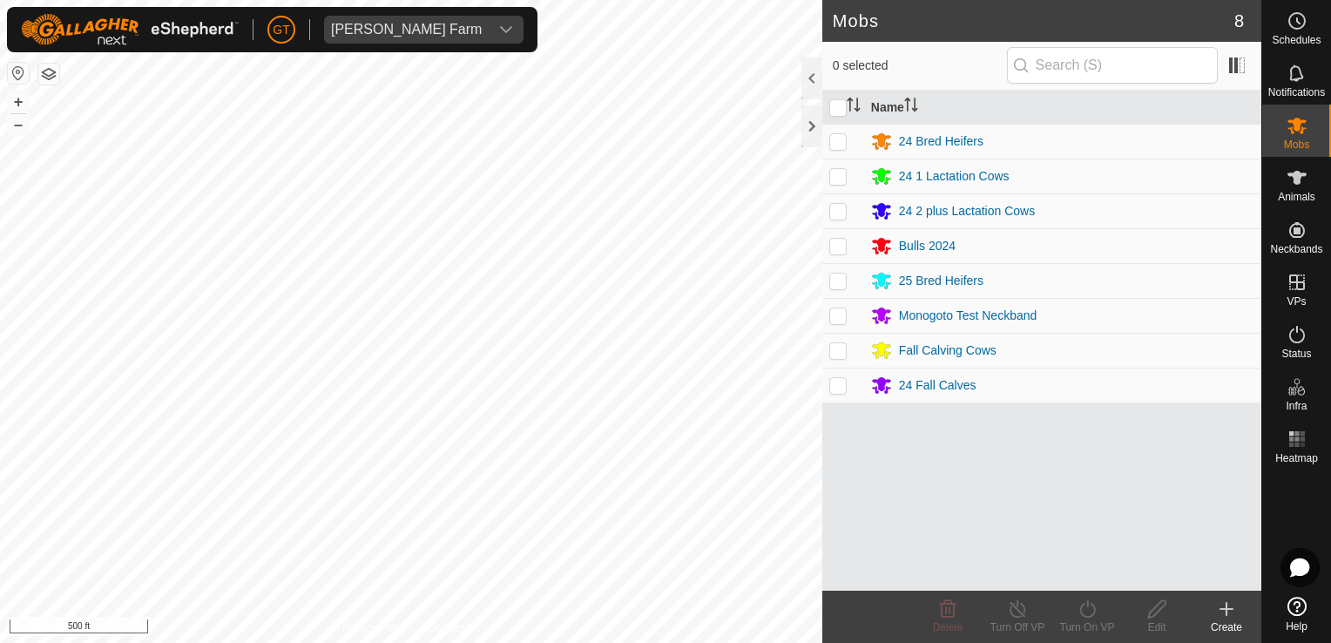
click at [838, 144] on p-checkbox at bounding box center [838, 141] width 17 height 14
checkbox input "true"
click at [1094, 606] on icon at bounding box center [1088, 608] width 16 height 17
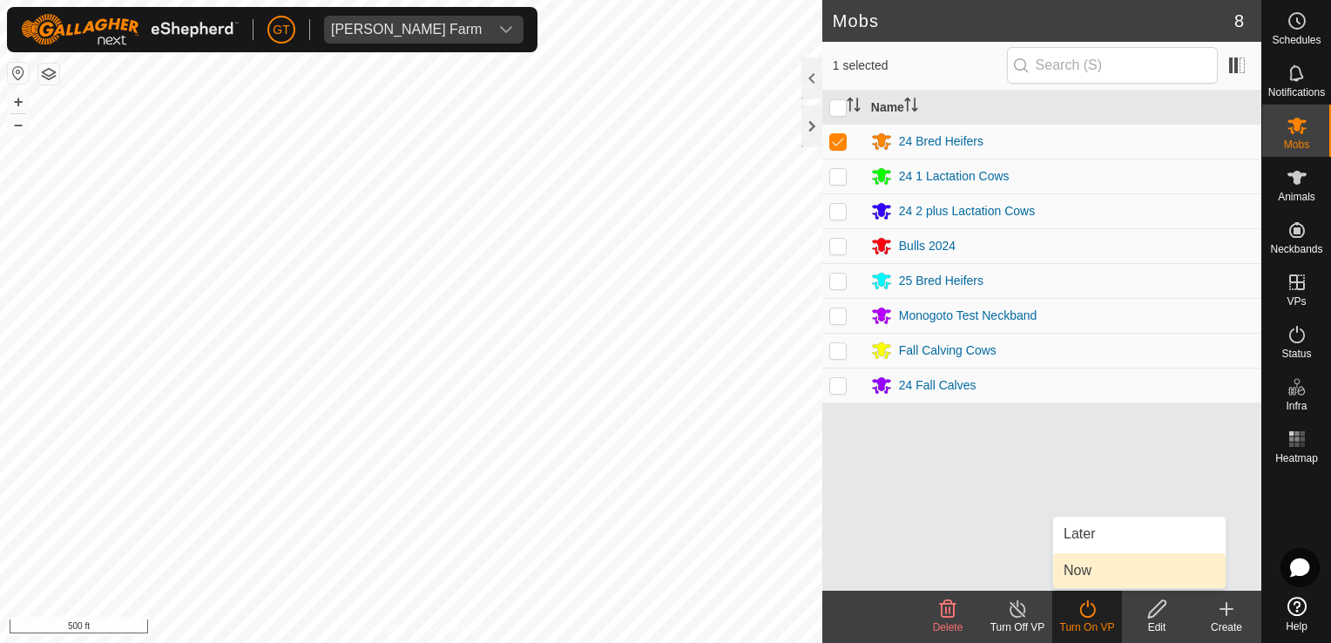
click at [1102, 570] on link "Now" at bounding box center [1139, 570] width 173 height 35
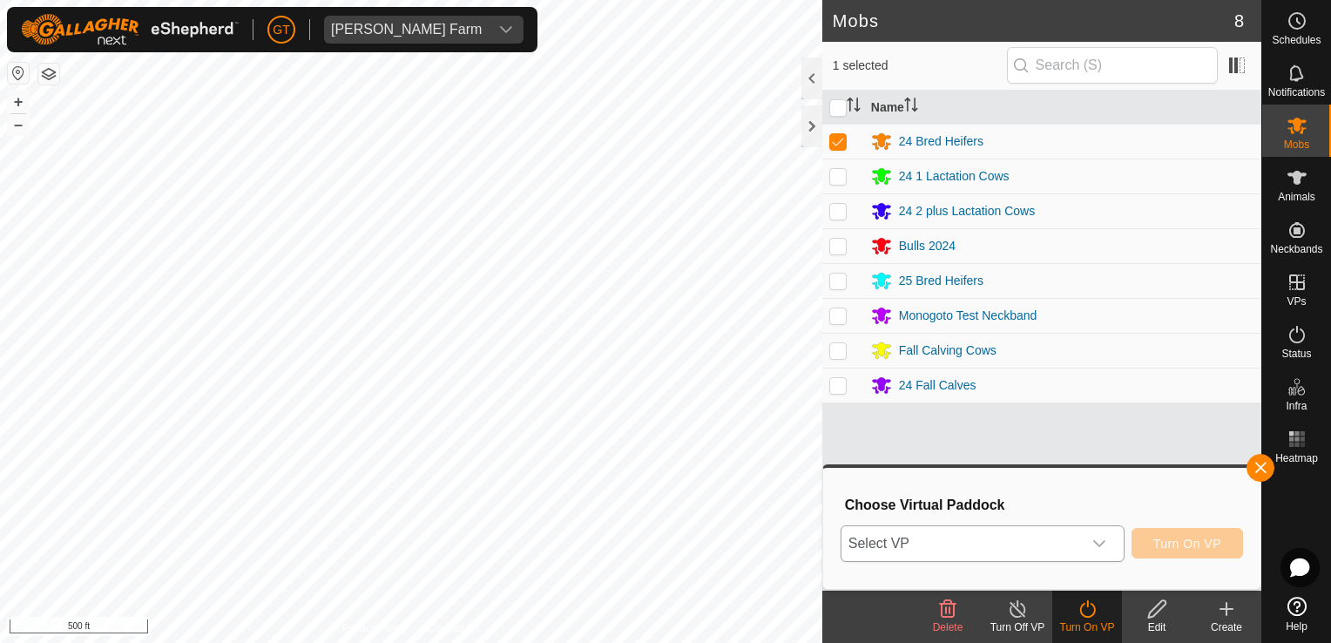
drag, startPoint x: 1097, startPoint y: 542, endPoint x: 1094, endPoint y: 529, distance: 13.3
click at [1101, 541] on icon "dropdown trigger" at bounding box center [1100, 544] width 14 height 14
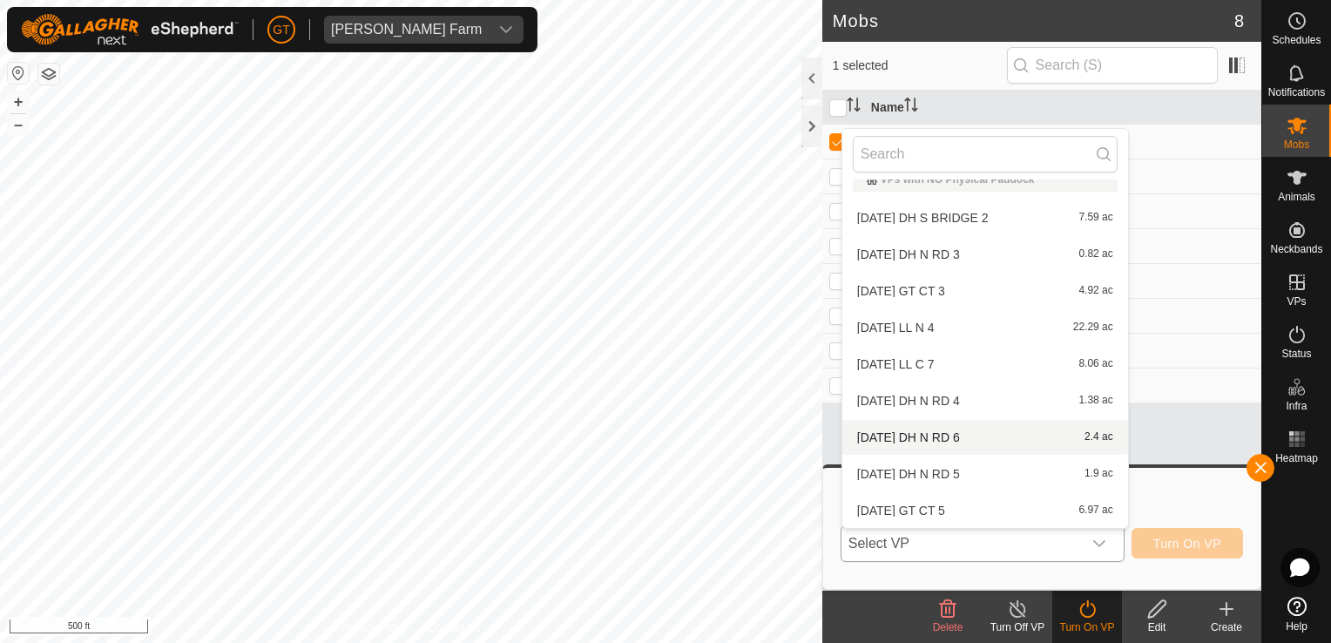
scroll to position [385, 0]
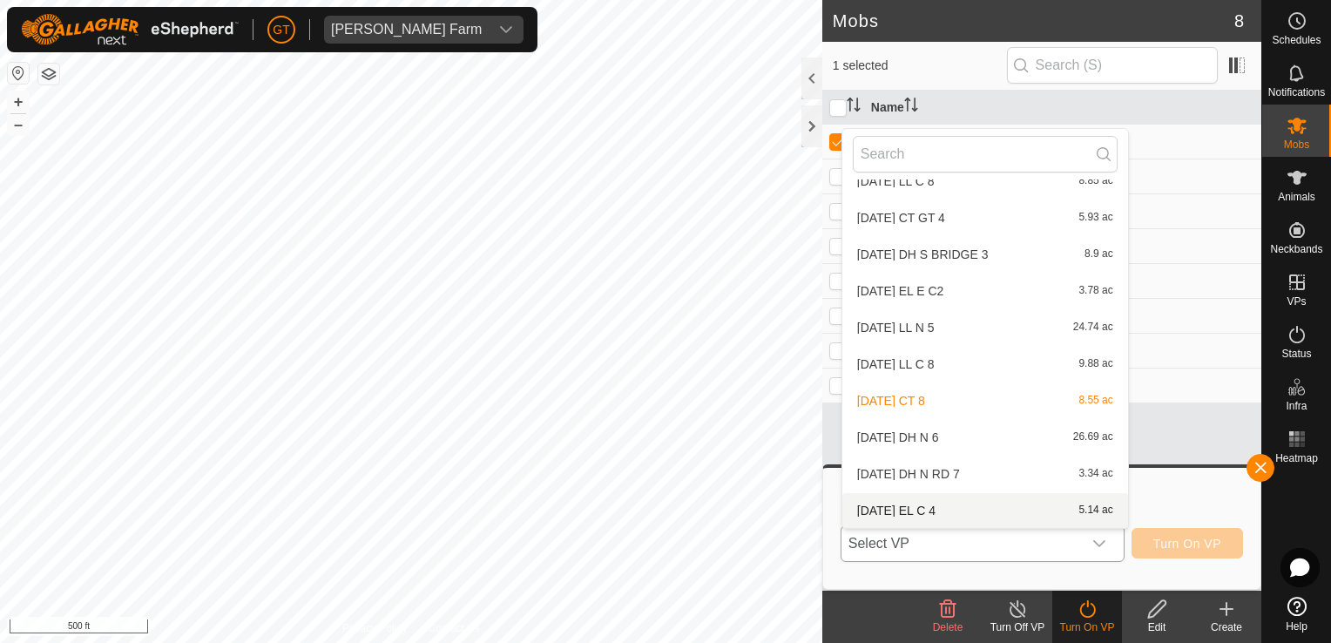
click at [970, 509] on li "[DATE] EL C 4 5.14 ac" at bounding box center [986, 510] width 286 height 35
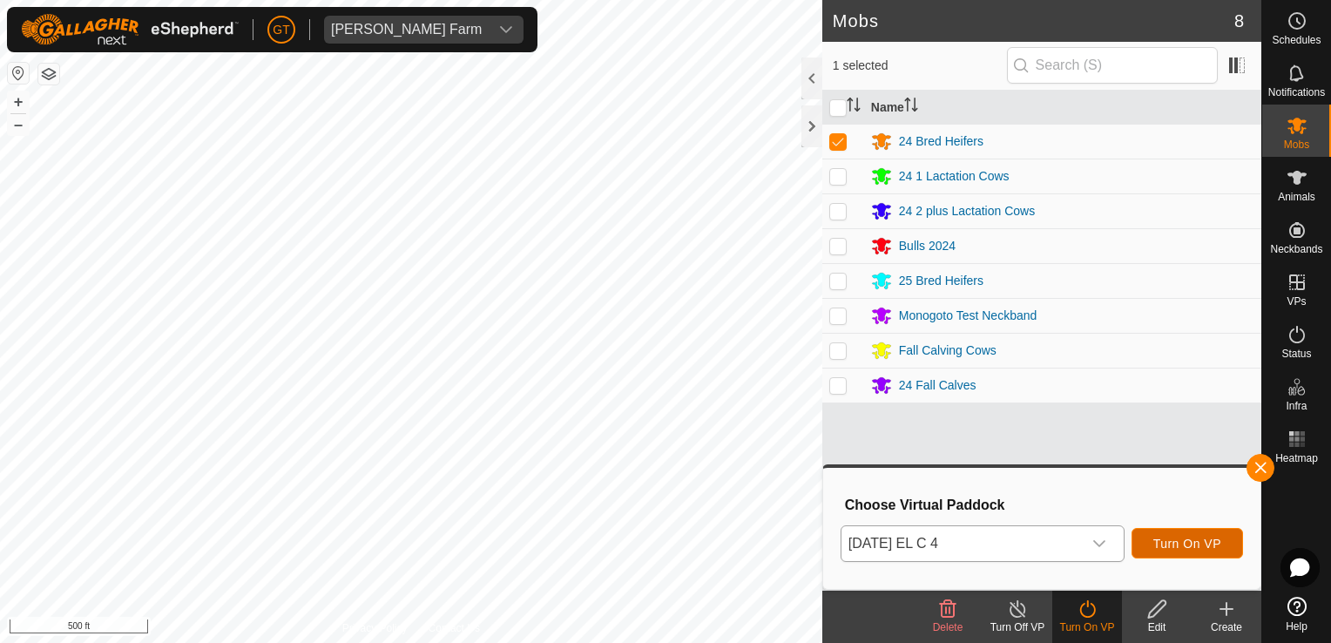
click at [1182, 550] on span "Turn On VP" at bounding box center [1188, 544] width 68 height 14
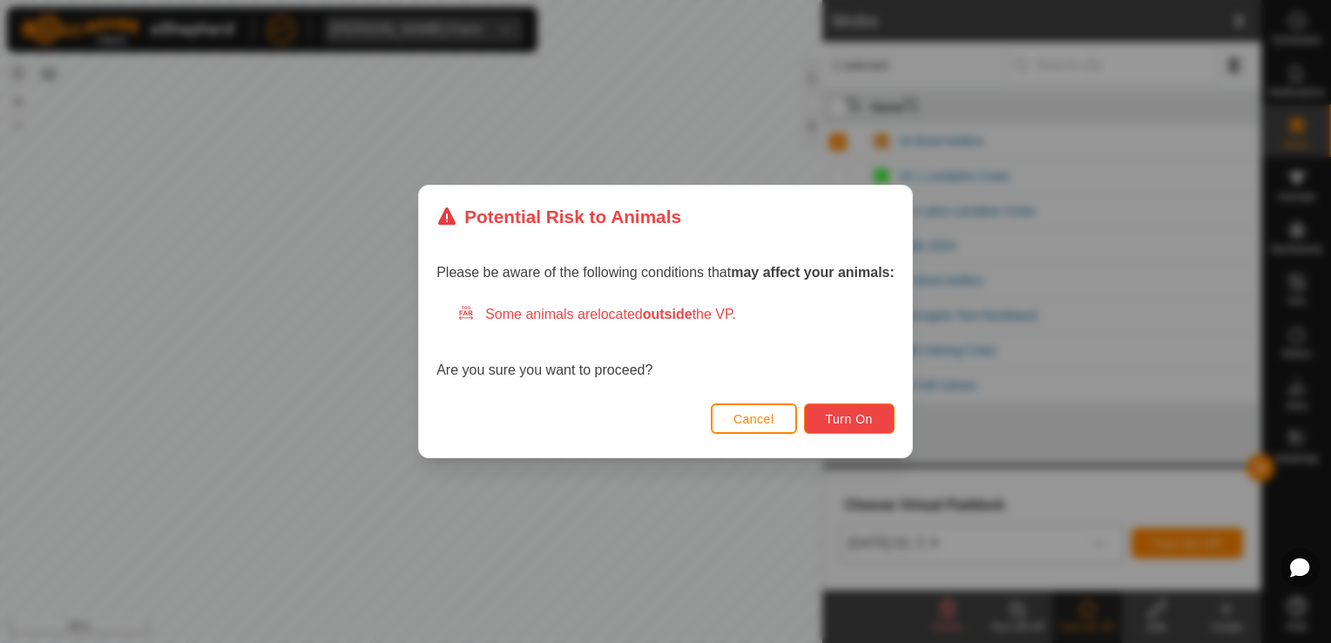
click at [856, 410] on button "Turn On" at bounding box center [849, 418] width 91 height 30
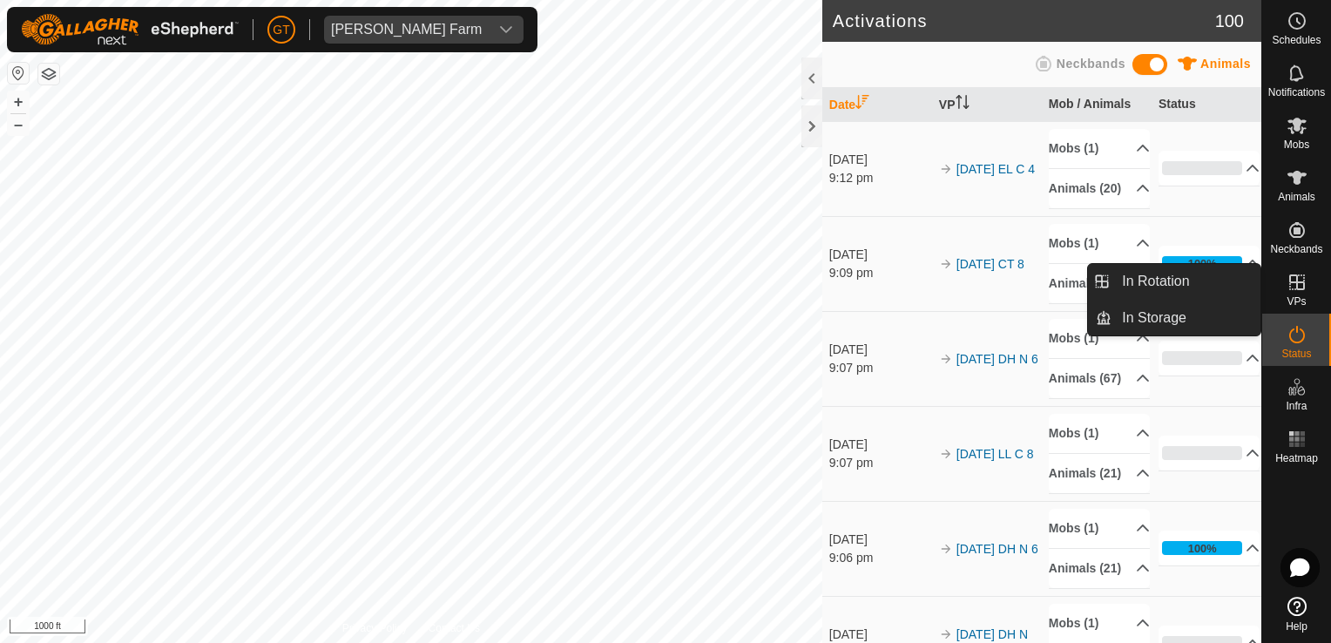
click at [1293, 300] on span "VPs" at bounding box center [1296, 301] width 19 height 10
click at [1289, 288] on icon at bounding box center [1297, 282] width 21 height 21
click at [1296, 286] on icon at bounding box center [1297, 282] width 21 height 21
click at [1219, 282] on link "In Rotation" at bounding box center [1186, 281] width 149 height 35
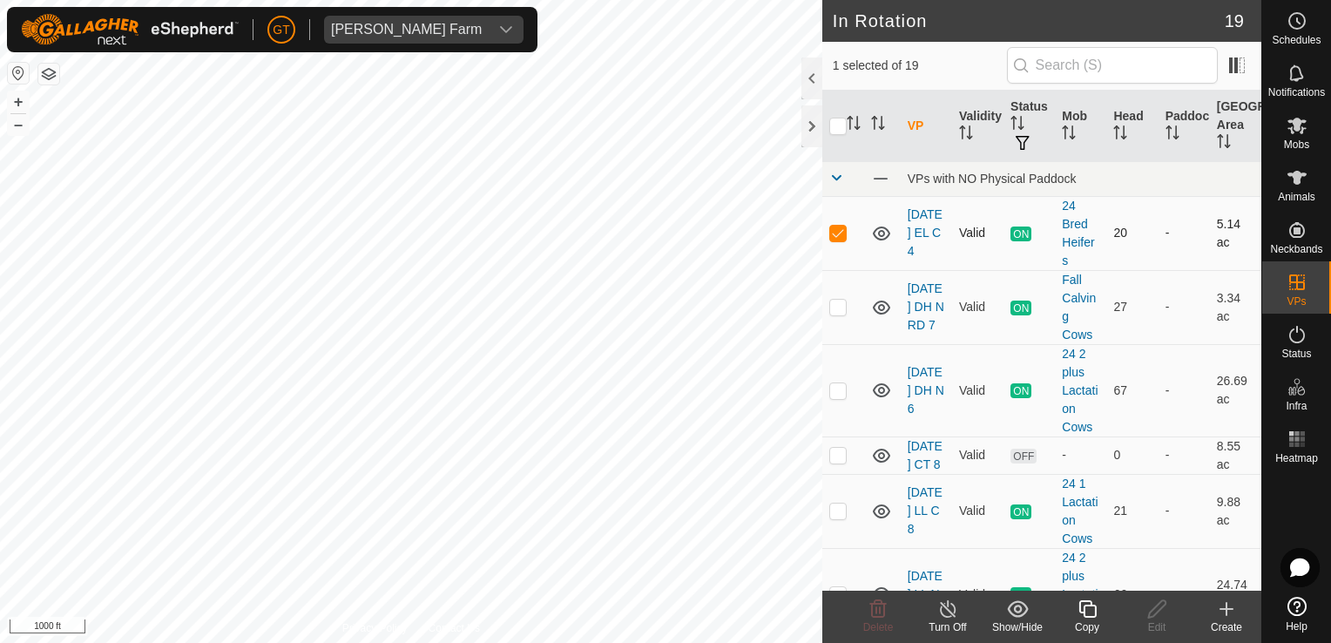
click at [833, 234] on p-checkbox at bounding box center [838, 233] width 17 height 14
checkbox input "false"
click at [0, 167] on html "[PERSON_NAME] Farm Schedules Notifications Mobs Animals Neckbands VPs Status In…" at bounding box center [665, 321] width 1331 height 643
